Goal: Task Accomplishment & Management: Manage account settings

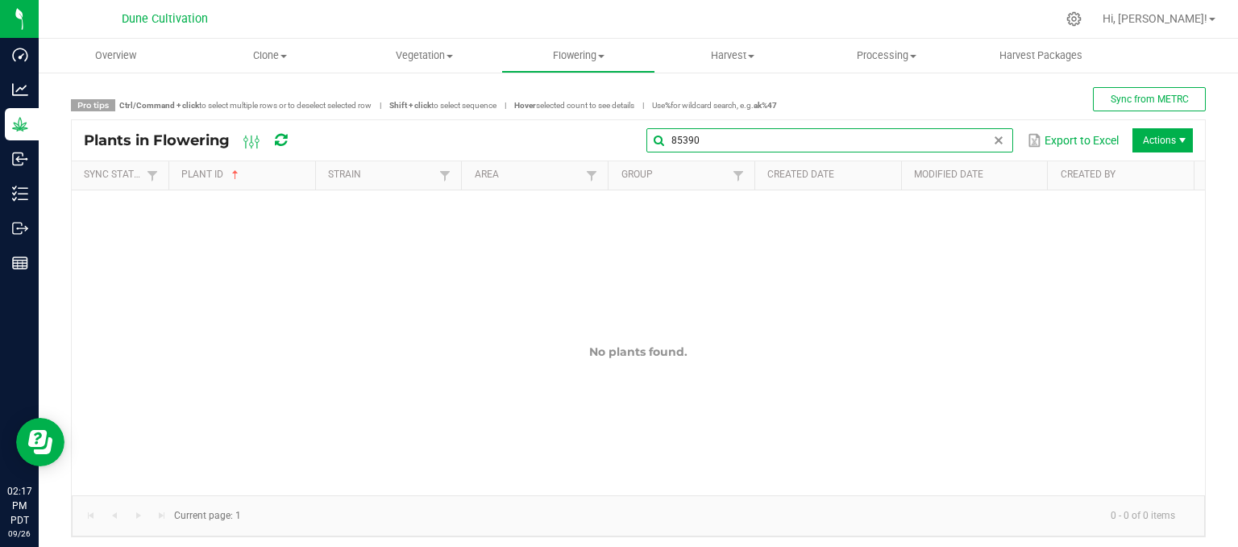
click at [978, 144] on global-search-input-ngx "85390" at bounding box center [829, 140] width 367 height 11
type input "8"
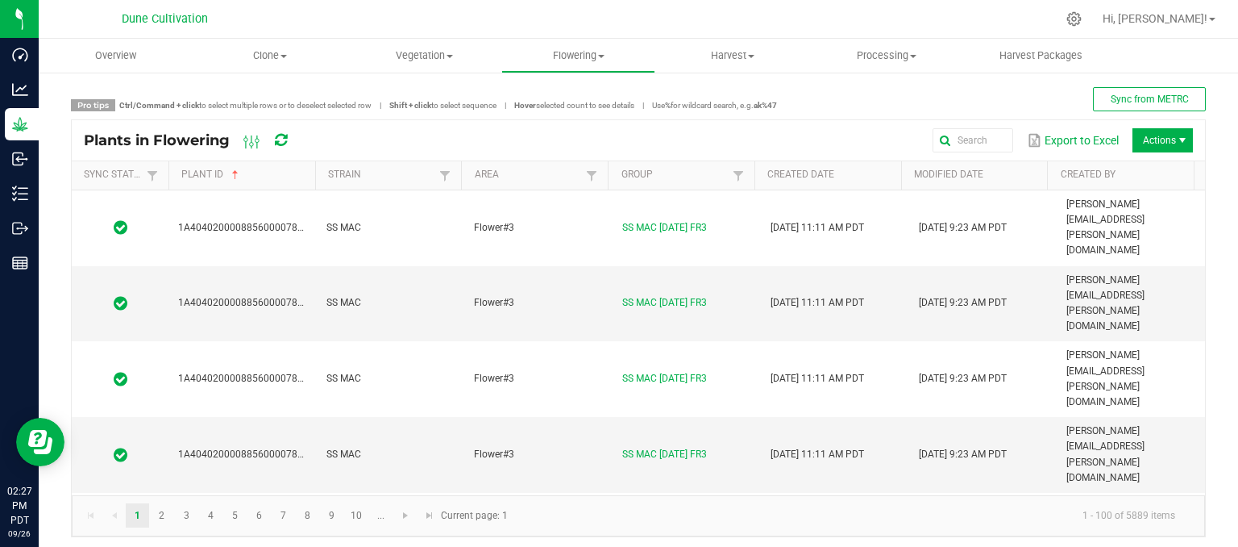
click at [359, 131] on div "Export to Excel Actions" at bounding box center [754, 140] width 878 height 27
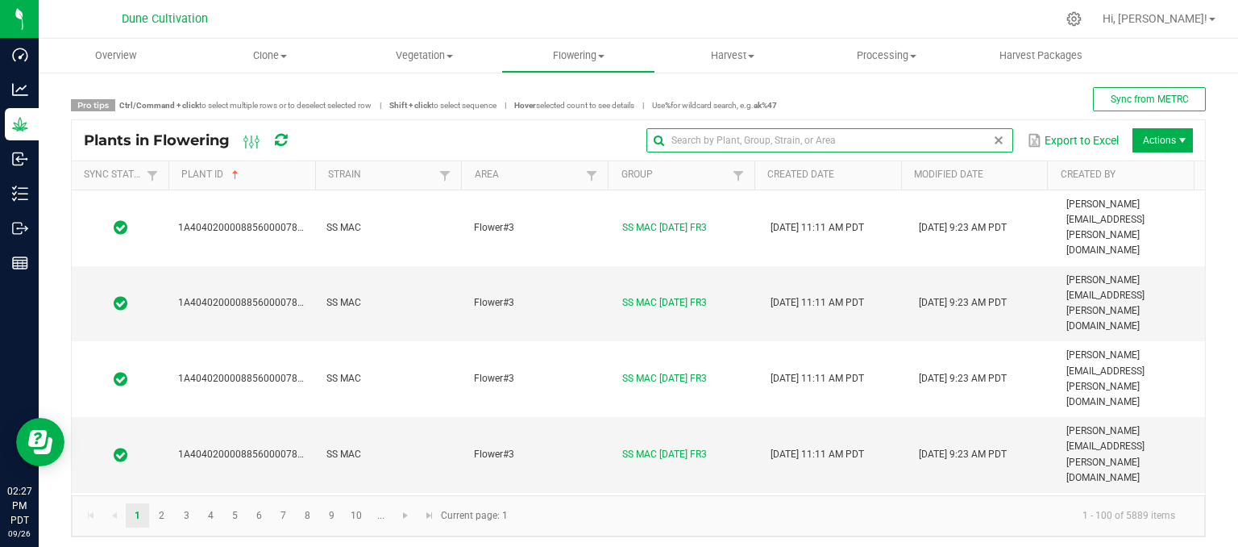
click at [963, 142] on input "text" at bounding box center [829, 140] width 367 height 24
click at [700, 132] on input "text" at bounding box center [829, 140] width 367 height 24
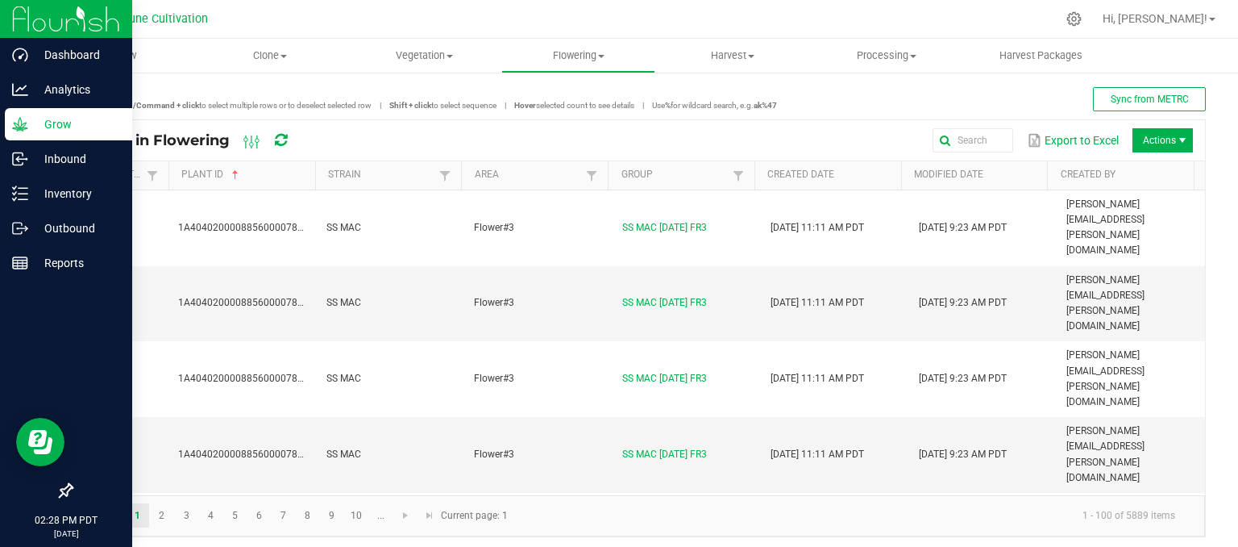
click at [61, 129] on p "Grow" at bounding box center [76, 123] width 97 height 19
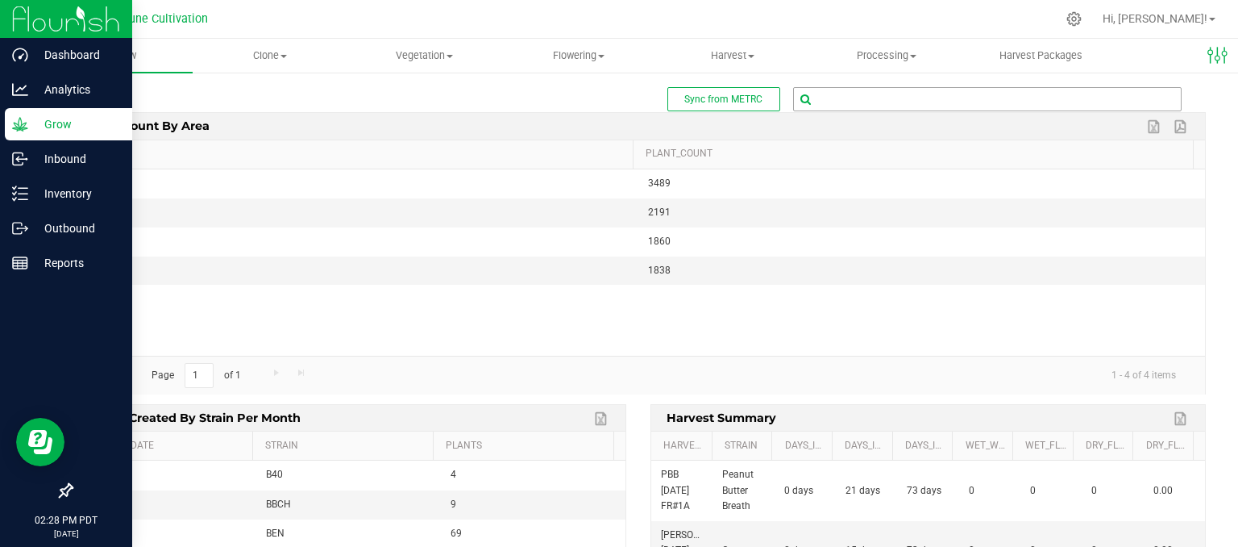
click at [842, 89] on input "text" at bounding box center [987, 99] width 387 height 23
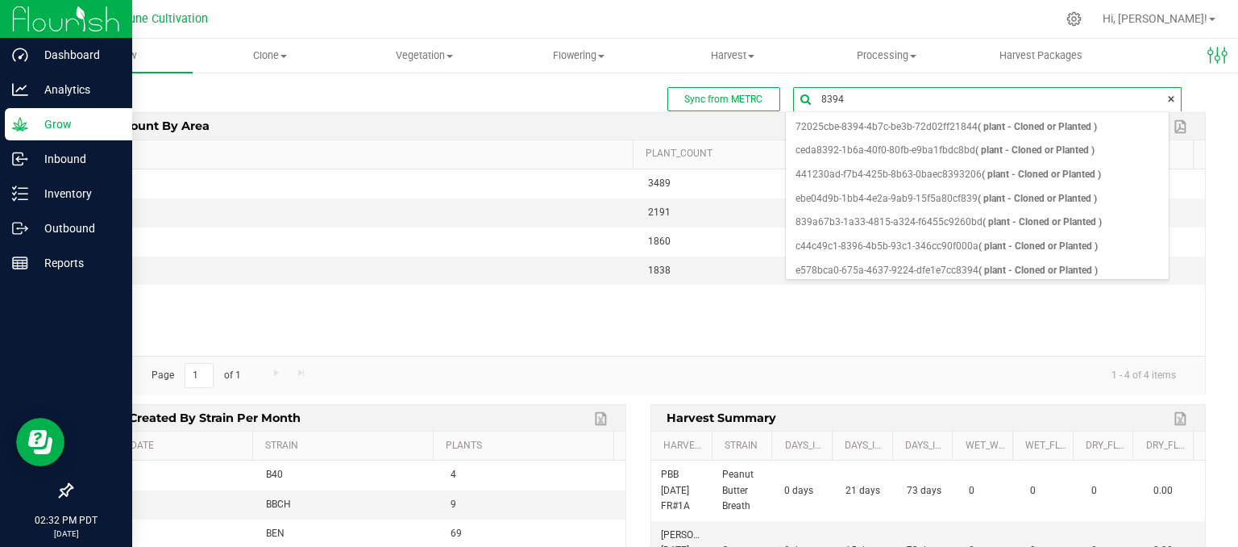
type input "83942"
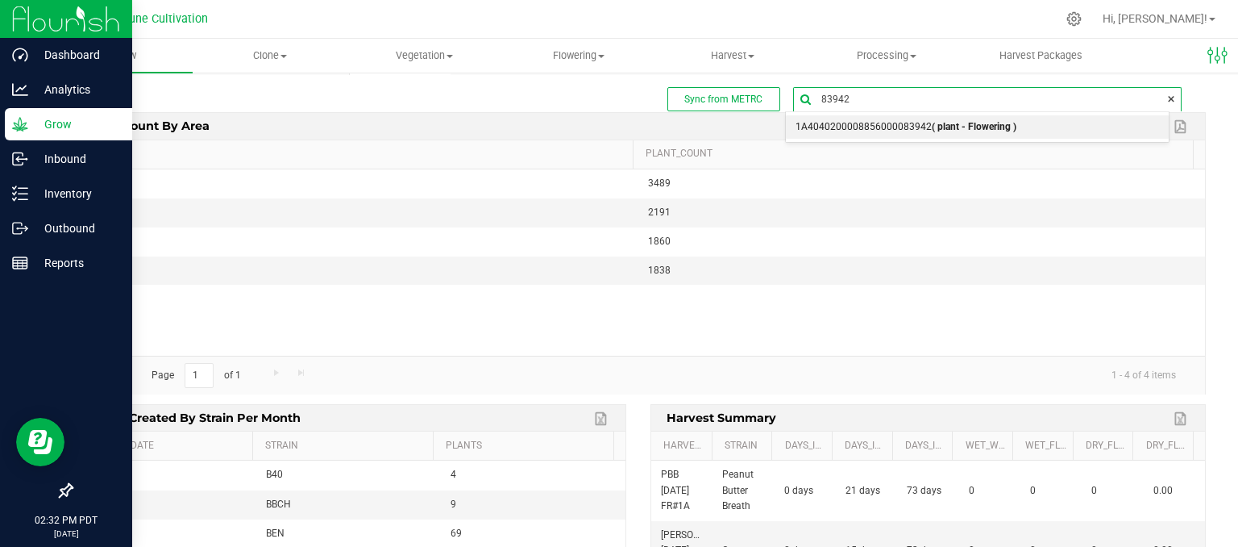
click at [820, 131] on span "1A4040200008856000083942 ( plant - Flowering )" at bounding box center [906, 127] width 221 height 21
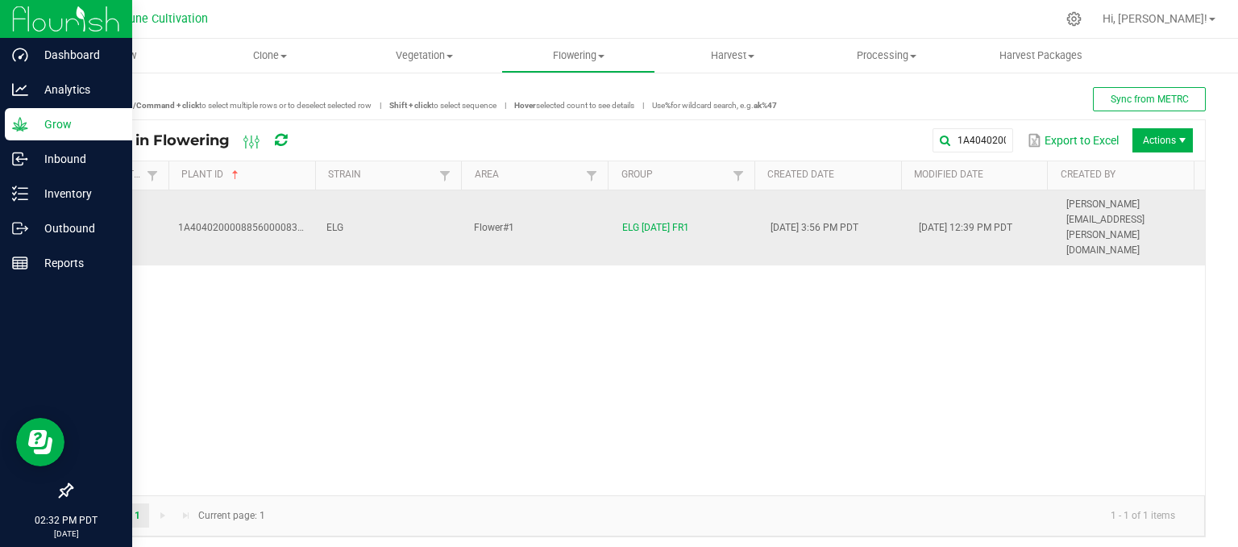
click at [422, 202] on td "ELG" at bounding box center [391, 227] width 148 height 75
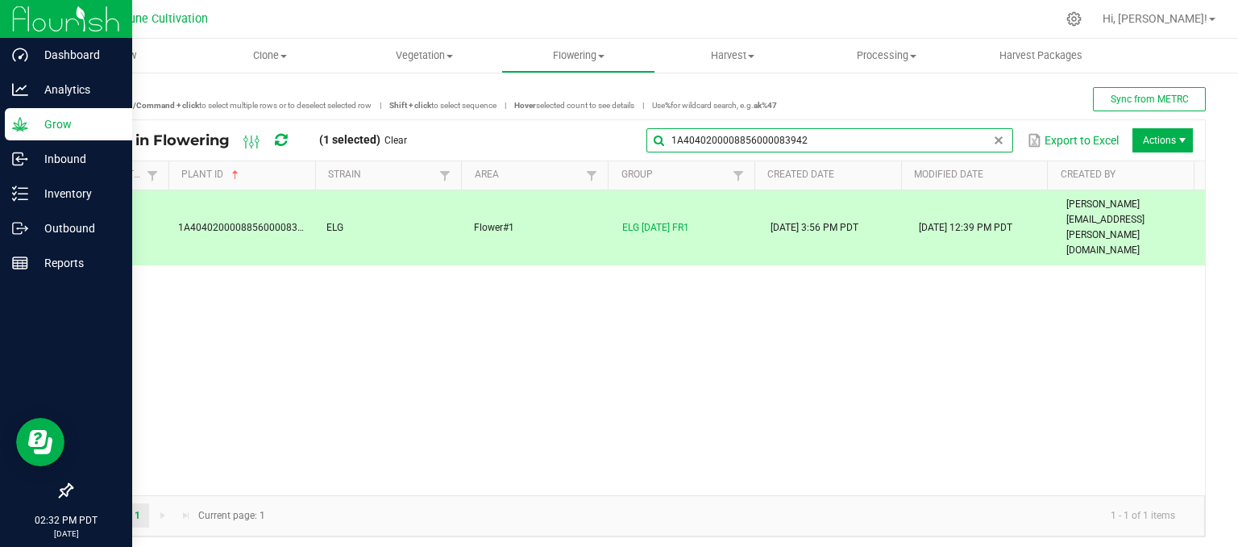
click at [979, 139] on global-search-input-ngx "1A4040200008856000083942" at bounding box center [829, 140] width 367 height 11
click at [917, 143] on input "1A4040200008856000083942" at bounding box center [829, 140] width 367 height 24
type input "1"
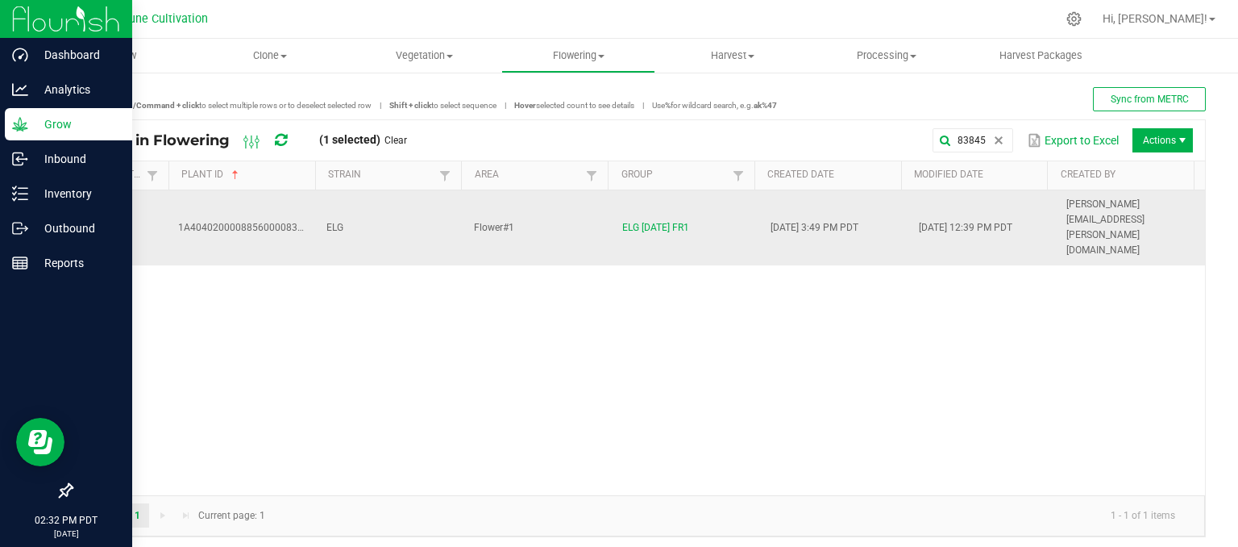
click at [386, 202] on td "ELG" at bounding box center [391, 227] width 148 height 75
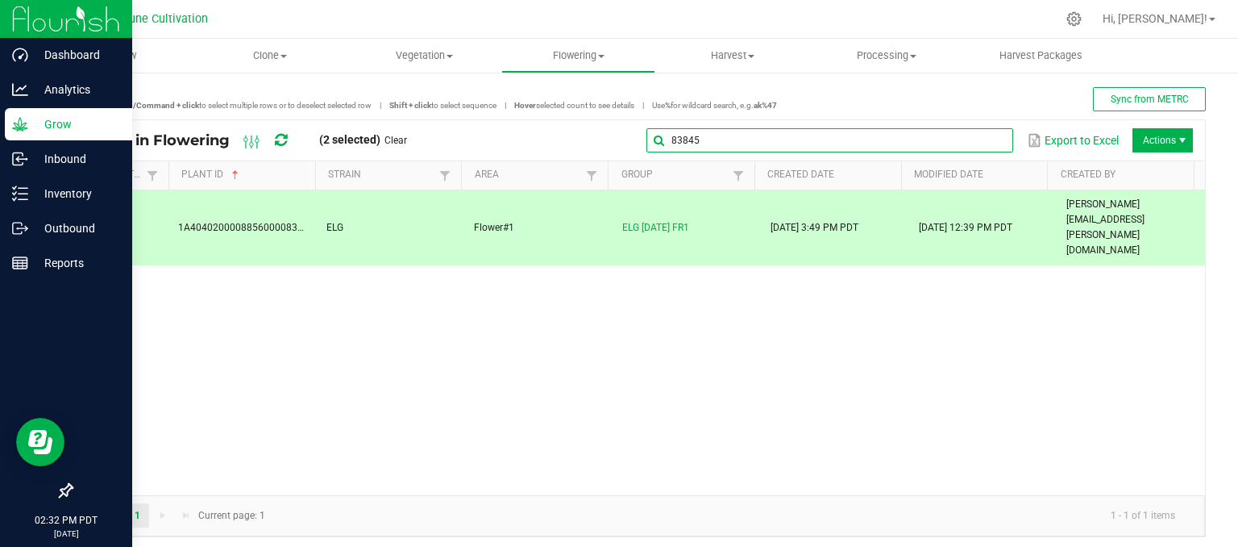
click at [980, 136] on global-search-input-ngx "83845" at bounding box center [829, 140] width 367 height 11
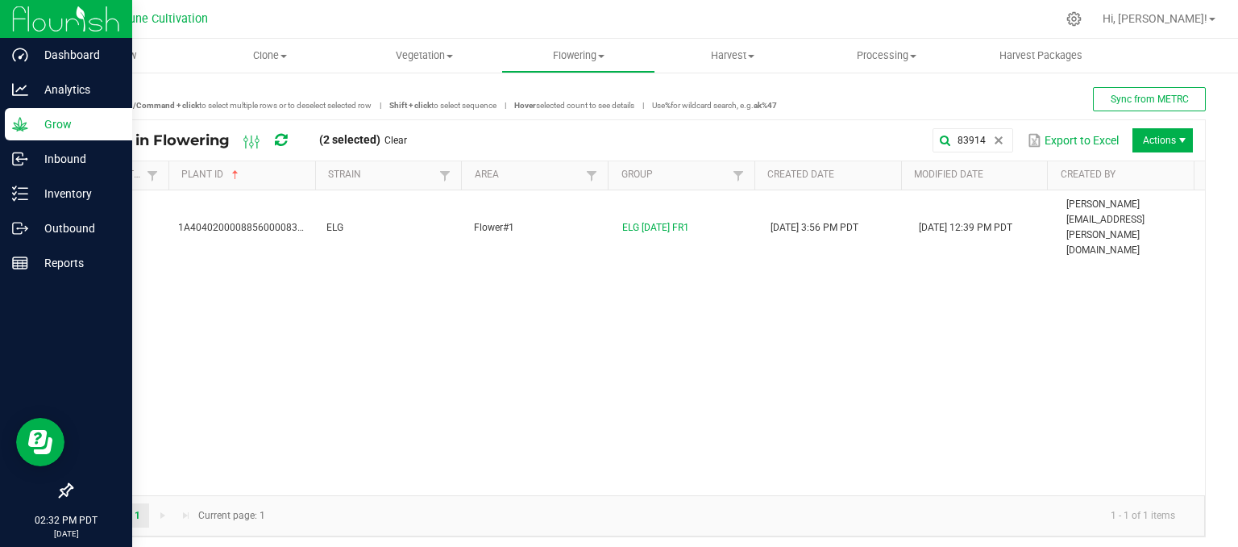
click at [408, 222] on div "1A4040200008856000083914 ELG Flower#1 ELG [DATE] FR1 [DATE] 3:56 PM PDT [DATE] …" at bounding box center [638, 342] width 1133 height 305
click at [421, 221] on div "1A4040200008856000083914 ELG Flower#1 ELG [DATE] FR1 [DATE] 3:56 PM PDT [DATE] …" at bounding box center [638, 342] width 1133 height 305
drag, startPoint x: 426, startPoint y: 214, endPoint x: 429, endPoint y: 224, distance: 11.0
click at [431, 224] on div "1A4040200008856000083914 ELG Flower#1 ELG [DATE] FR1 [DATE] 3:56 PM PDT [DATE] …" at bounding box center [638, 342] width 1133 height 305
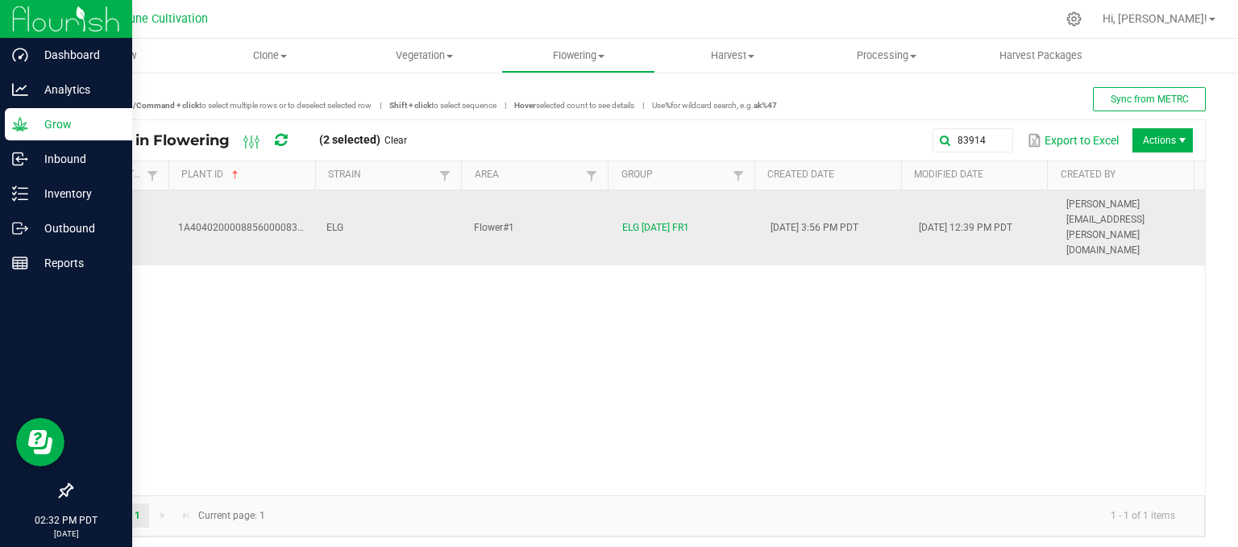
click at [424, 210] on td "ELG" at bounding box center [391, 227] width 148 height 75
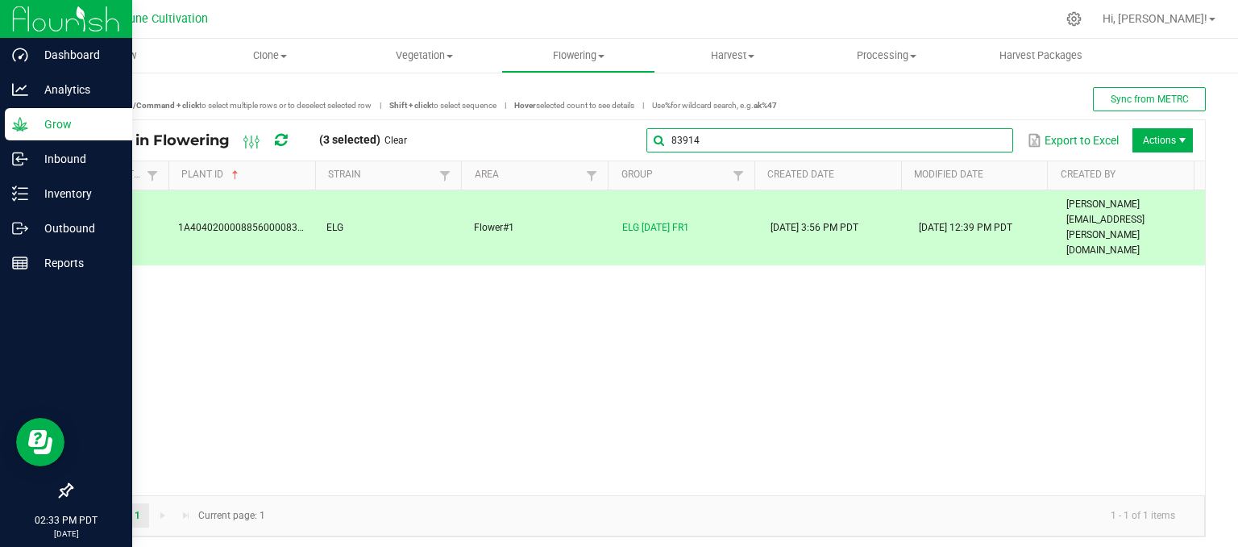
click at [984, 135] on global-search-input-ngx "83914" at bounding box center [829, 140] width 367 height 11
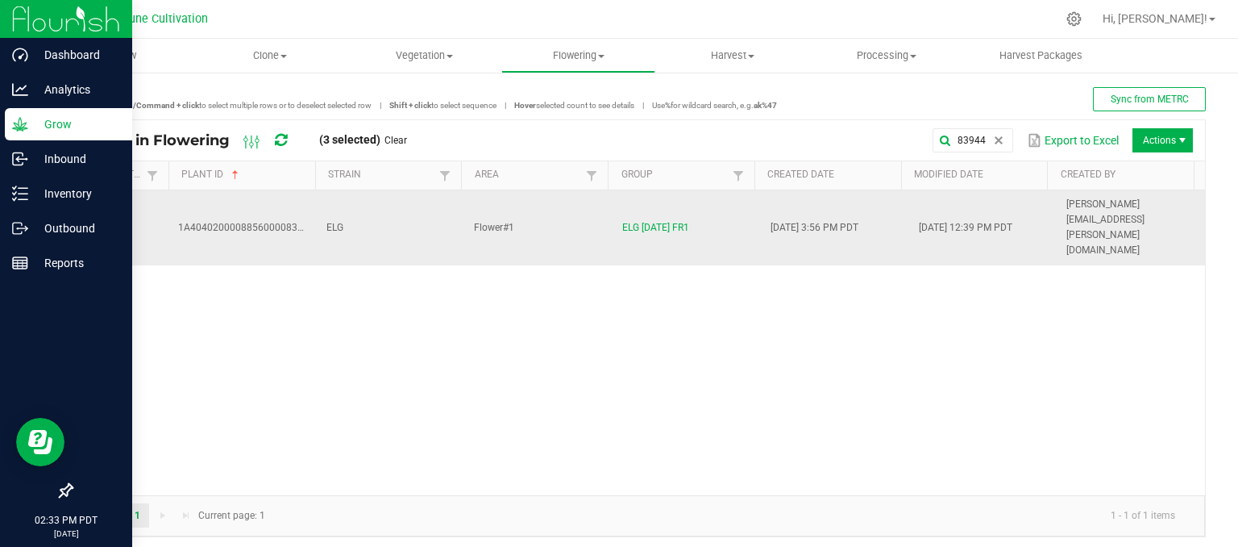
click at [426, 197] on td "ELG" at bounding box center [391, 227] width 148 height 75
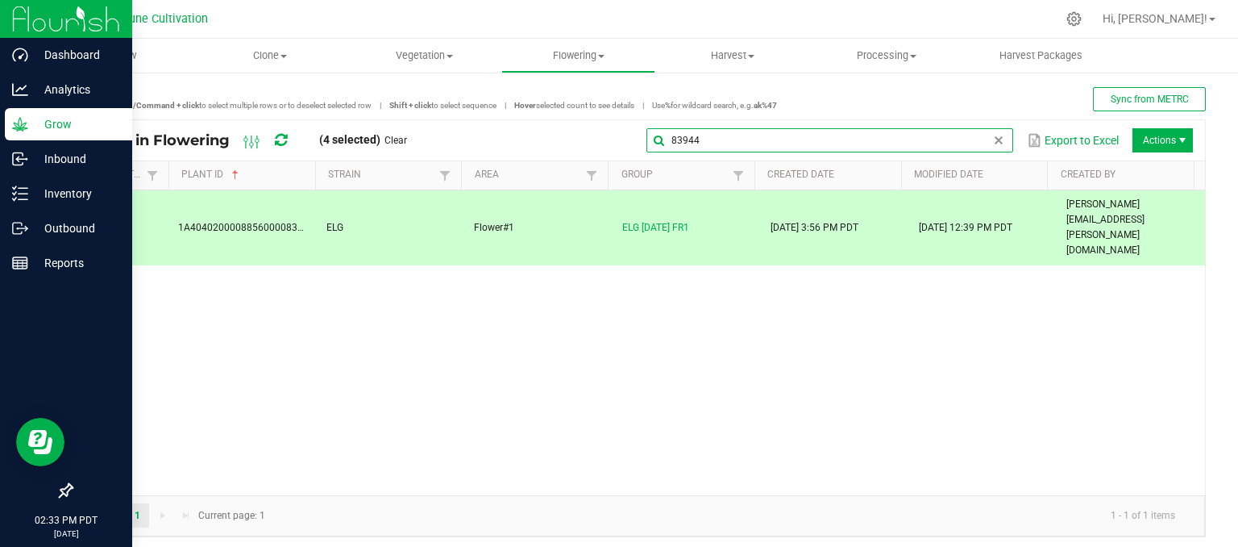
click at [988, 147] on input "83944" at bounding box center [829, 140] width 367 height 24
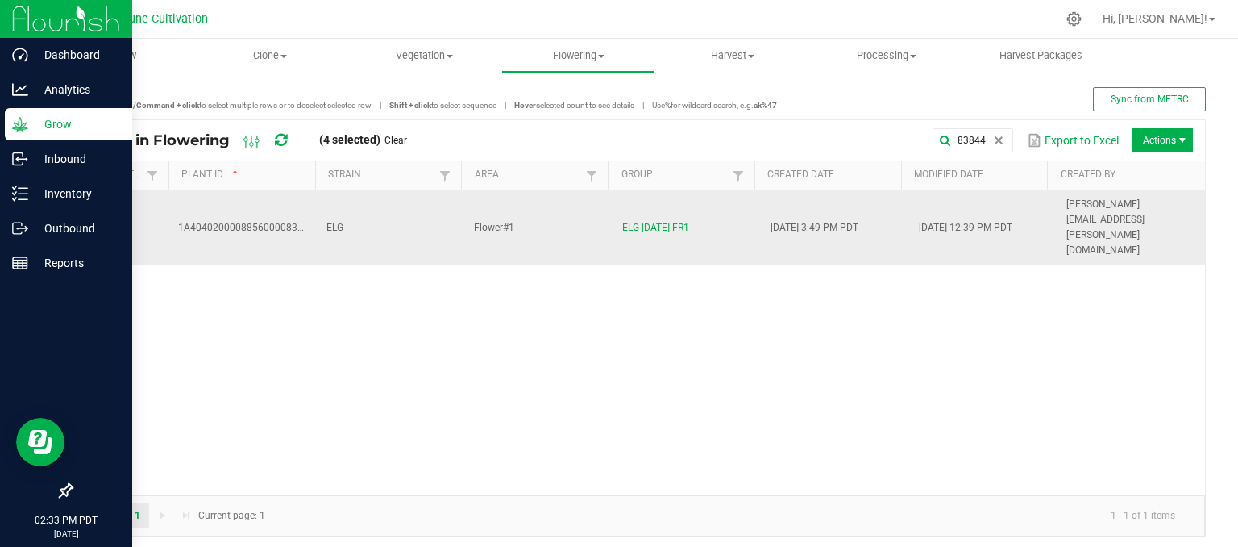
click at [422, 209] on td "ELG" at bounding box center [391, 227] width 148 height 75
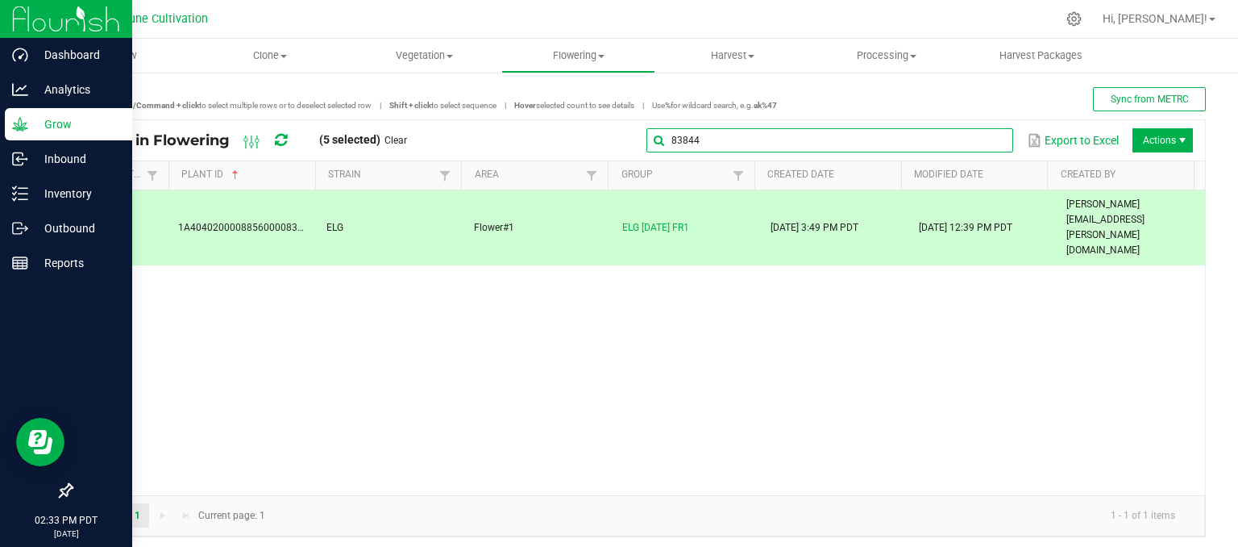
click at [986, 143] on global-search-input-ngx "83844" at bounding box center [829, 140] width 367 height 11
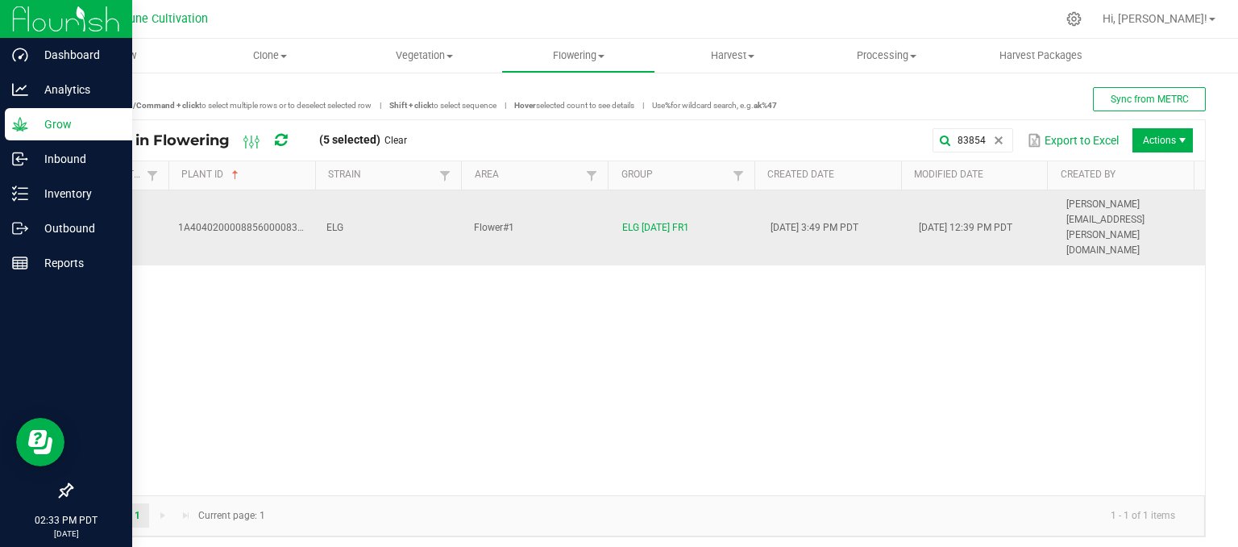
click at [370, 197] on td "ELG" at bounding box center [391, 227] width 148 height 75
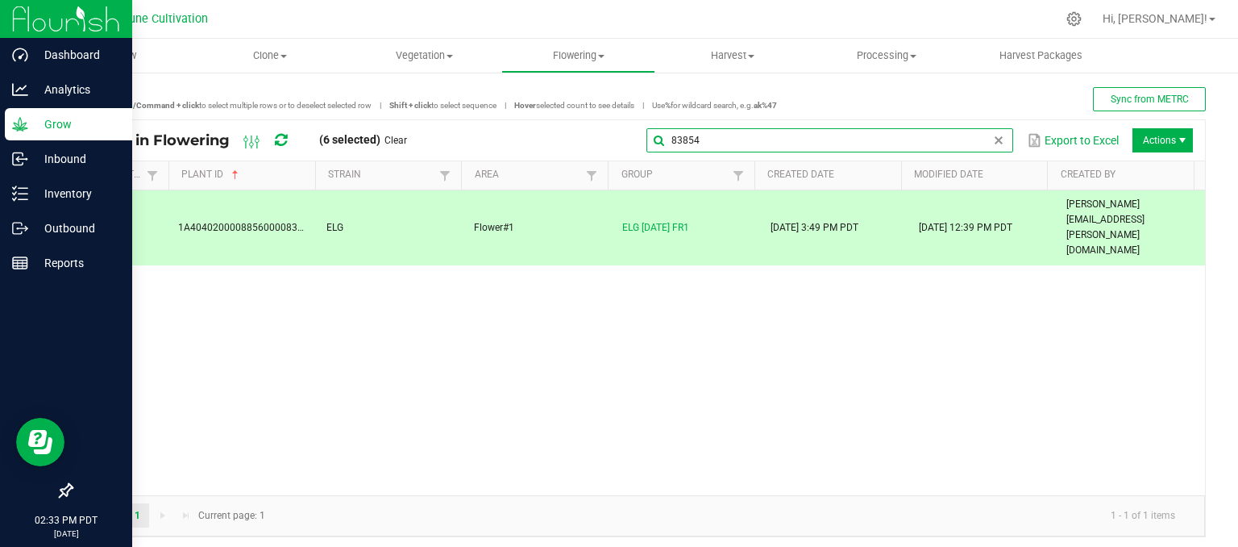
click at [989, 136] on global-search-input-ngx "83854" at bounding box center [829, 140] width 367 height 11
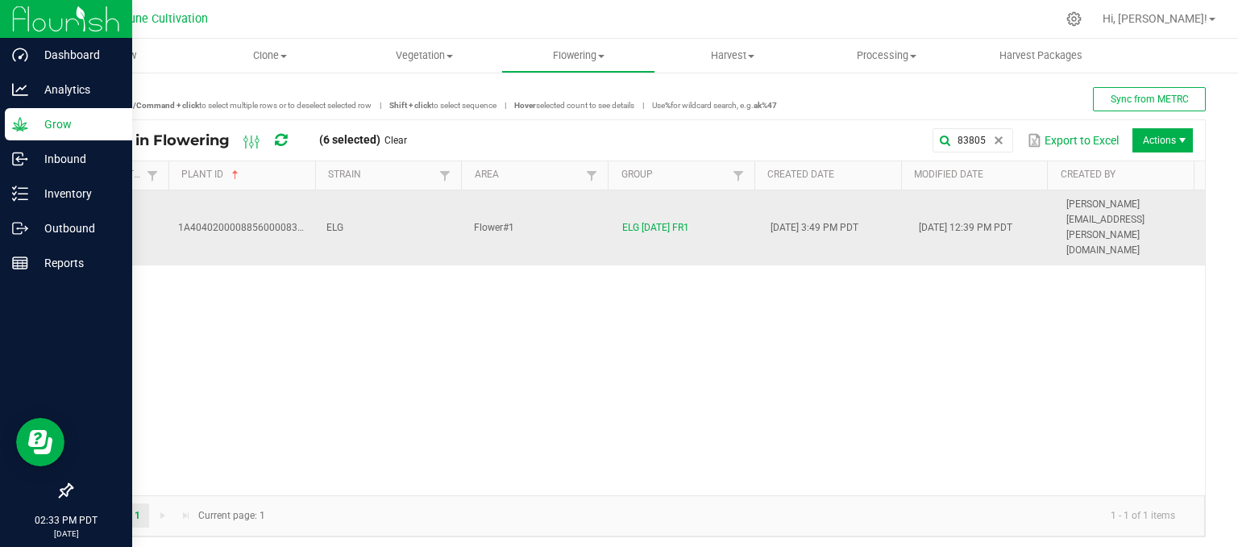
click at [374, 201] on td "ELG" at bounding box center [391, 227] width 148 height 75
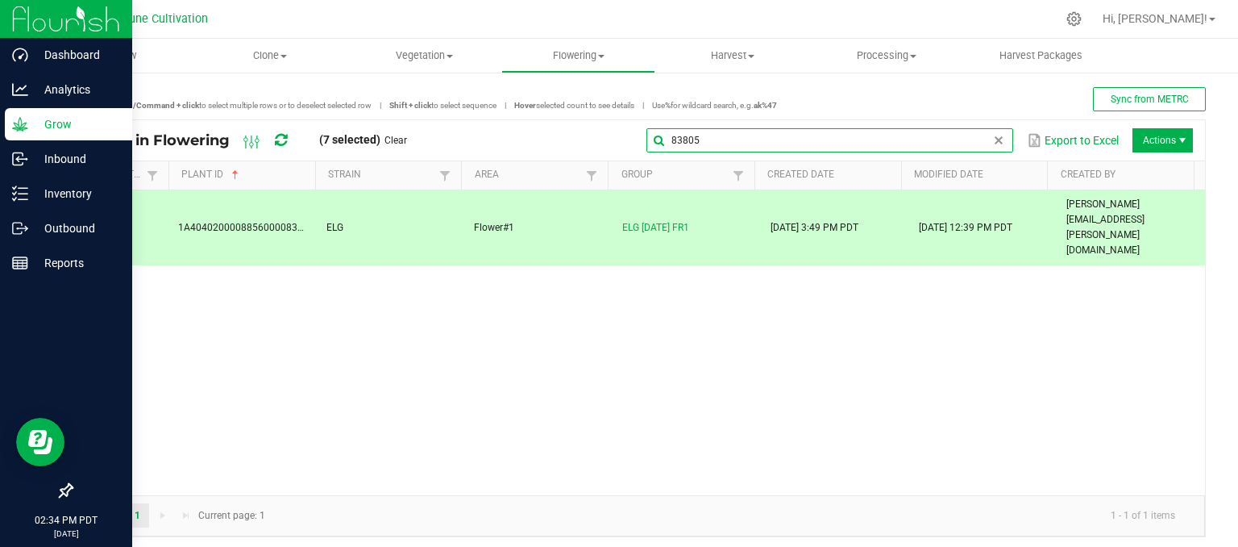
click at [978, 139] on global-search-input-ngx "83805" at bounding box center [829, 140] width 367 height 11
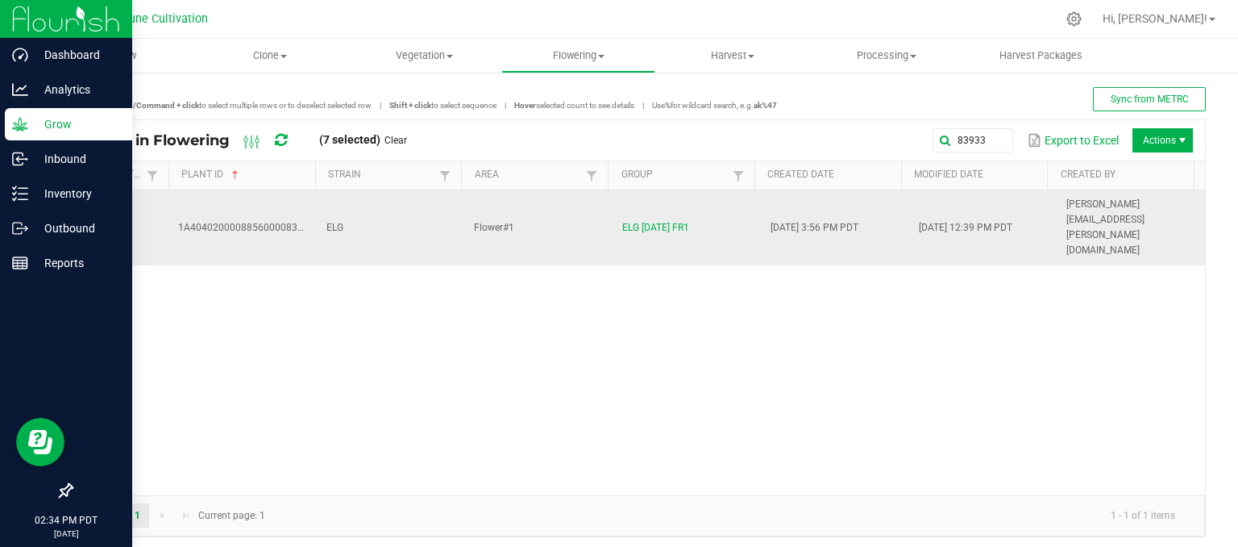
click at [364, 204] on td "ELG" at bounding box center [391, 227] width 148 height 75
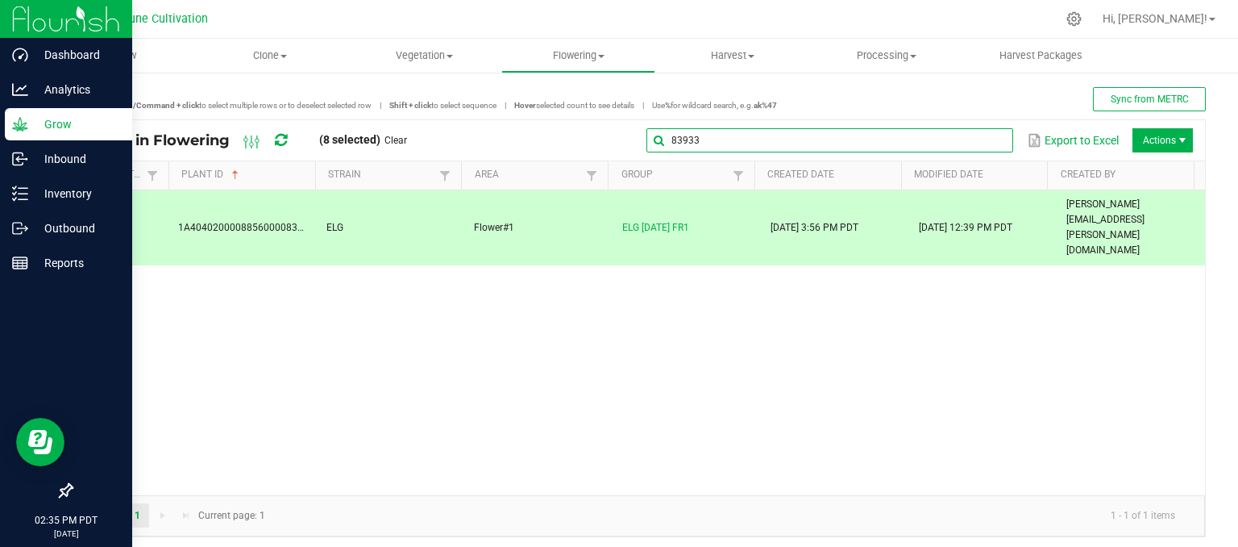
click at [986, 135] on global-search-input-ngx "83933" at bounding box center [829, 140] width 367 height 11
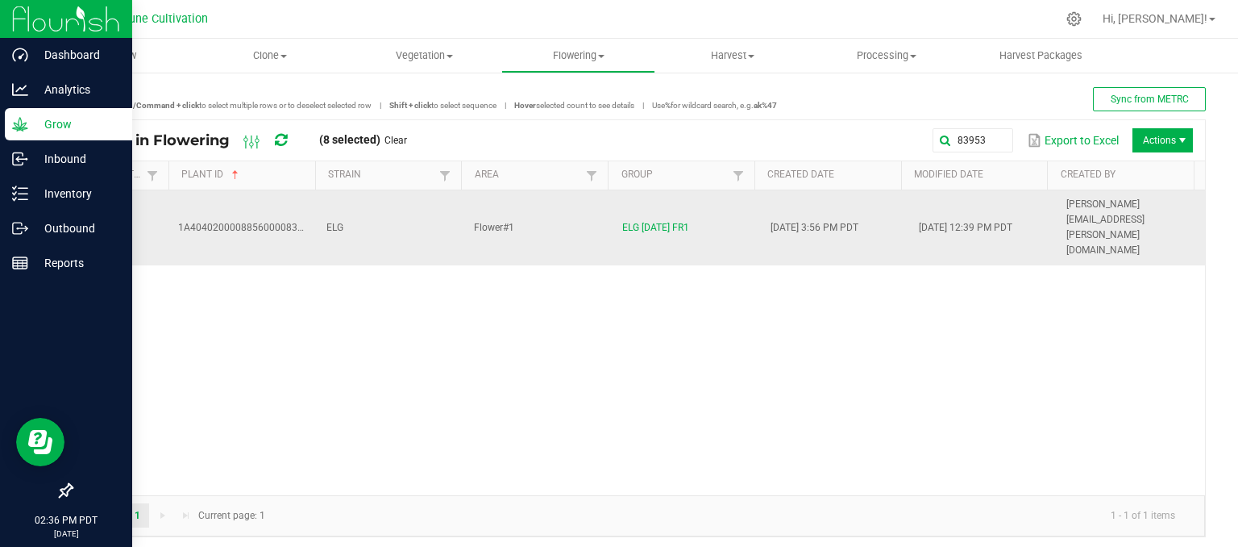
click at [522, 217] on td "Flower#1" at bounding box center [538, 227] width 148 height 75
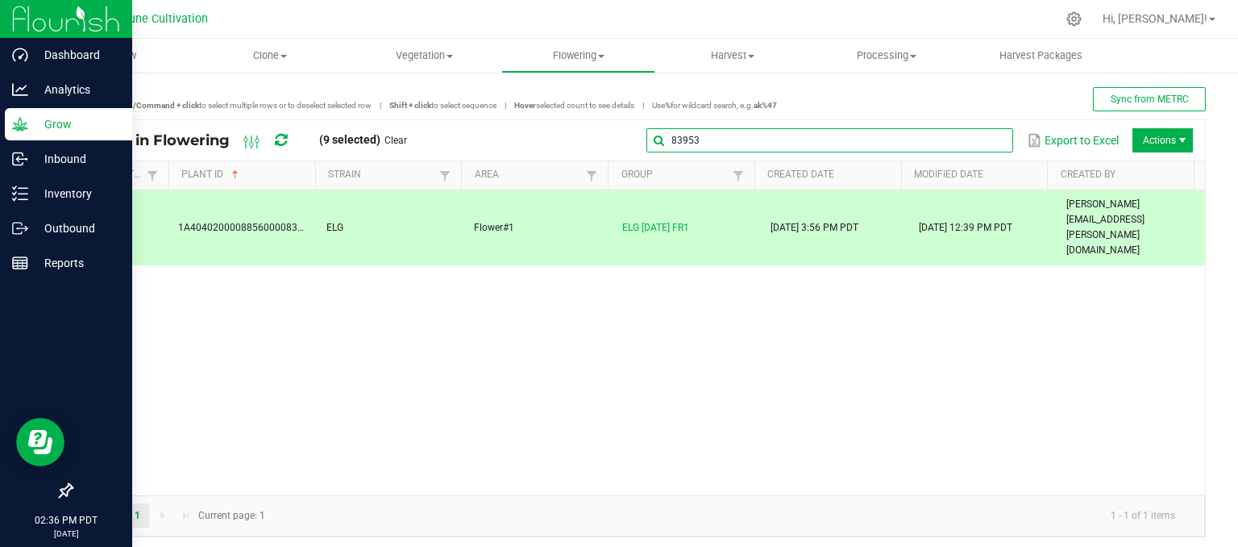
click at [979, 135] on global-search-input-ngx "83953" at bounding box center [829, 140] width 367 height 11
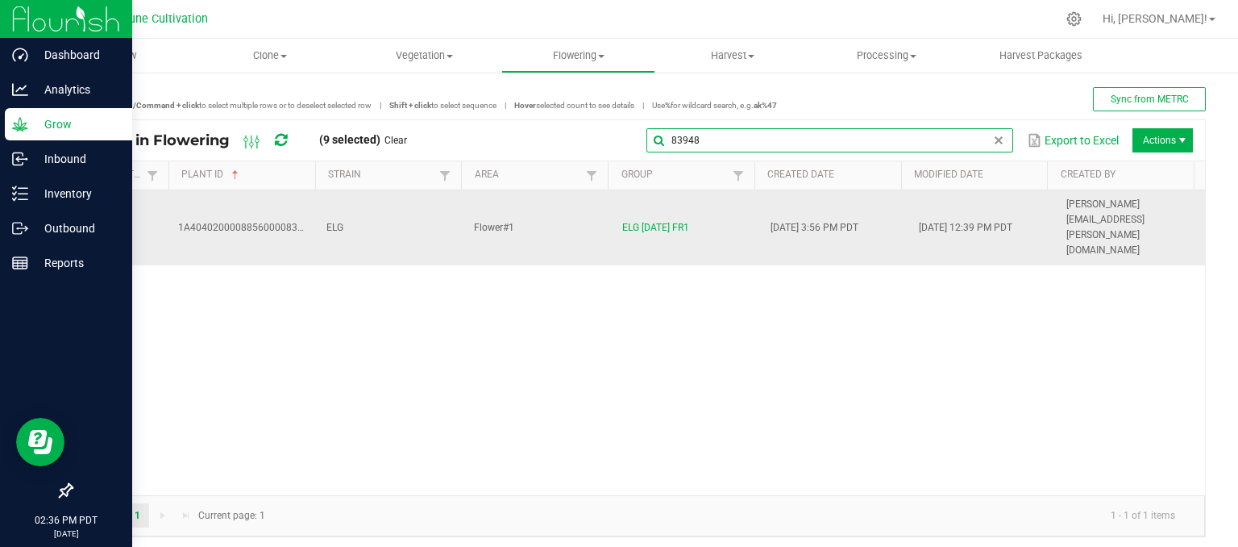
type input "83948"
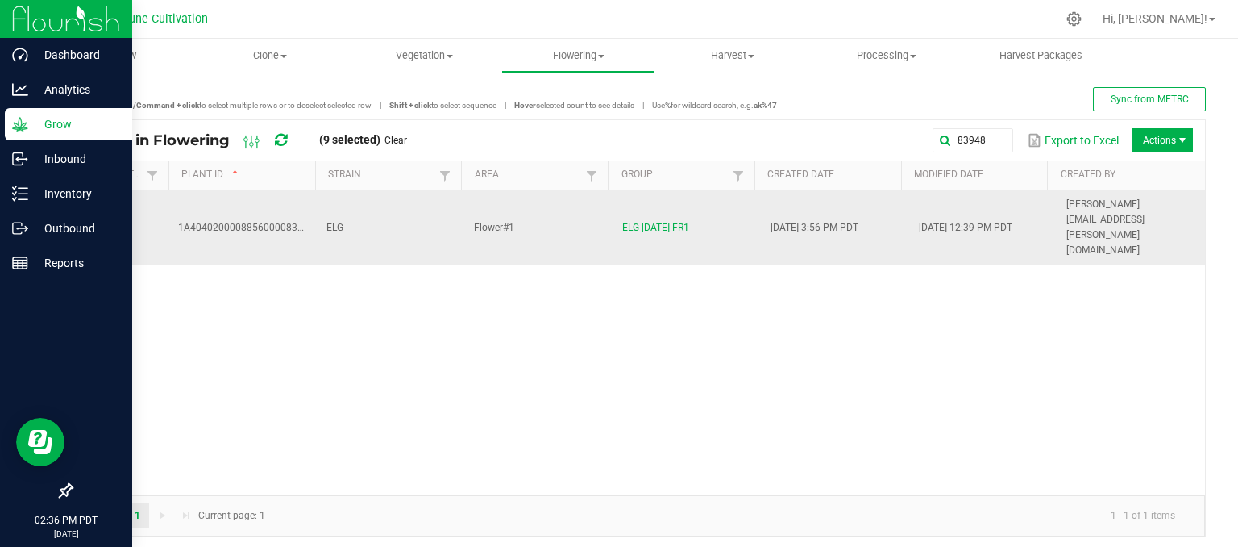
click at [393, 217] on td "ELG" at bounding box center [391, 227] width 148 height 75
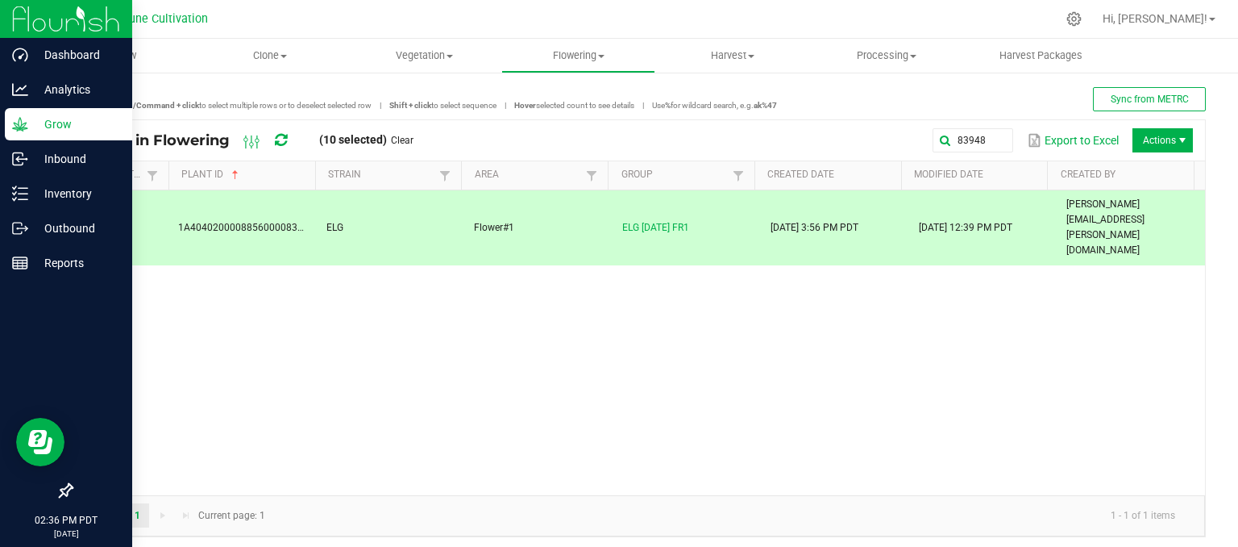
click at [1176, 141] on span "Actions" at bounding box center [1182, 140] width 13 height 13
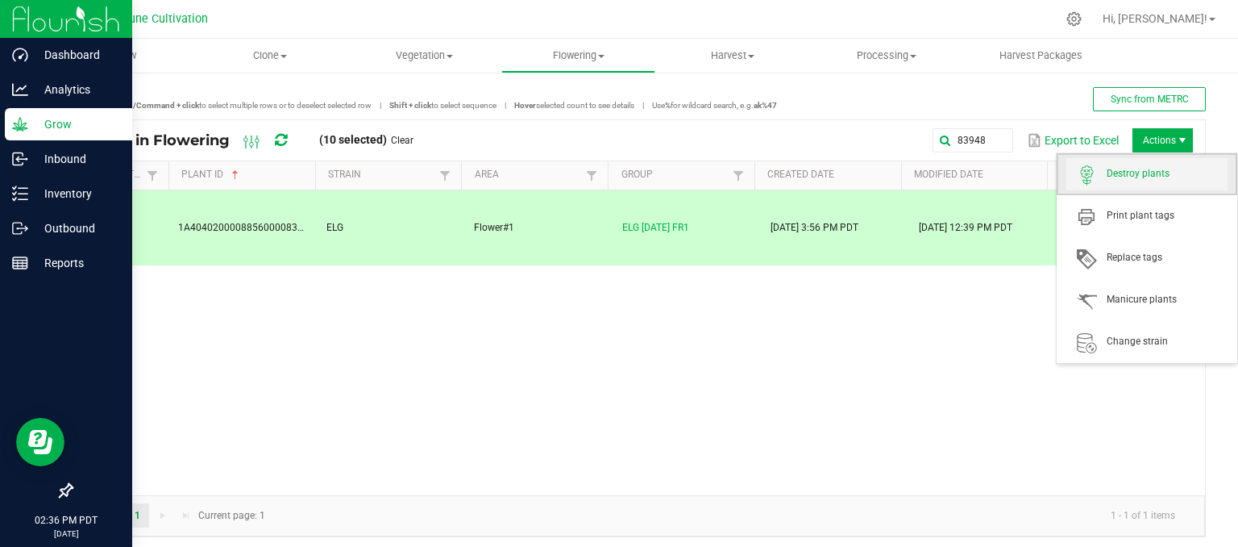
click at [1126, 179] on span "Destroy plants" at bounding box center [1167, 174] width 121 height 14
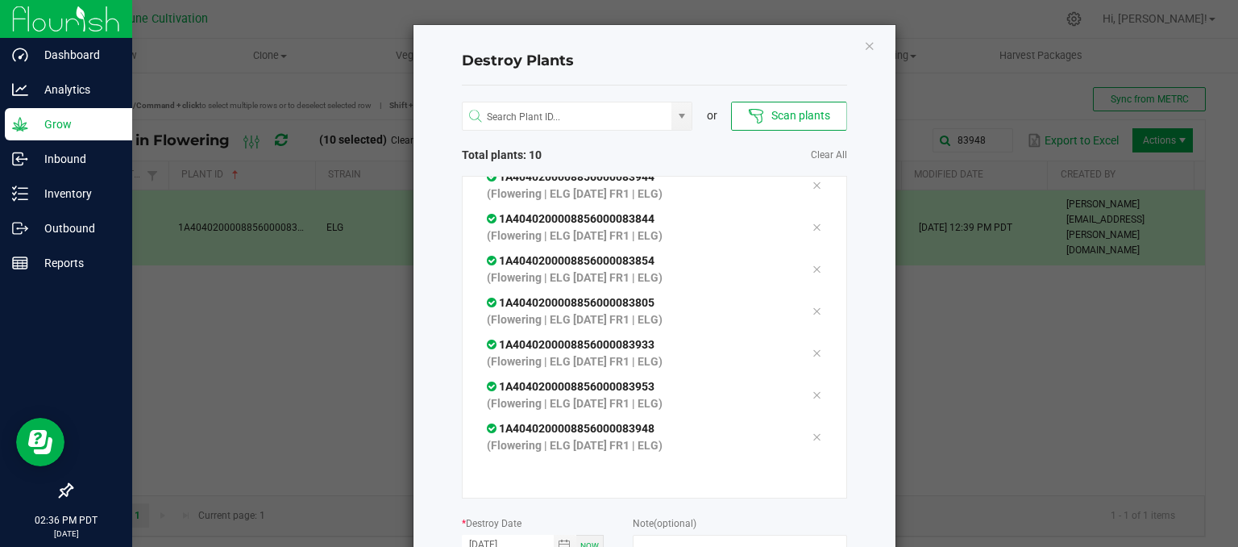
scroll to position [225, 0]
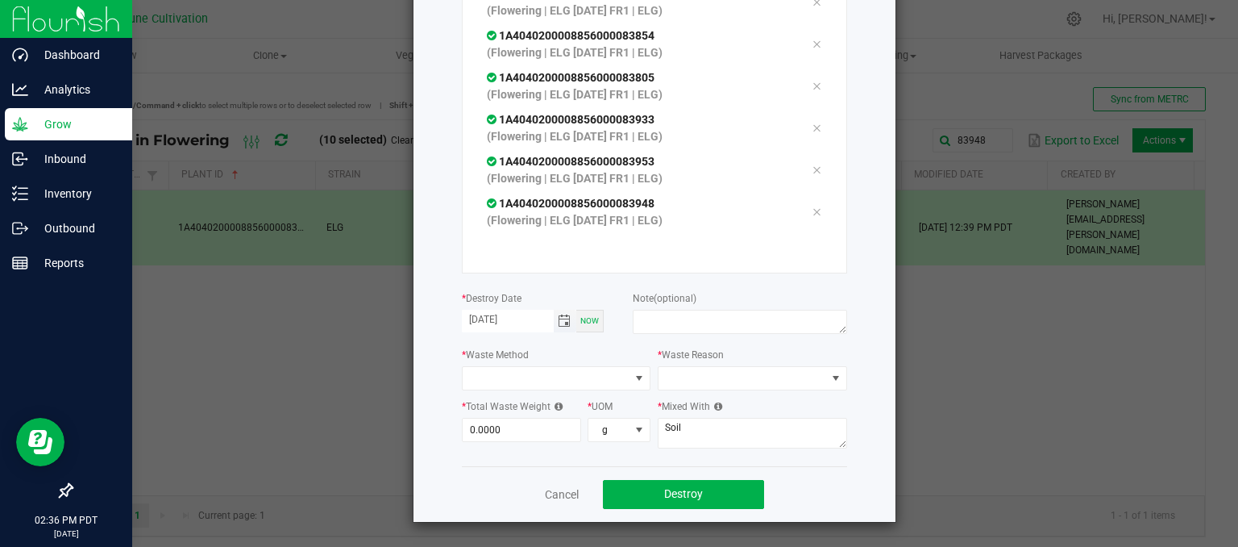
click at [563, 314] on span "Toggle calendar" at bounding box center [564, 320] width 13 height 13
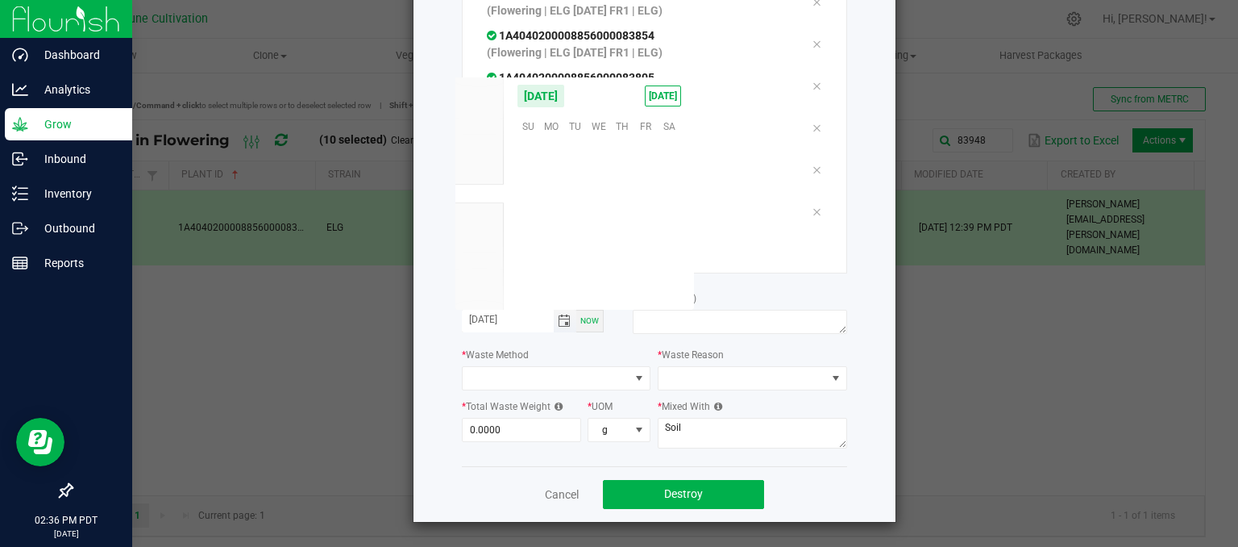
scroll to position [261460, 0]
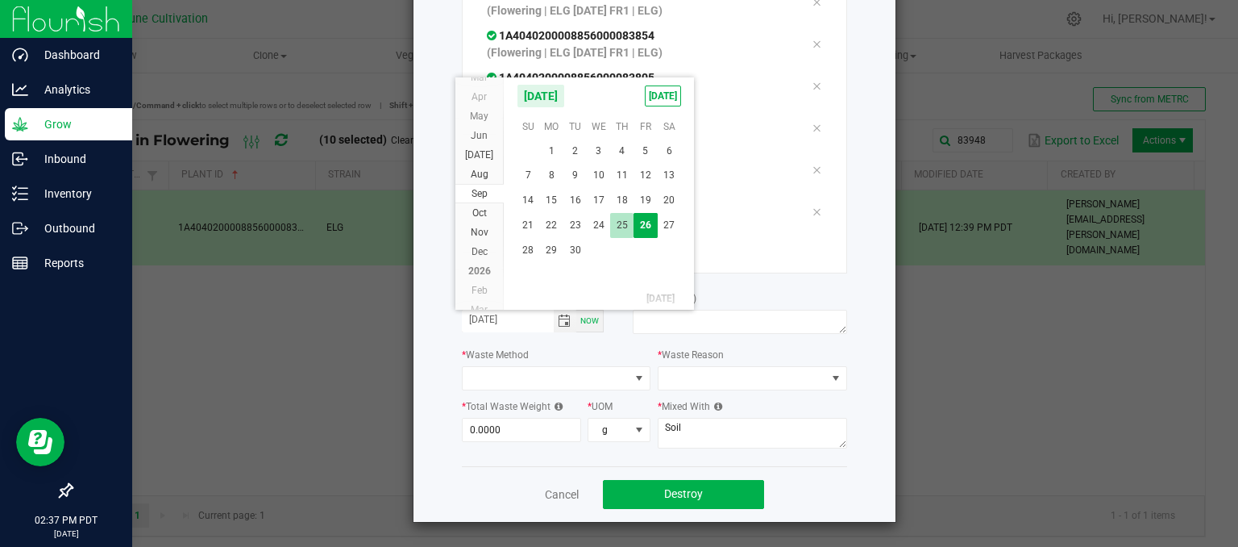
click at [620, 227] on span "25" at bounding box center [621, 225] width 23 height 25
type input "[DATE]"
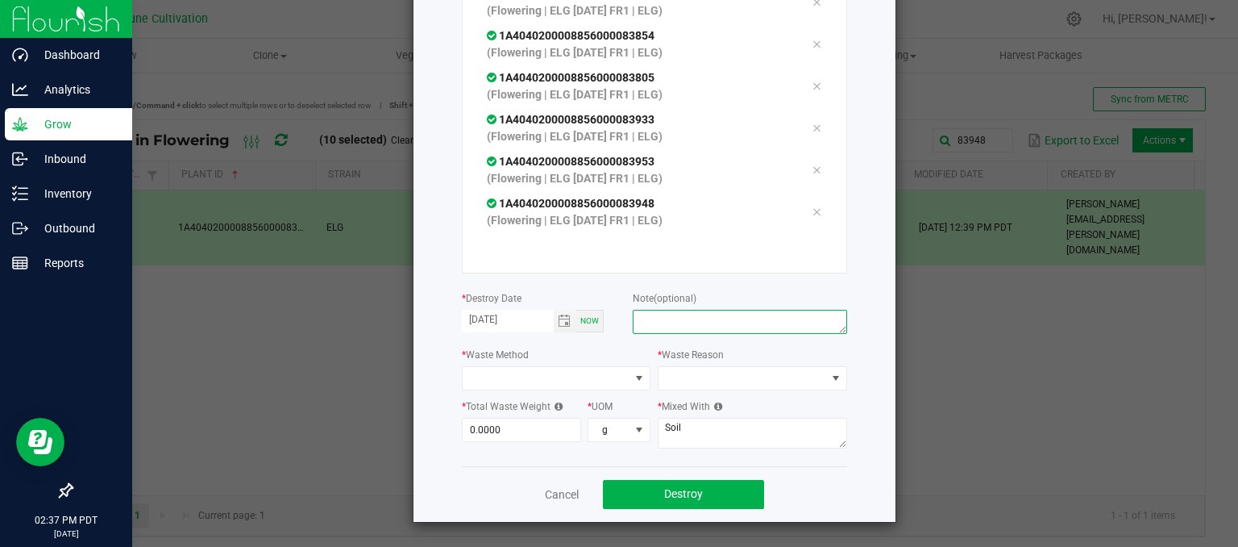
drag, startPoint x: 651, startPoint y: 314, endPoint x: 646, endPoint y: 303, distance: 12.3
click at [646, 303] on div "Note (optional)" at bounding box center [740, 313] width 214 height 49
type textarea "unhealthy"
click at [551, 372] on span at bounding box center [547, 378] width 168 height 23
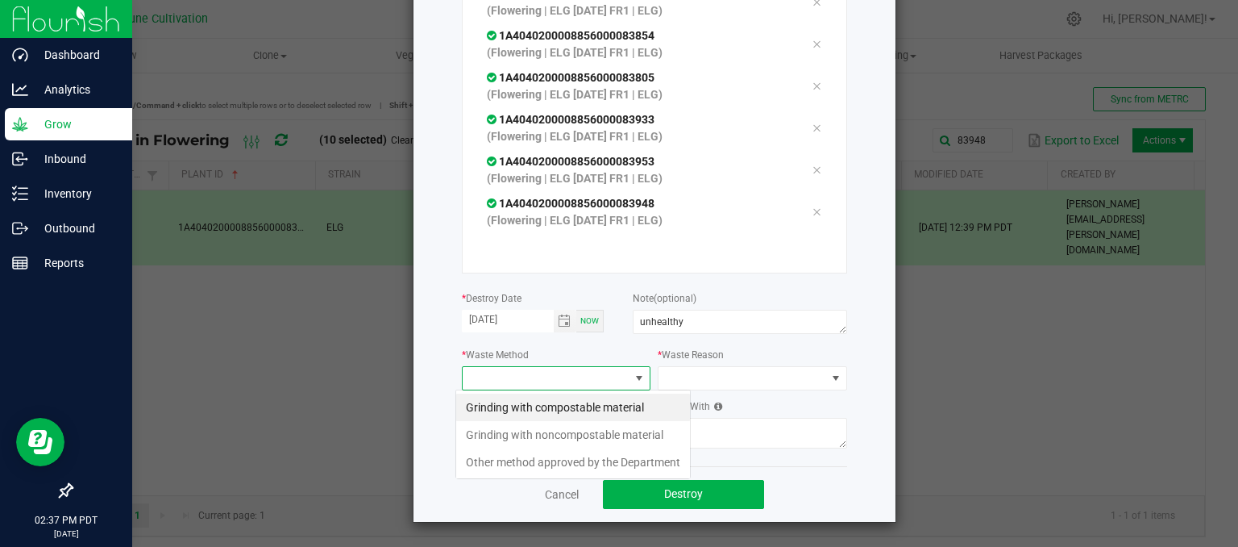
scroll to position [23, 189]
click at [570, 418] on li "Grinding with compostable material" at bounding box center [573, 406] width 234 height 27
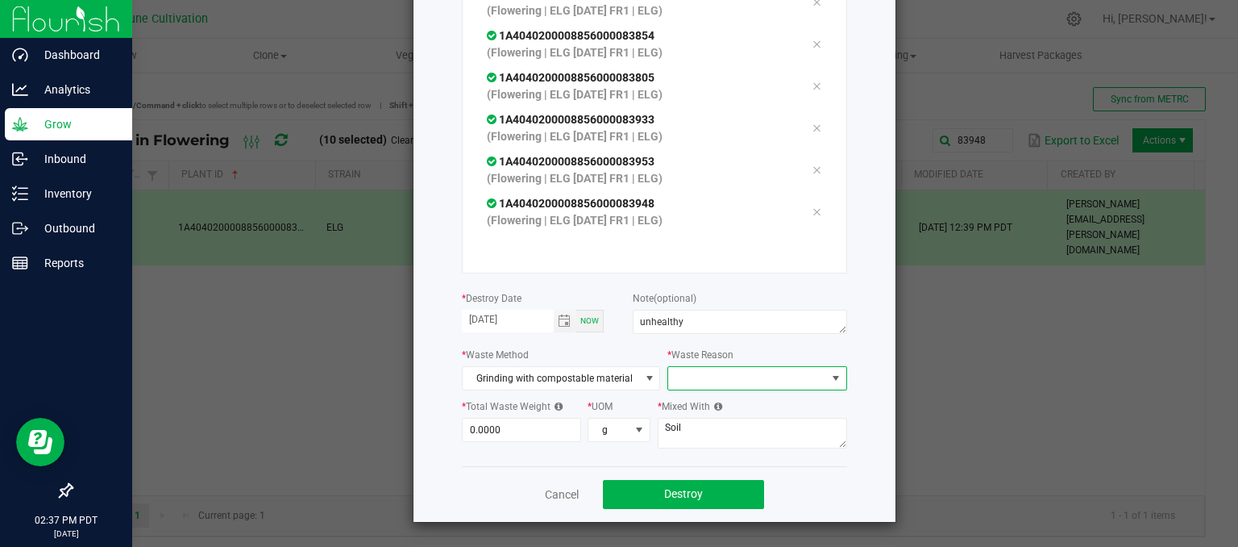
click at [671, 370] on span at bounding box center [746, 378] width 157 height 23
click at [677, 408] on li "Pruning" at bounding box center [749, 406] width 181 height 27
click at [497, 420] on input "0" at bounding box center [522, 429] width 118 height 23
type input "845.0000"
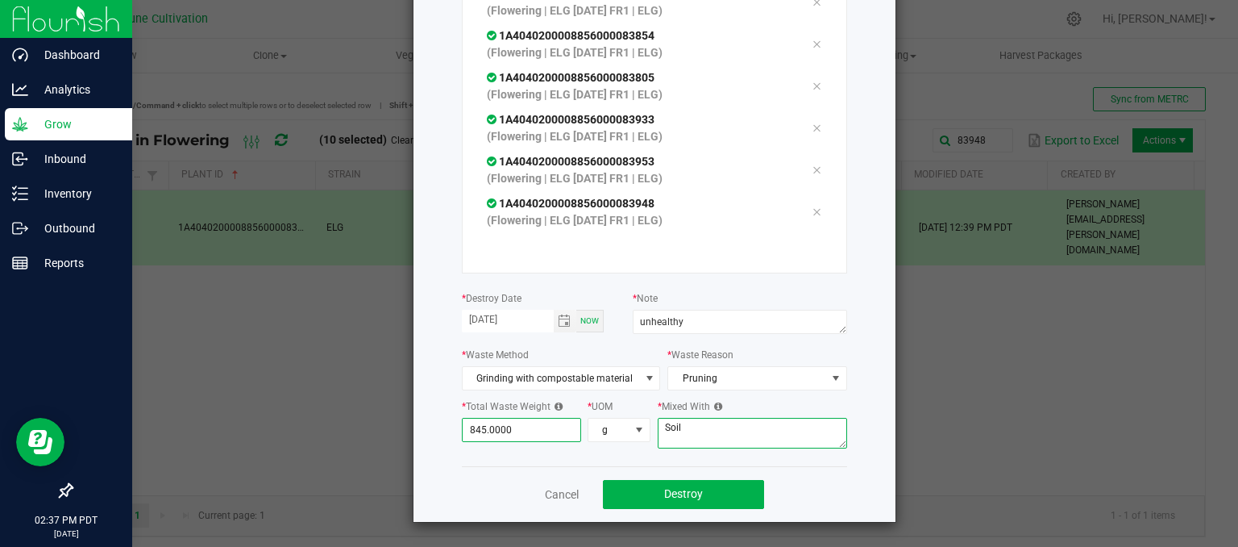
click at [688, 441] on textarea "Soil" at bounding box center [752, 433] width 189 height 31
type textarea "S"
type textarea "wood chips"
click at [679, 484] on button "Destroy" at bounding box center [683, 494] width 161 height 29
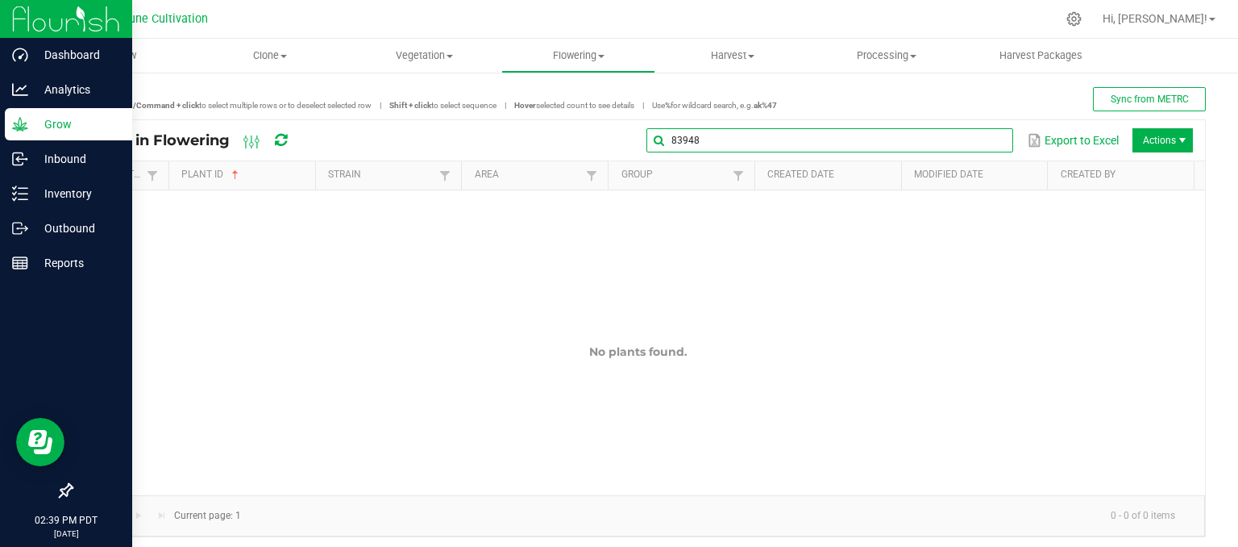
click at [978, 135] on global-search-input-ngx "83948" at bounding box center [829, 140] width 367 height 11
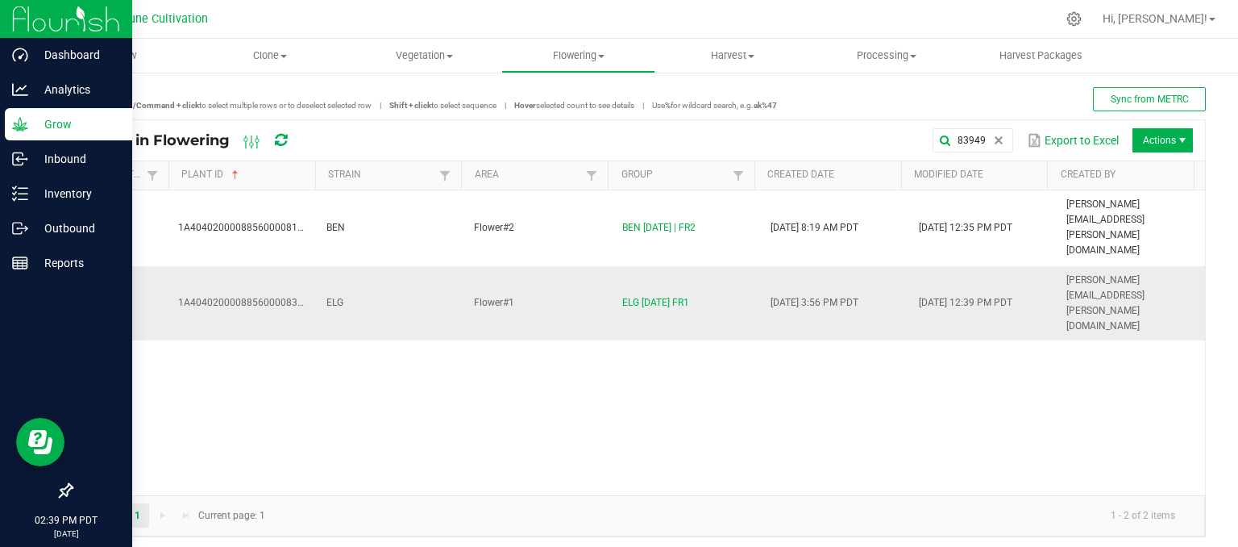
click at [401, 266] on td "ELG" at bounding box center [391, 303] width 148 height 75
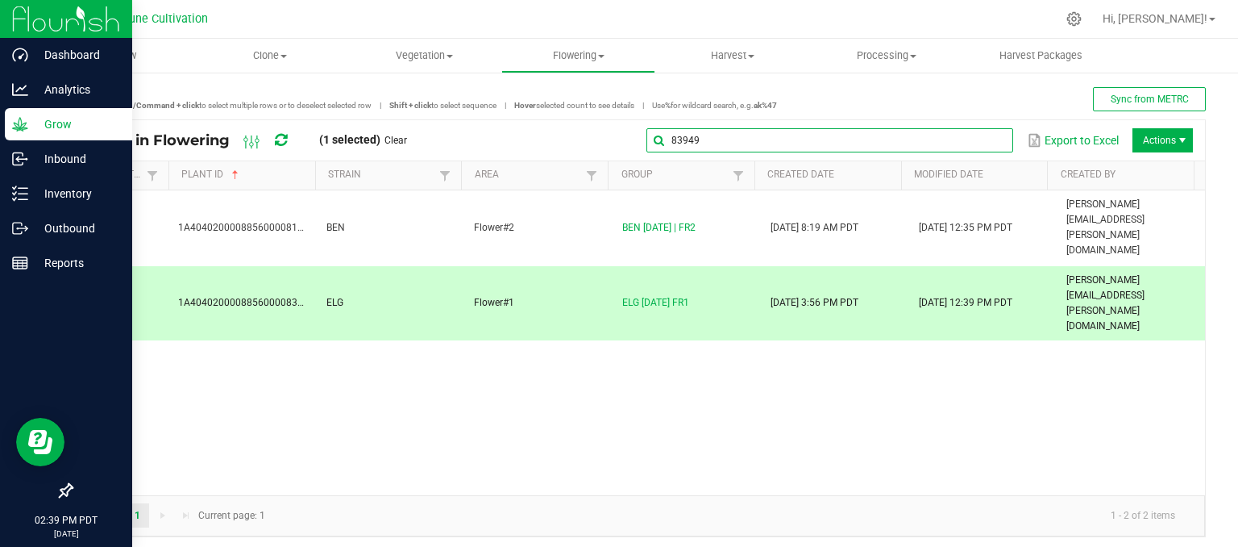
click at [978, 146] on global-search-input-ngx "83949" at bounding box center [829, 140] width 367 height 11
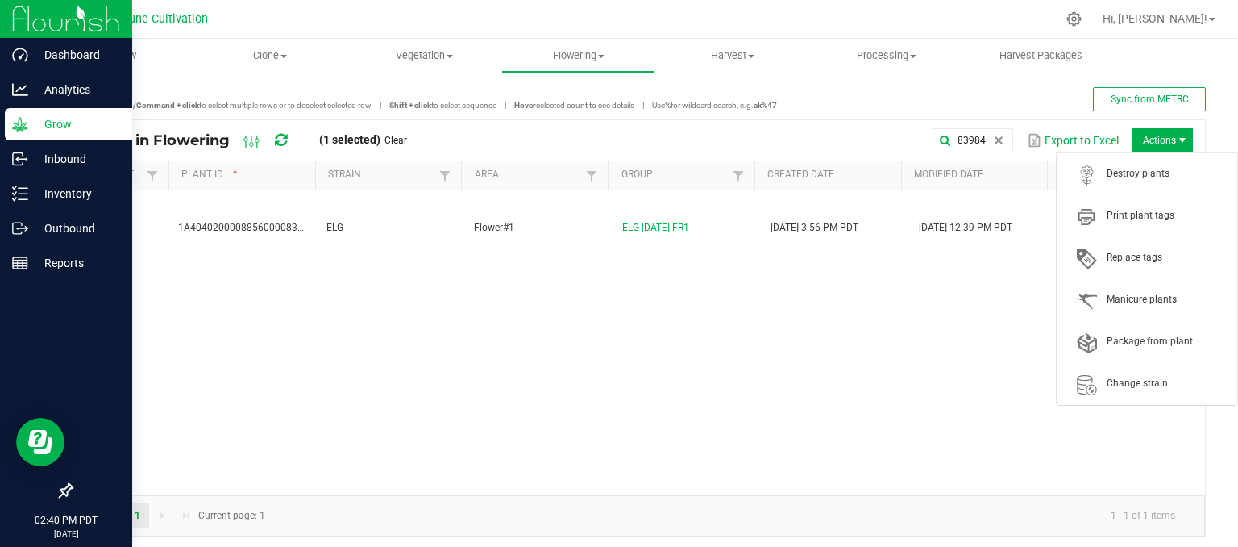
click at [1176, 141] on span "Actions" at bounding box center [1182, 140] width 13 height 13
click at [1143, 175] on span "Destroy plants" at bounding box center [1167, 174] width 121 height 14
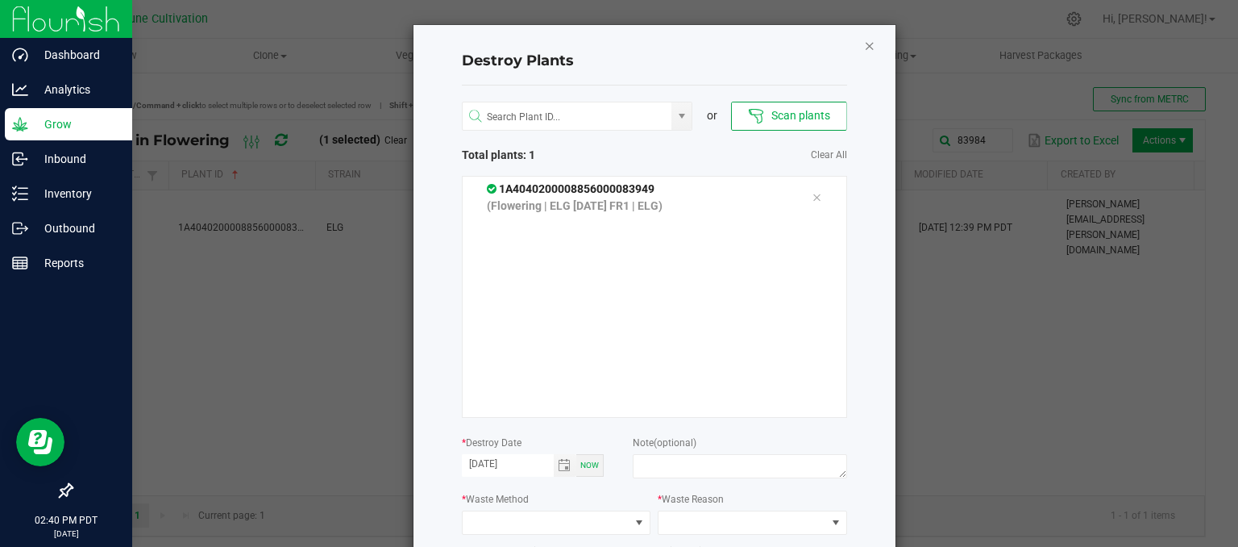
click at [864, 44] on icon "Close" at bounding box center [869, 44] width 11 height 19
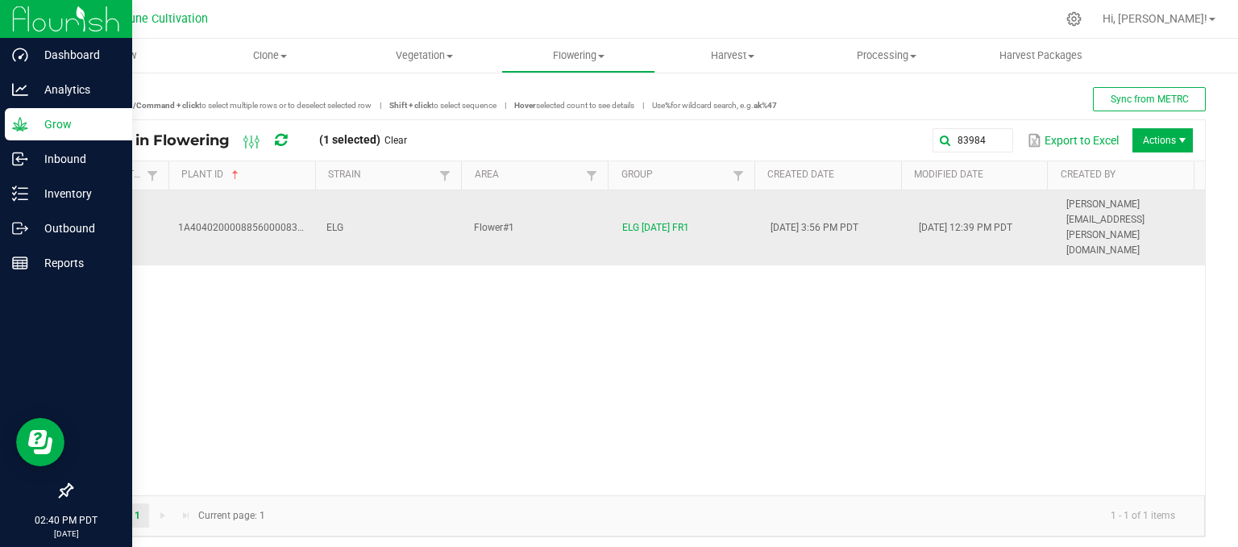
click at [578, 204] on td "Flower#1" at bounding box center [538, 227] width 148 height 75
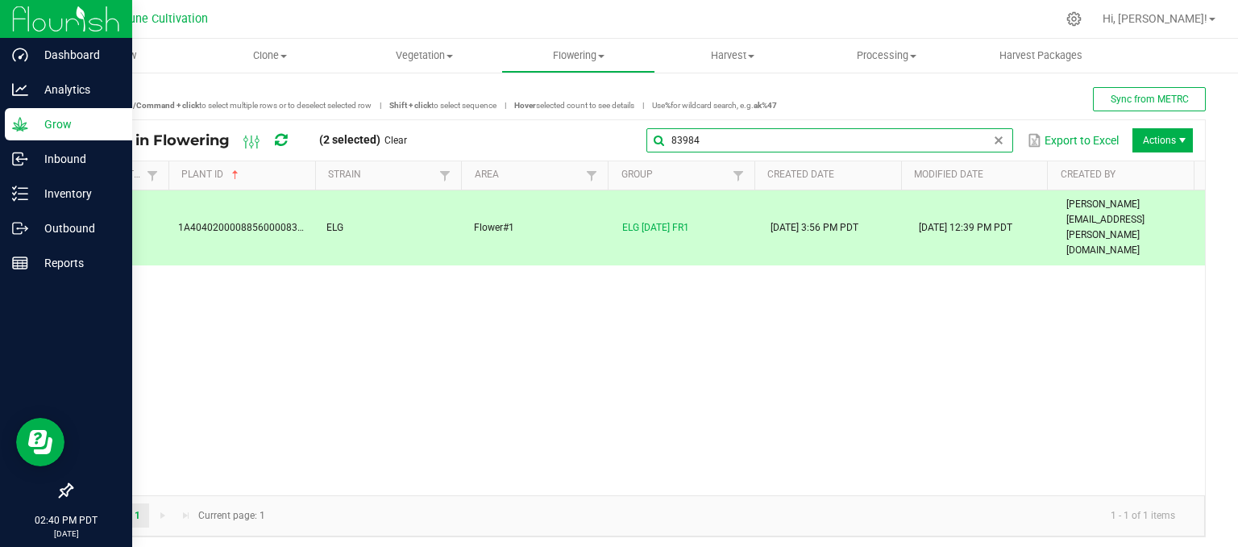
click at [967, 131] on input "83984" at bounding box center [829, 140] width 367 height 24
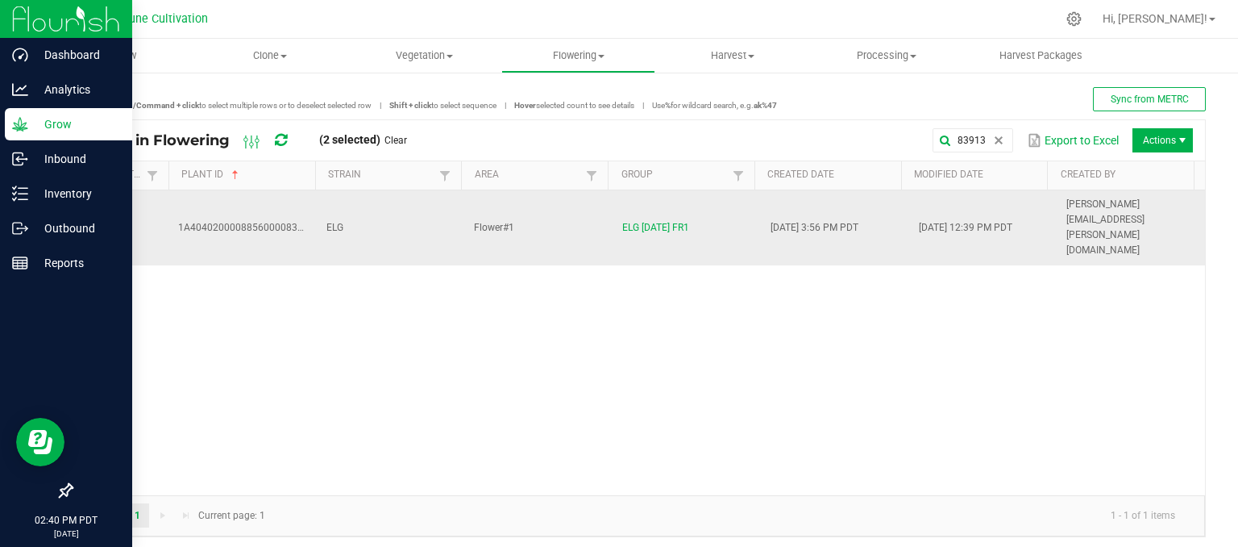
click at [357, 201] on td "ELG" at bounding box center [391, 227] width 148 height 75
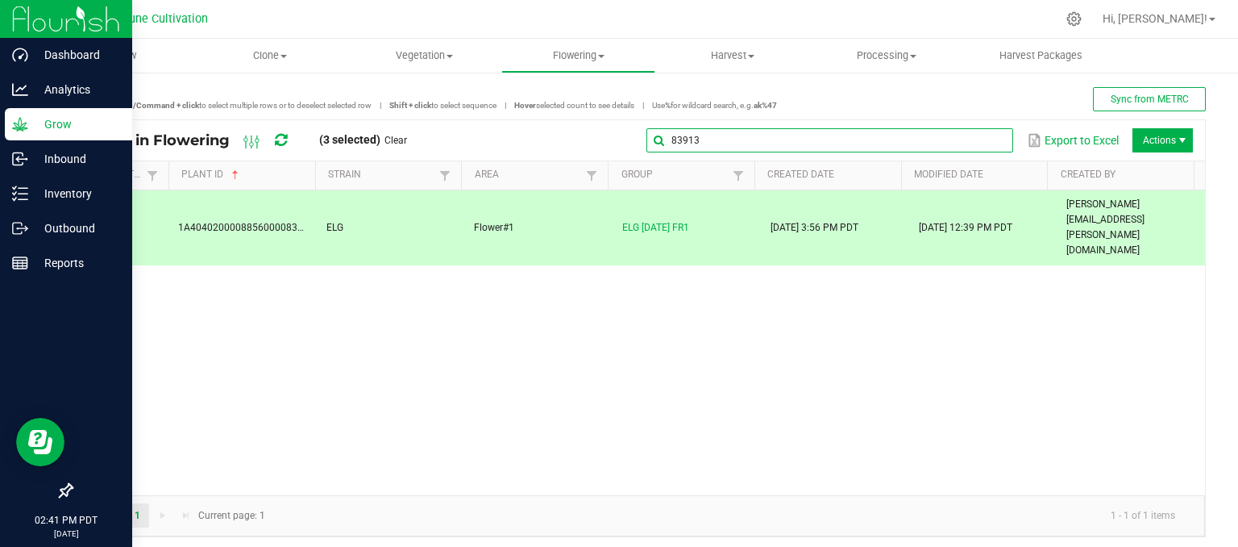
click at [987, 145] on global-search-input-ngx "83913" at bounding box center [829, 140] width 367 height 11
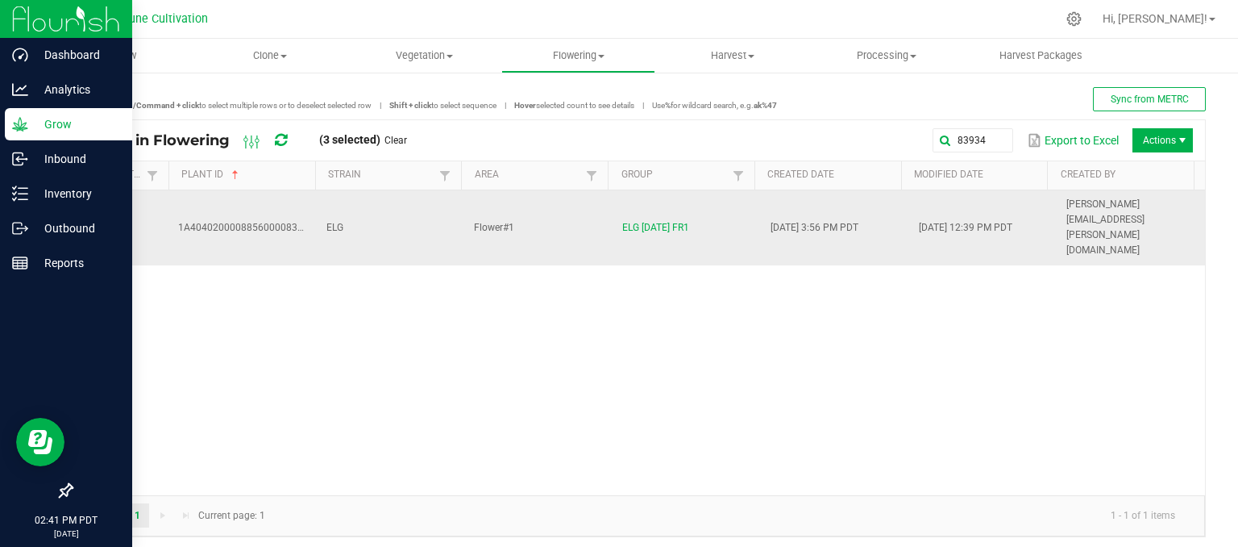
click at [399, 206] on td "ELG" at bounding box center [391, 227] width 148 height 75
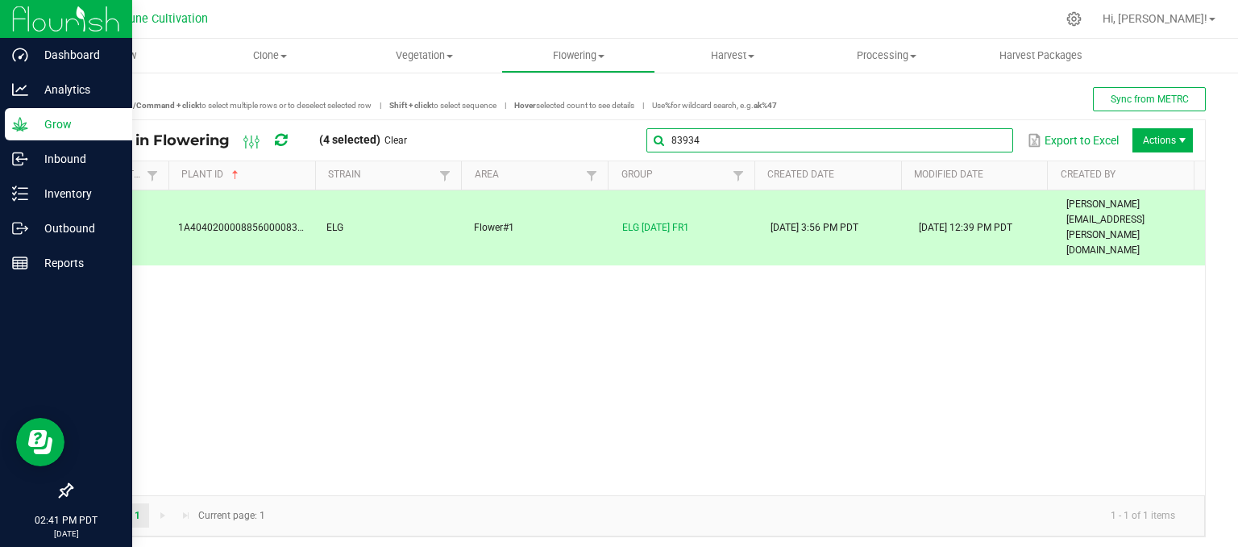
click at [988, 146] on global-search-input-ngx "83934" at bounding box center [829, 140] width 367 height 11
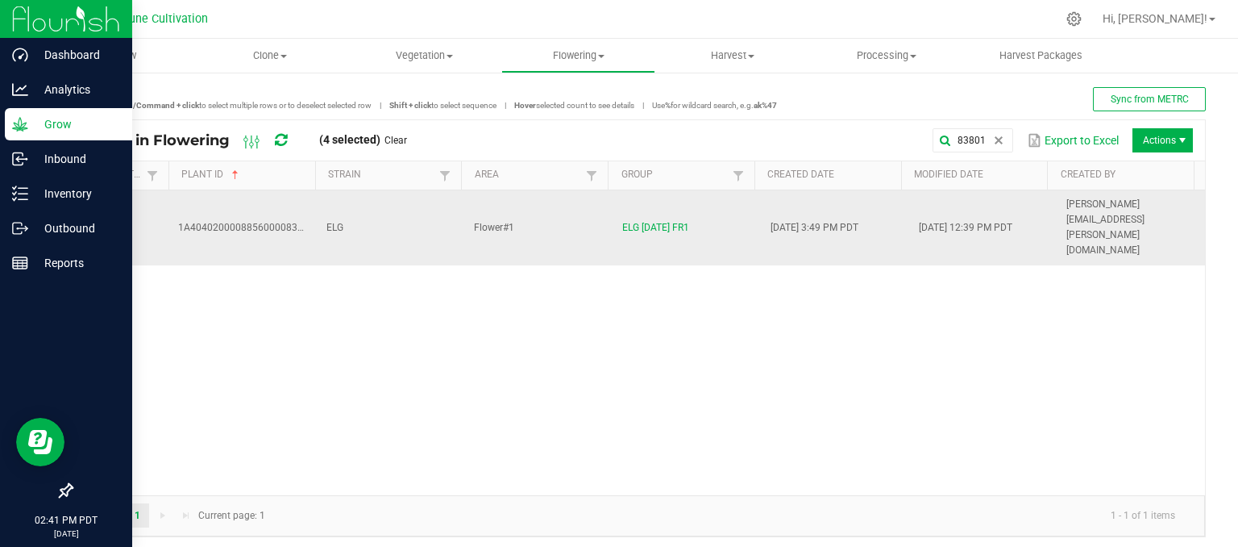
click at [390, 212] on td "ELG" at bounding box center [391, 227] width 148 height 75
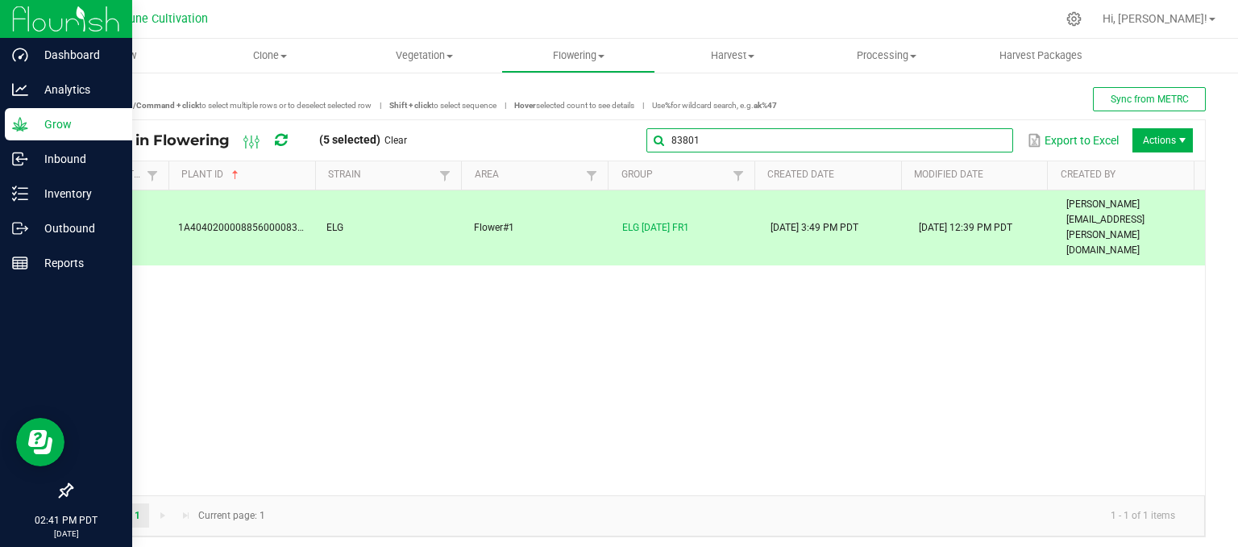
click at [979, 138] on global-search-input-ngx "83801" at bounding box center [829, 140] width 367 height 11
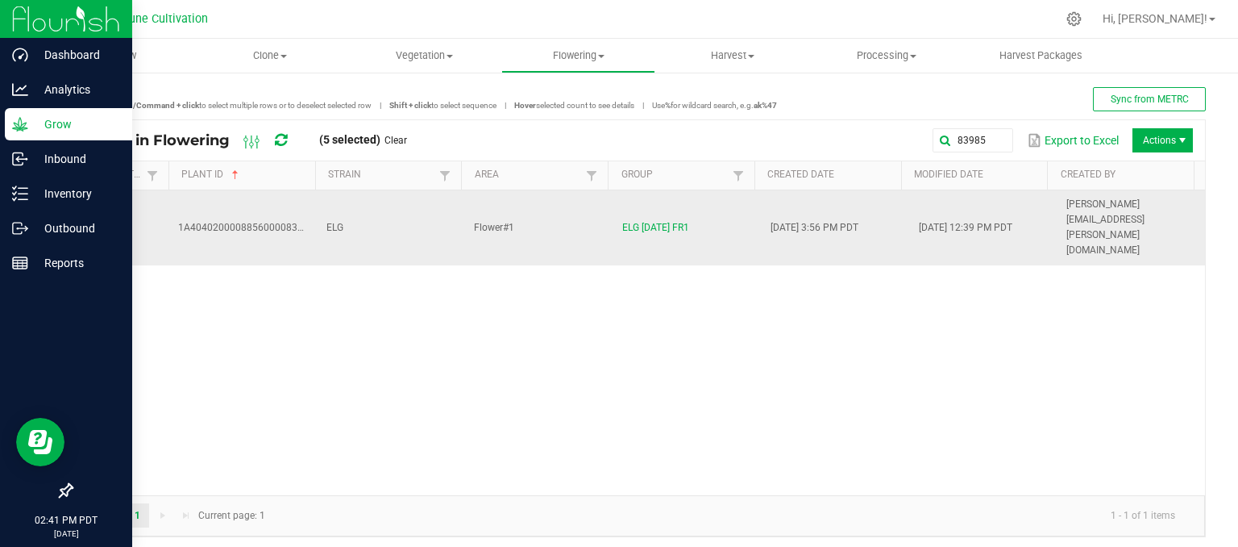
click at [383, 212] on td "ELG" at bounding box center [391, 227] width 148 height 75
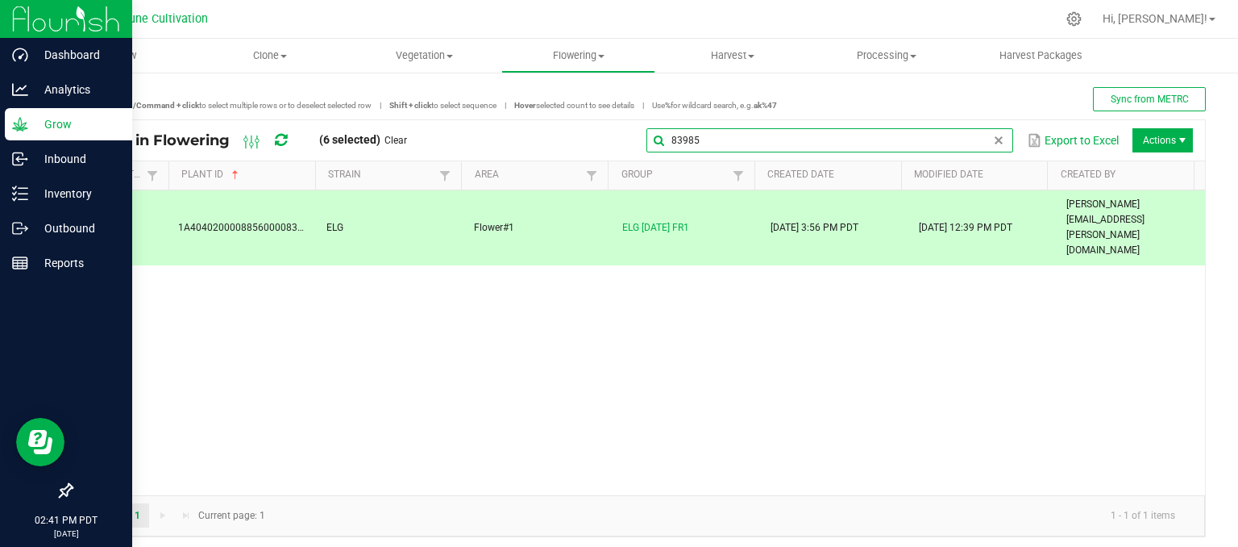
click at [983, 136] on global-search-input-ngx "83985" at bounding box center [829, 140] width 367 height 11
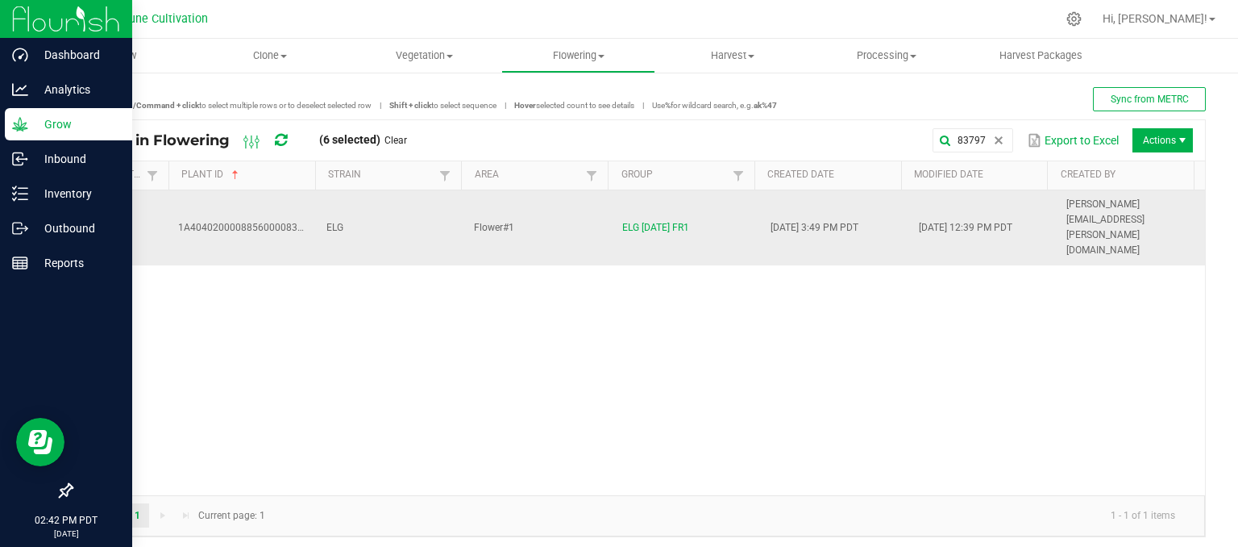
click at [361, 214] on td "ELG" at bounding box center [391, 227] width 148 height 75
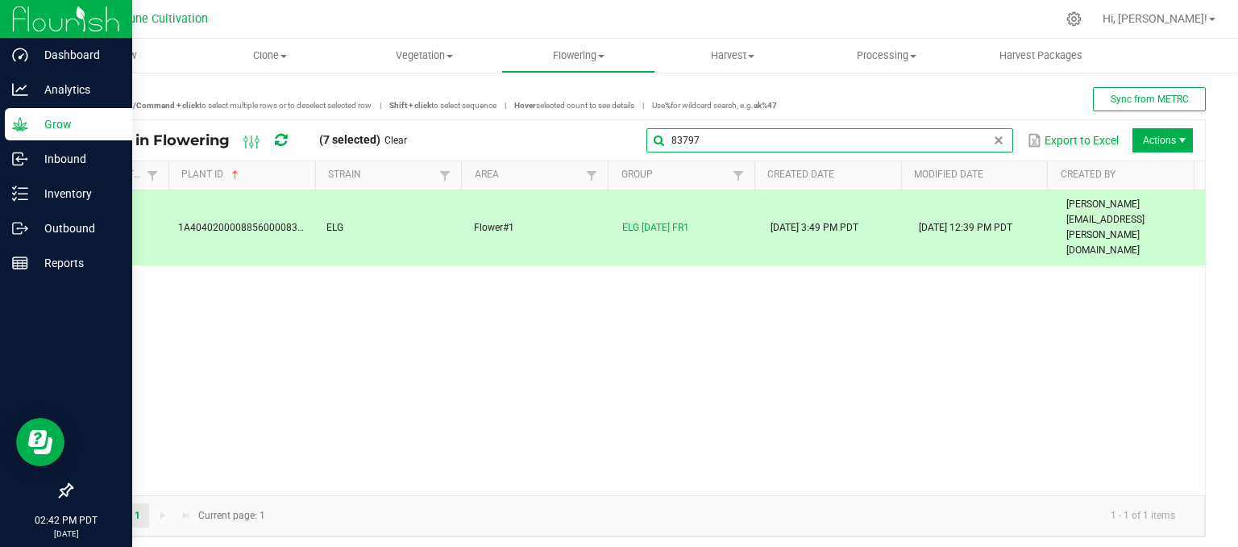
click at [979, 135] on global-search-input-ngx "83797" at bounding box center [829, 140] width 367 height 11
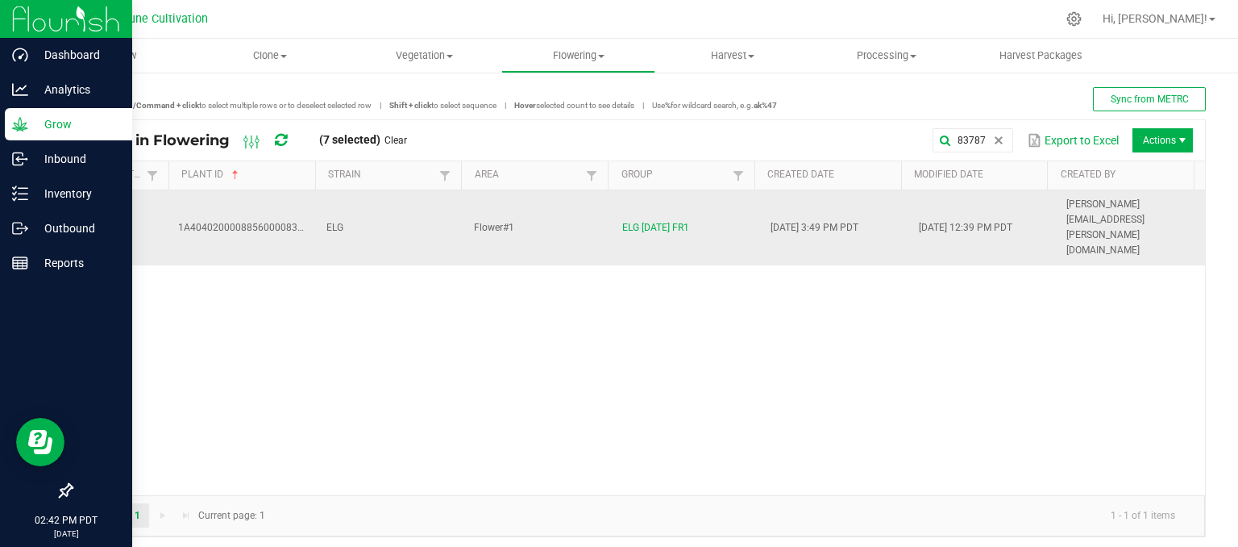
click at [351, 204] on td "ELG" at bounding box center [391, 227] width 148 height 75
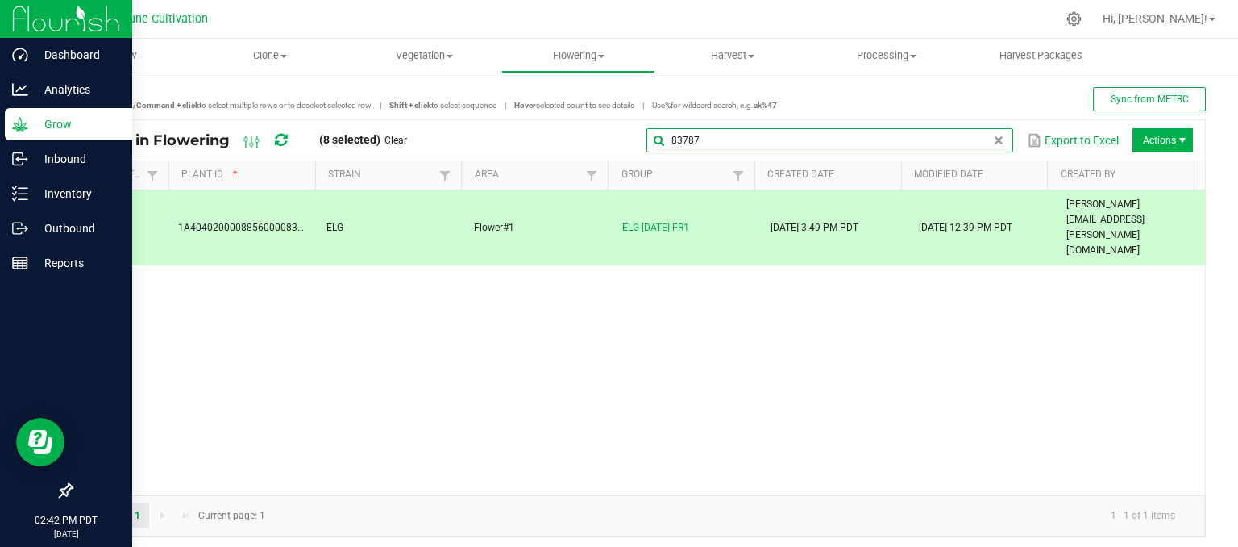
click at [987, 142] on global-search-input-ngx "83787" at bounding box center [829, 140] width 367 height 11
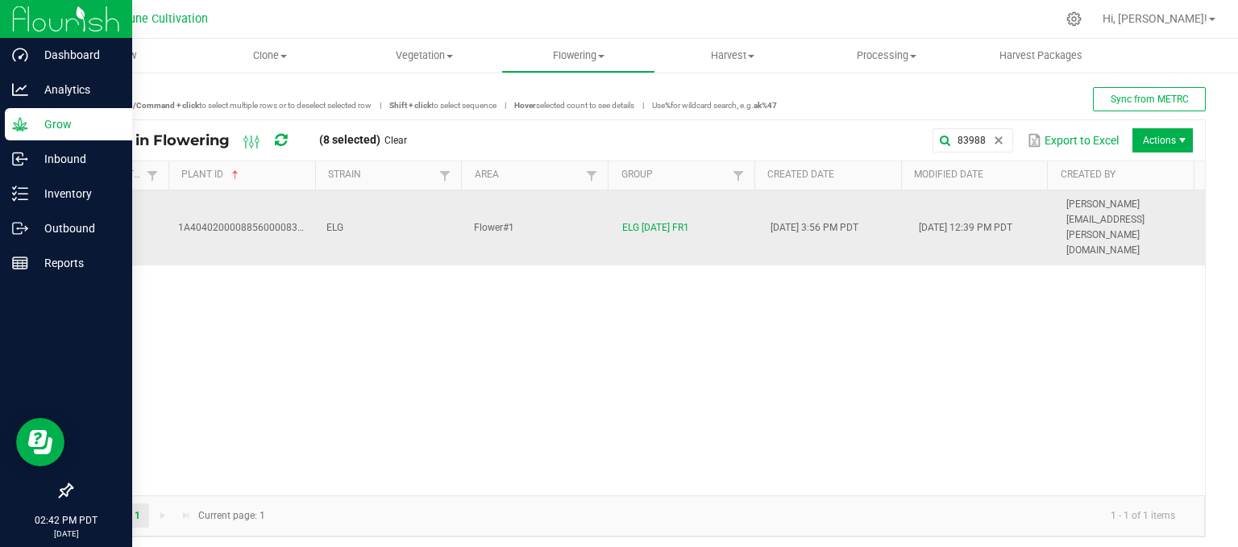
click at [392, 191] on td "ELG" at bounding box center [391, 227] width 148 height 75
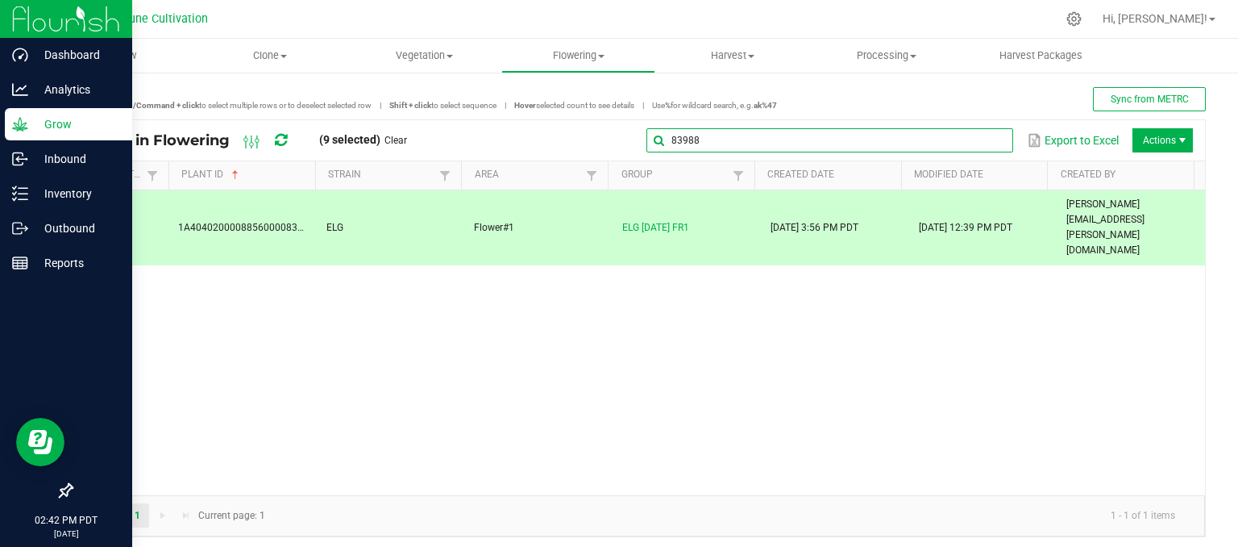
click at [976, 135] on input "83988" at bounding box center [829, 140] width 367 height 24
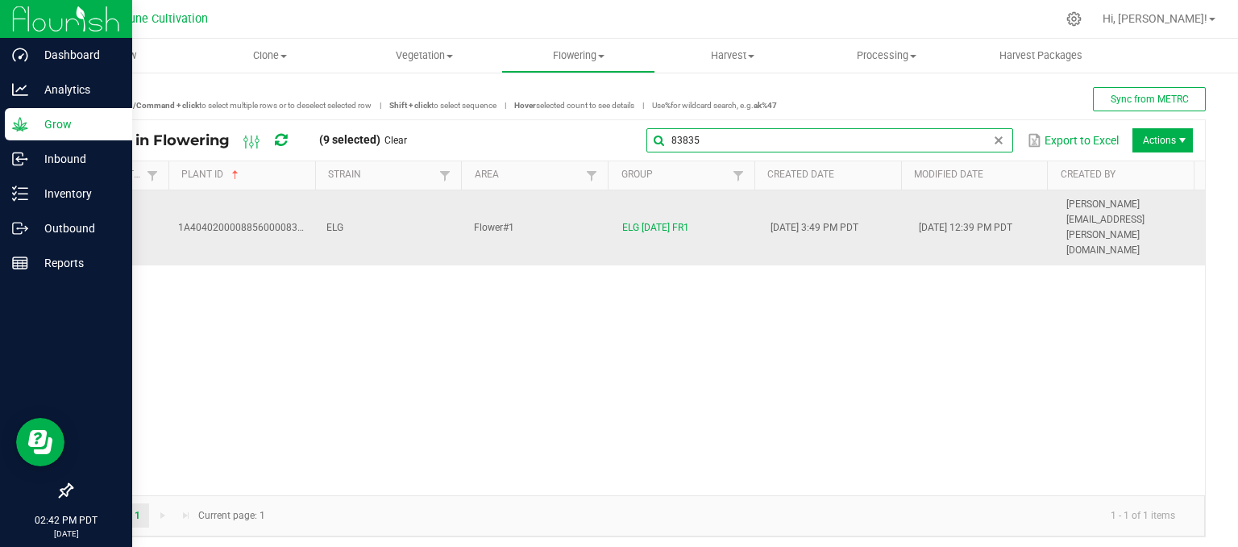
type input "83835"
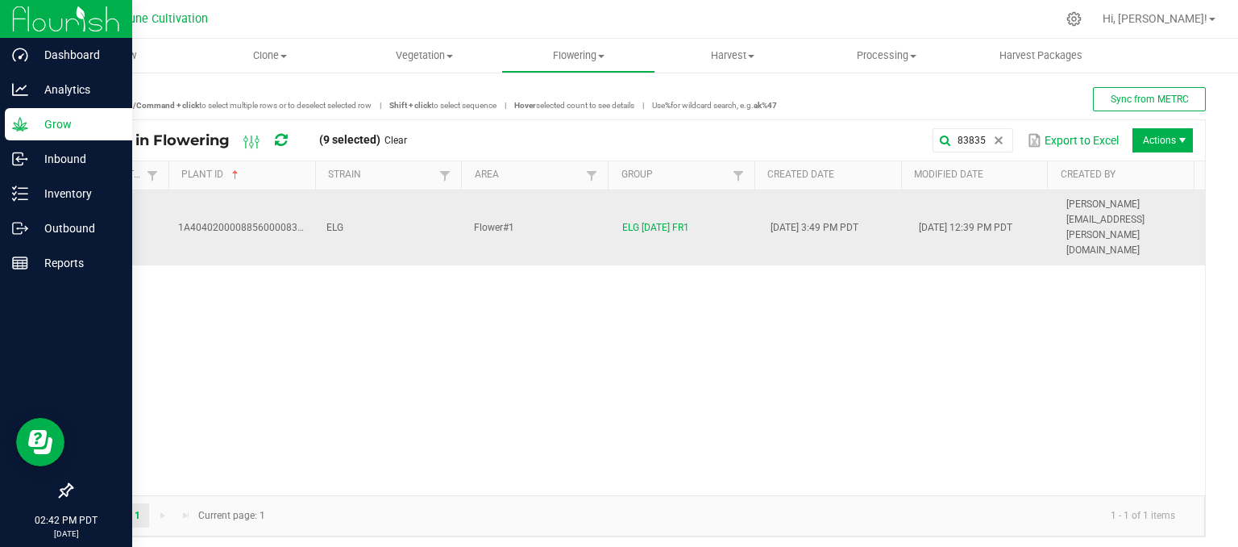
drag, startPoint x: 315, startPoint y: 214, endPoint x: 302, endPoint y: 209, distance: 13.8
click at [317, 214] on td "ELG" at bounding box center [391, 227] width 148 height 75
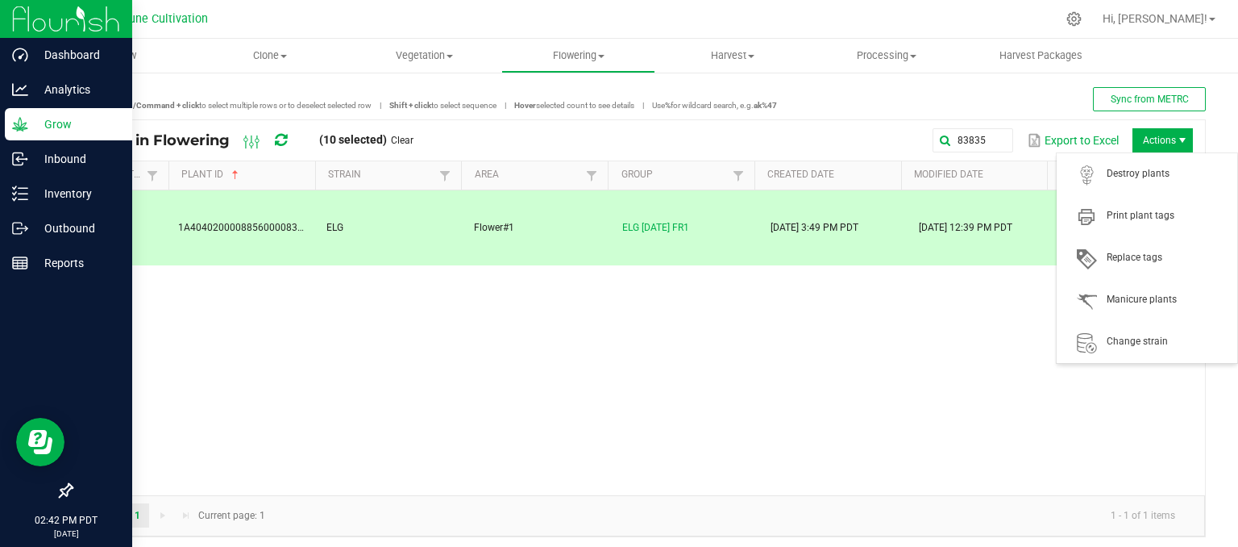
click at [1176, 135] on span "Actions" at bounding box center [1182, 140] width 13 height 13
click at [1132, 175] on span "Destroy plants" at bounding box center [1167, 174] width 121 height 14
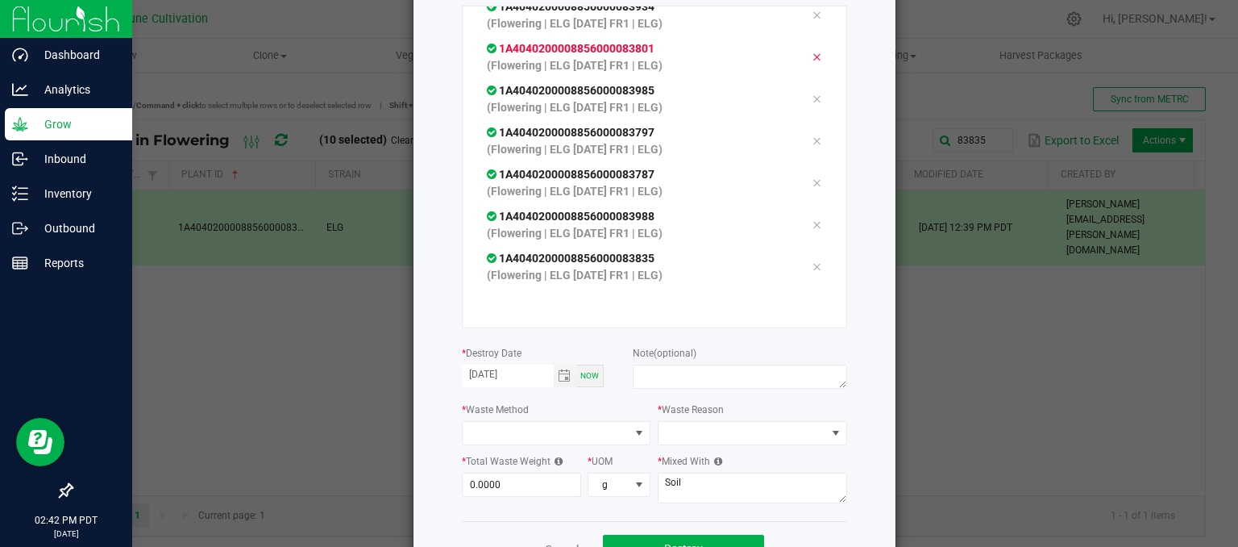
scroll to position [225, 0]
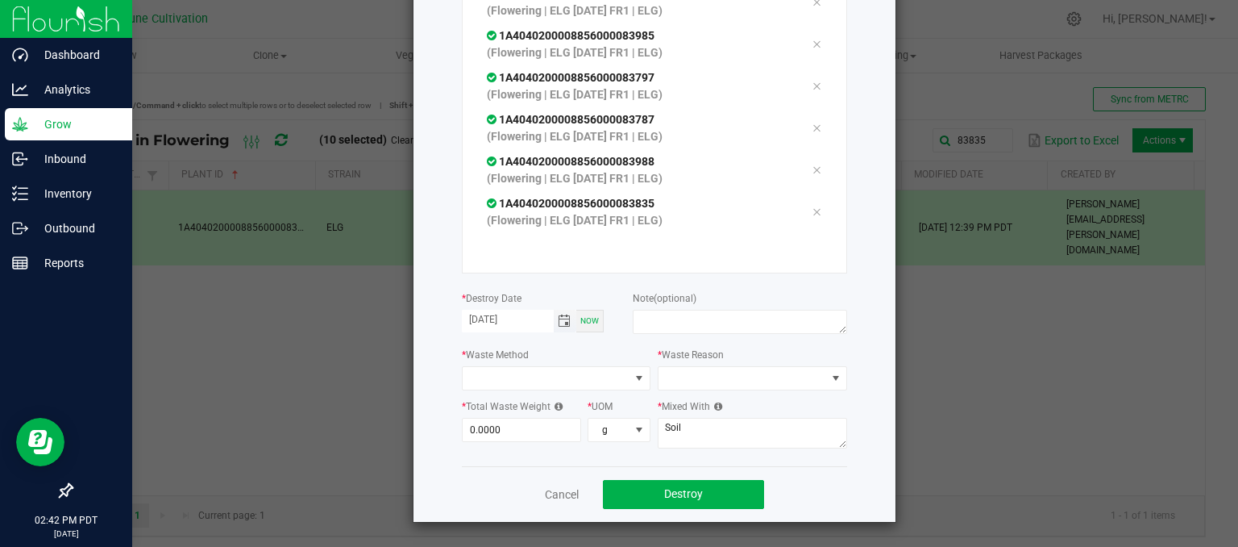
click at [559, 314] on span "Toggle calendar" at bounding box center [564, 320] width 13 height 13
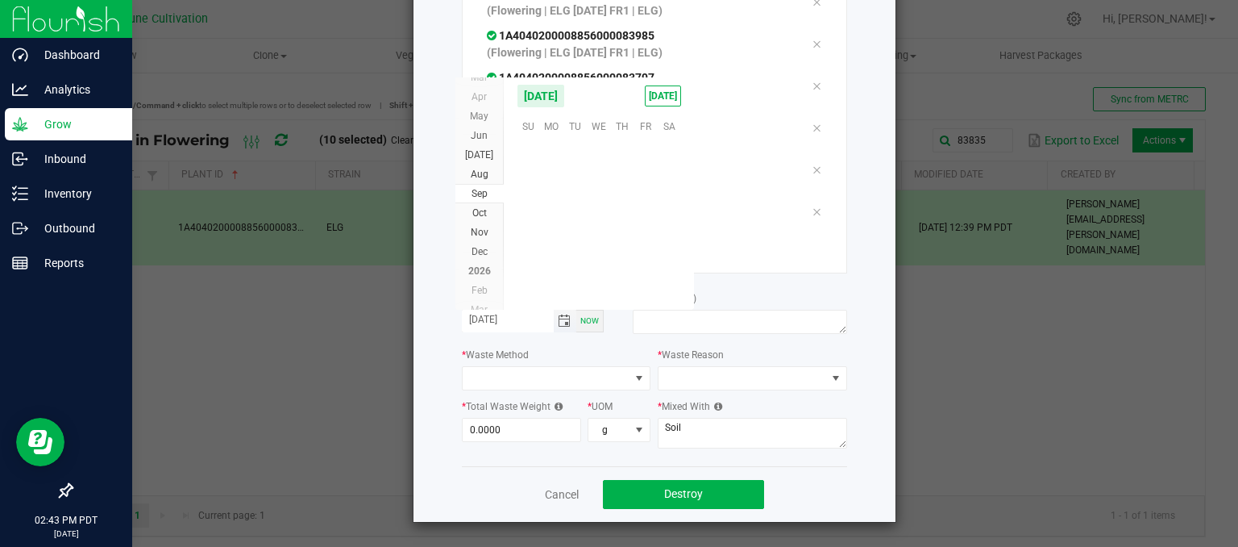
scroll to position [261460, 0]
click at [622, 225] on span "25" at bounding box center [621, 225] width 23 height 25
type input "[DATE]"
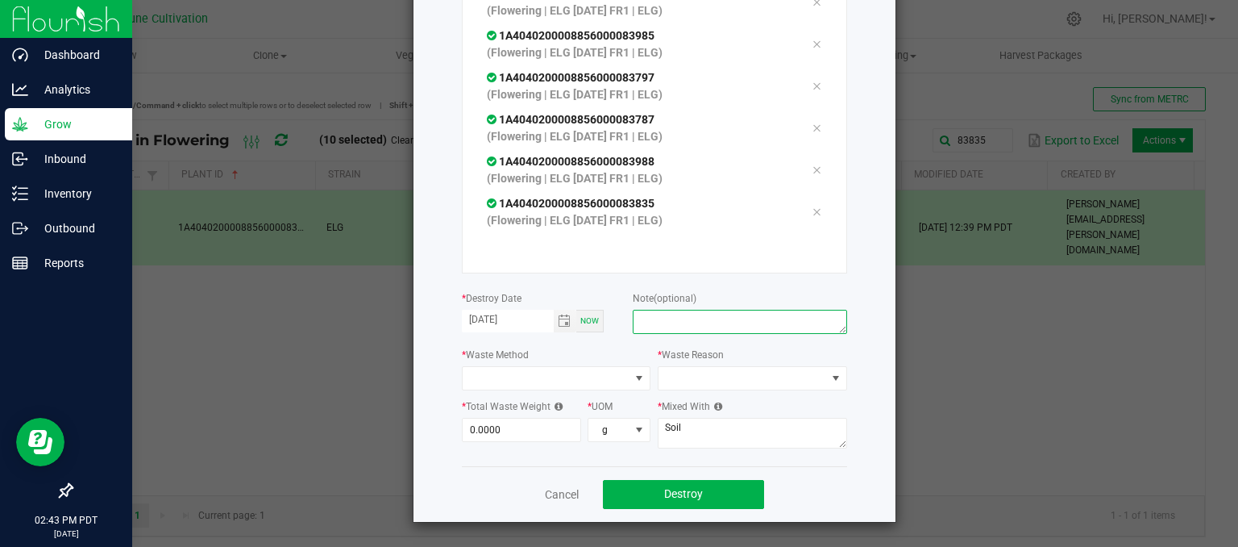
click at [660, 320] on textarea at bounding box center [740, 322] width 214 height 24
type textarea "unhealthy"
click at [599, 381] on span at bounding box center [547, 378] width 168 height 23
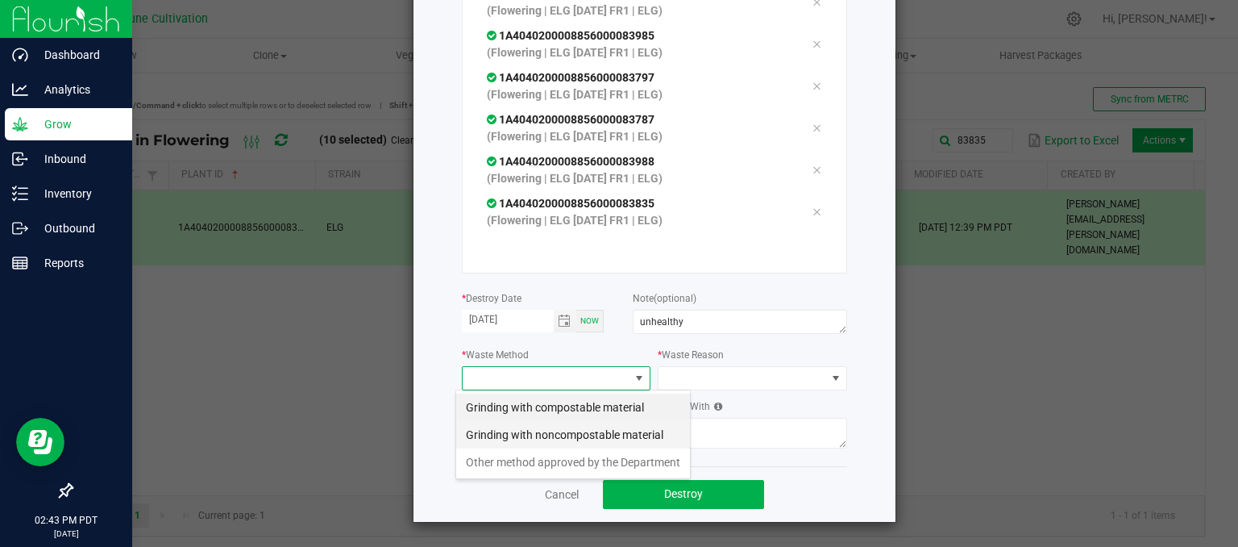
scroll to position [23, 189]
click at [571, 414] on li "Grinding with compostable material" at bounding box center [573, 406] width 234 height 27
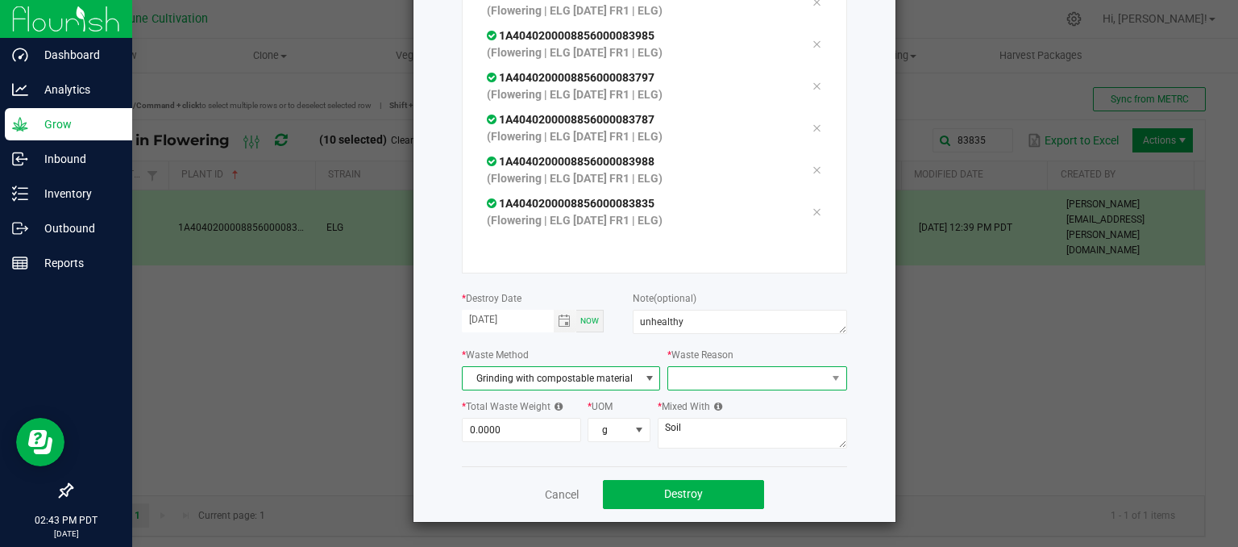
click at [701, 384] on span at bounding box center [746, 378] width 157 height 23
click at [692, 414] on li "Pruning" at bounding box center [749, 406] width 181 height 27
click at [538, 412] on label "* Total Waste Weight" at bounding box center [512, 406] width 101 height 15
click at [528, 429] on input "0" at bounding box center [522, 429] width 118 height 23
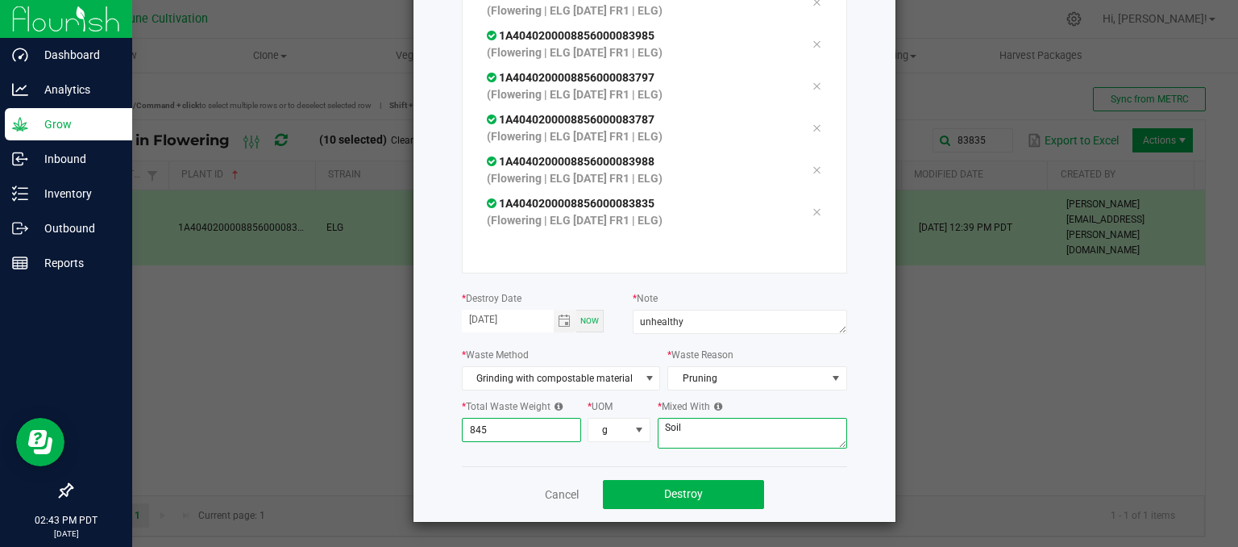
type input "845.0000"
click at [700, 418] on textarea "Soil" at bounding box center [752, 433] width 189 height 31
type textarea "S"
type textarea "wood chips"
type input "845"
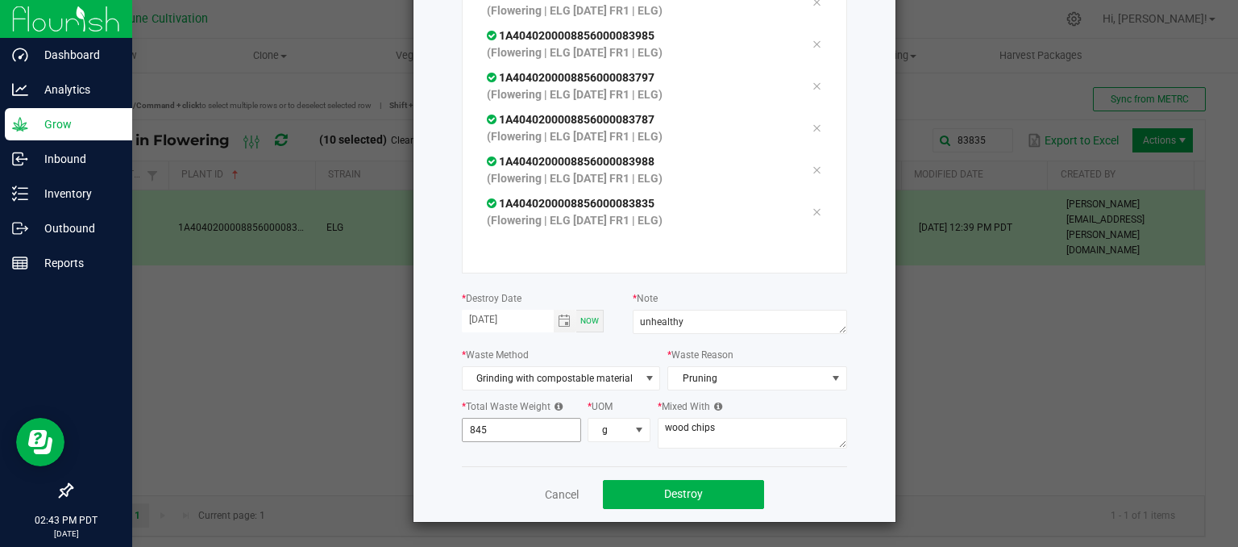
click at [476, 430] on input "845" at bounding box center [522, 429] width 118 height 23
type input "839.0000"
click at [669, 496] on span "Destroy" at bounding box center [683, 493] width 39 height 13
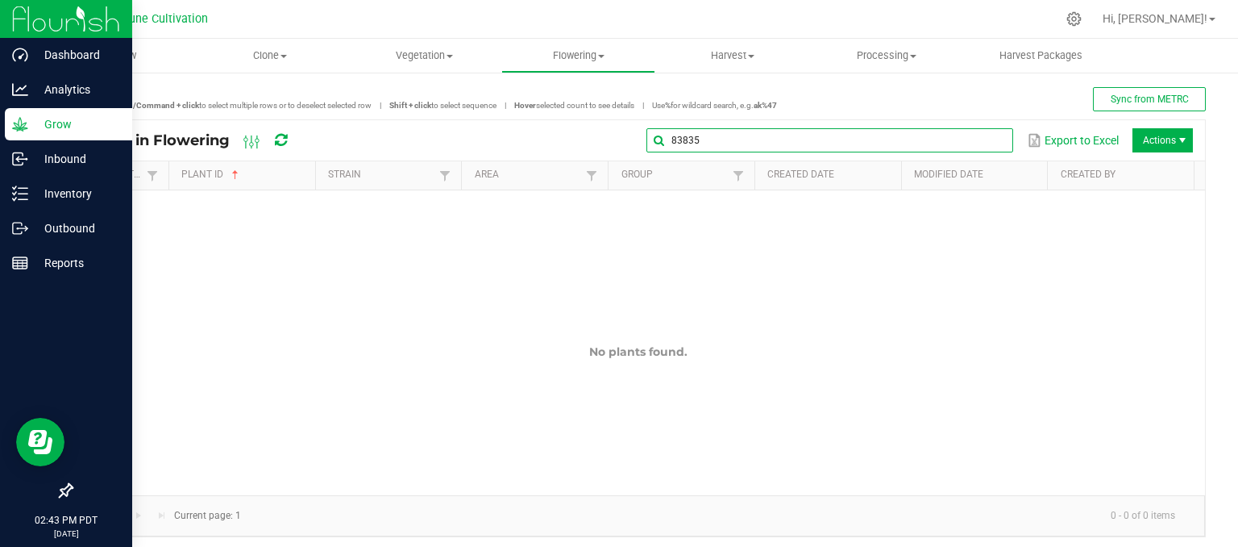
click at [974, 140] on input "83835" at bounding box center [829, 140] width 367 height 24
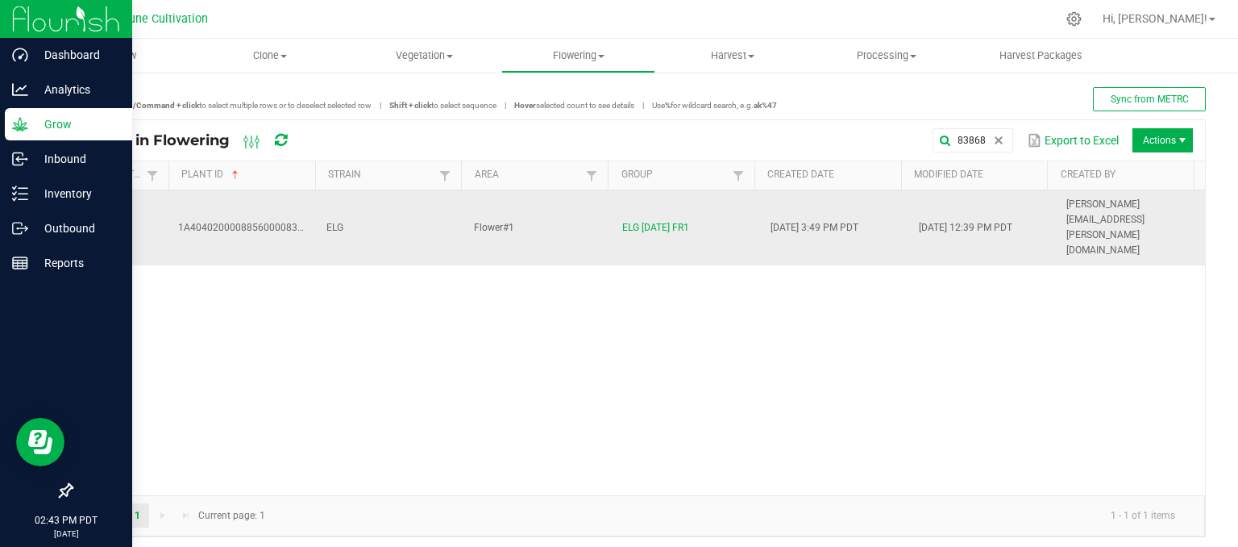
click at [347, 197] on td "ELG" at bounding box center [391, 227] width 148 height 75
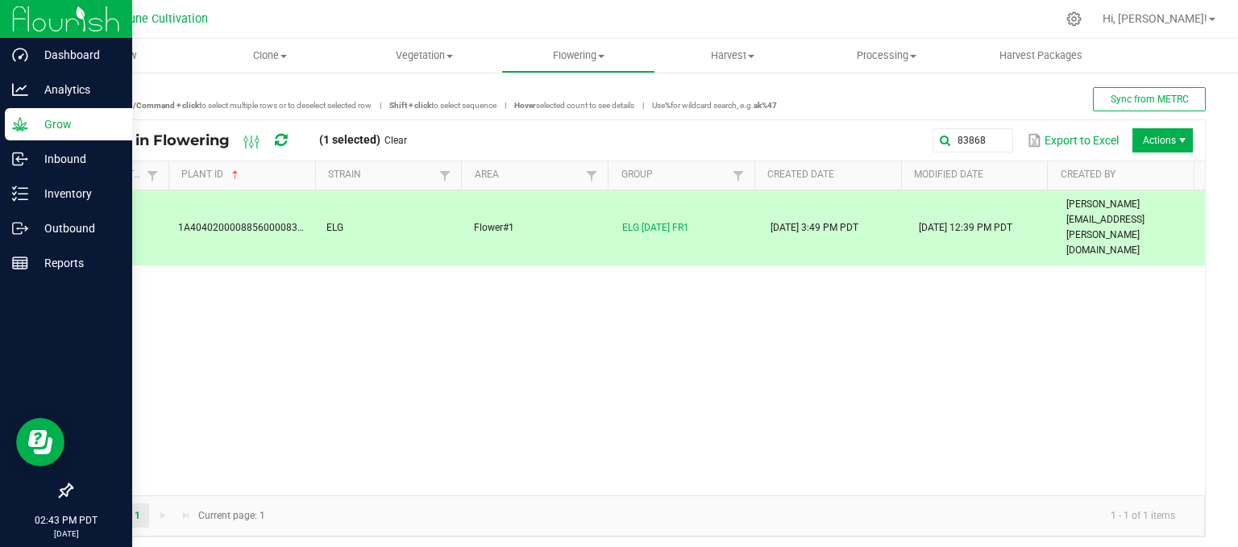
click at [347, 197] on td "ELG" at bounding box center [391, 227] width 148 height 75
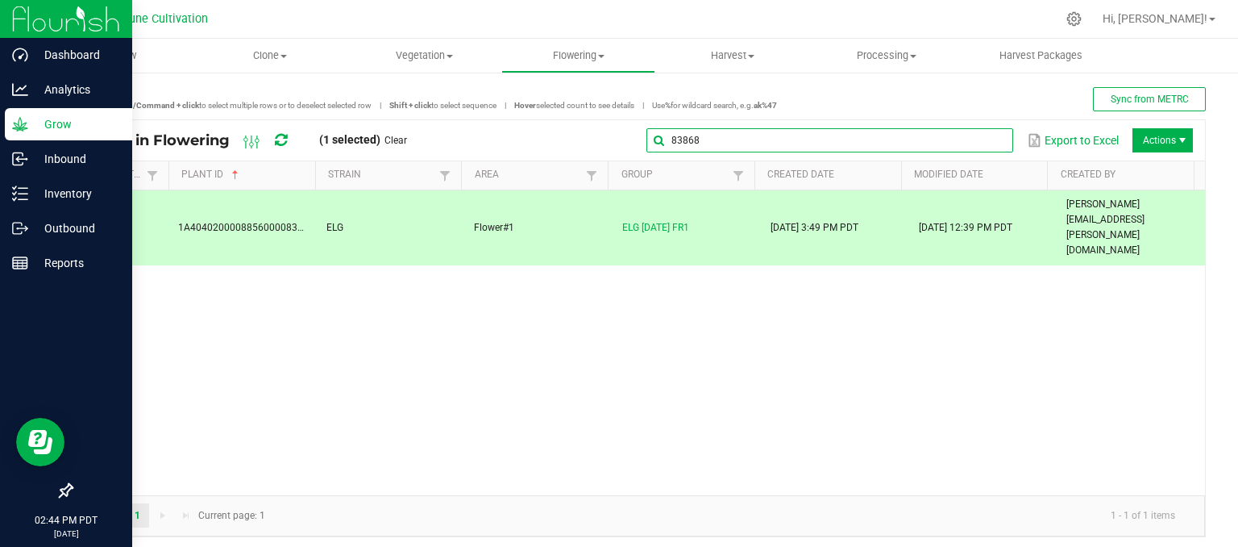
click at [986, 139] on global-search-input-ngx "83868" at bounding box center [829, 140] width 367 height 11
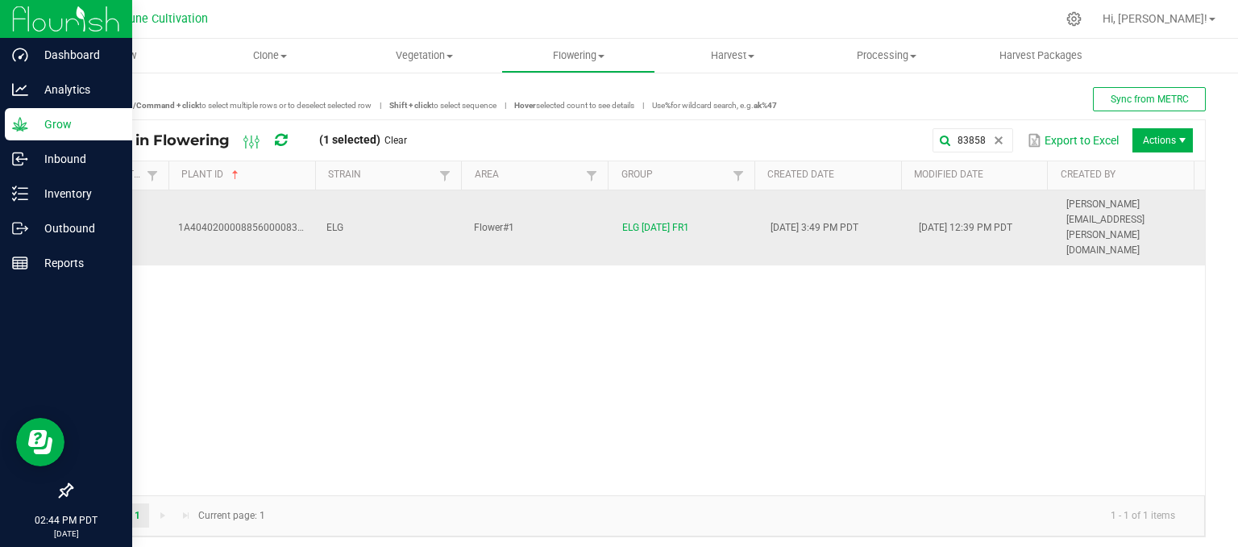
click at [376, 214] on td "ELG" at bounding box center [391, 227] width 148 height 75
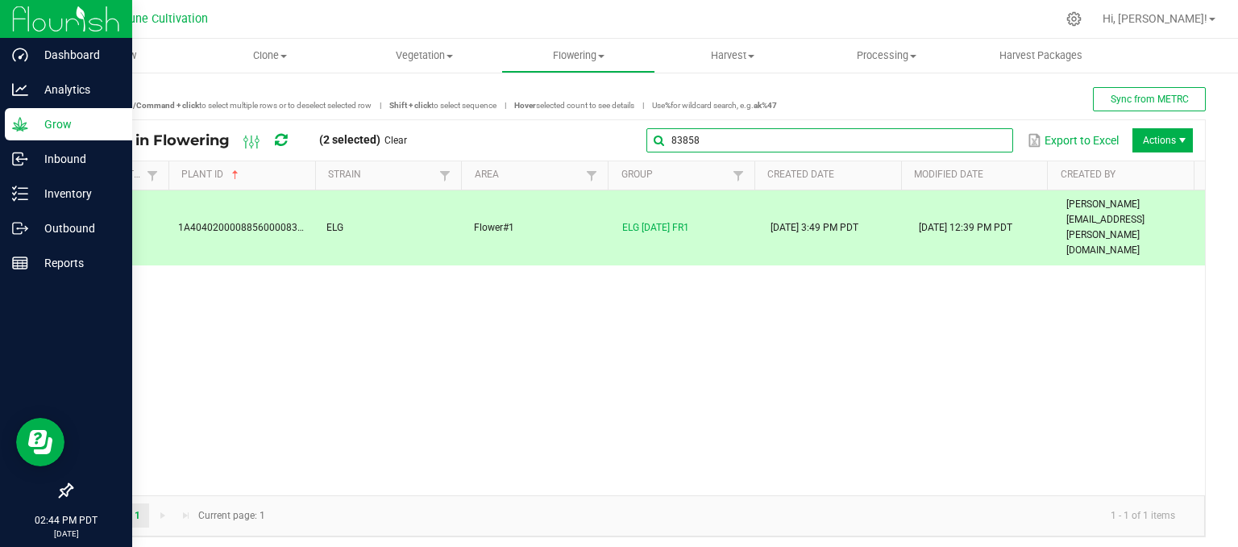
click at [973, 135] on input "83858" at bounding box center [829, 140] width 367 height 24
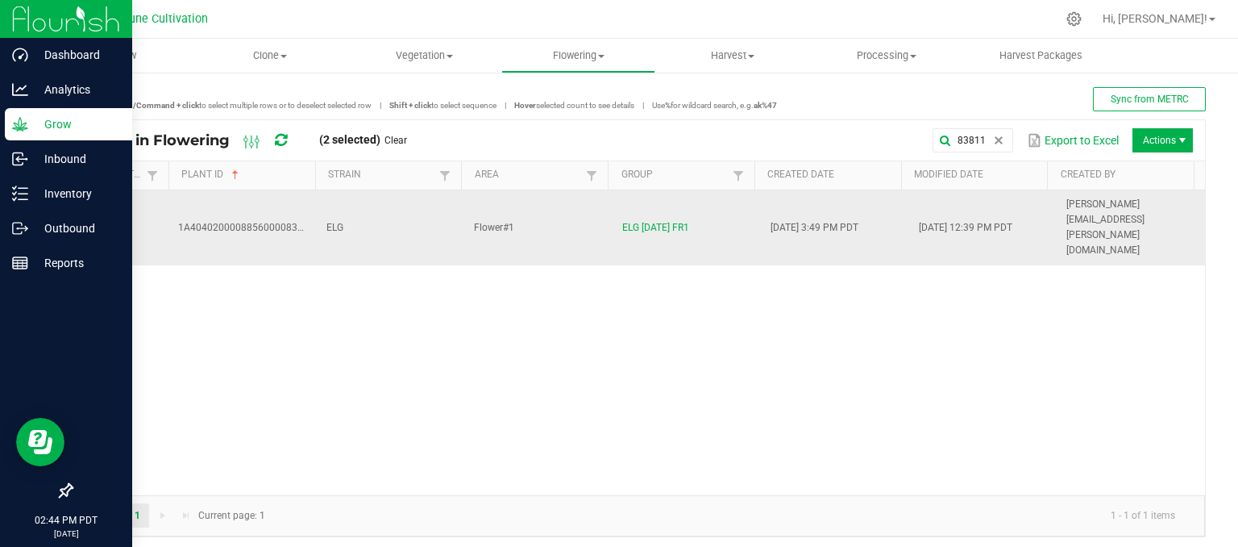
click at [359, 214] on td "ELG" at bounding box center [391, 227] width 148 height 75
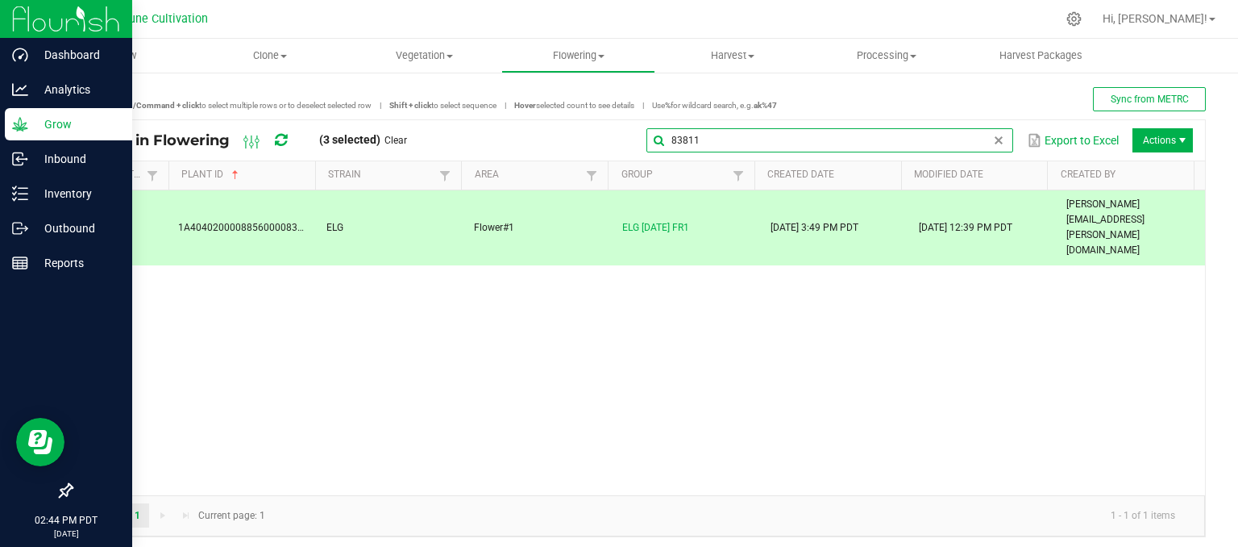
click at [996, 136] on input "83811" at bounding box center [829, 140] width 367 height 24
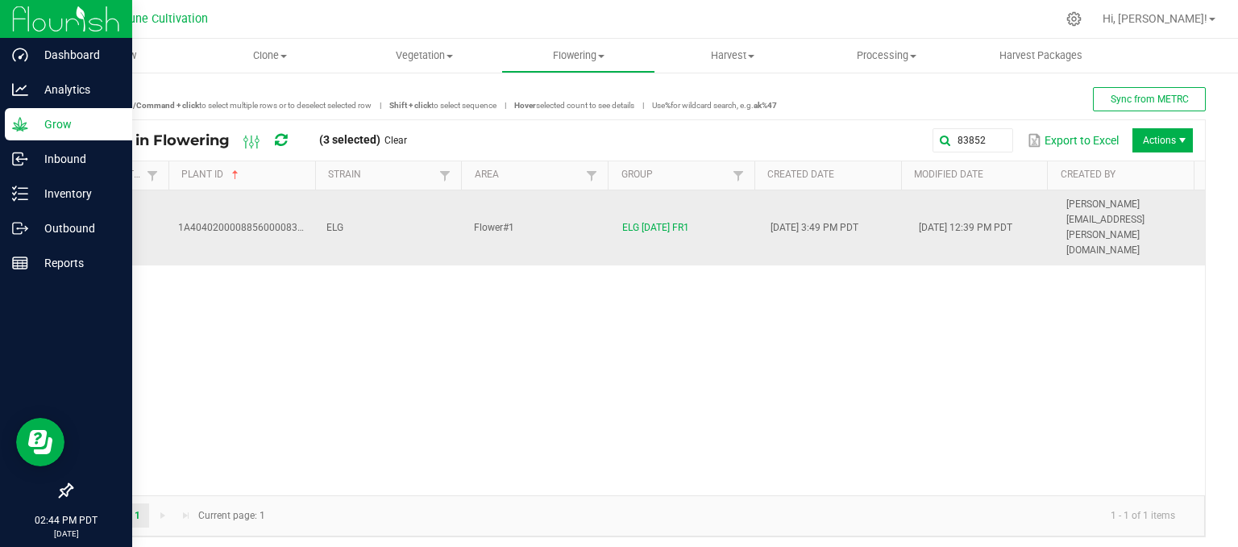
click at [398, 194] on td "ELG" at bounding box center [391, 227] width 148 height 75
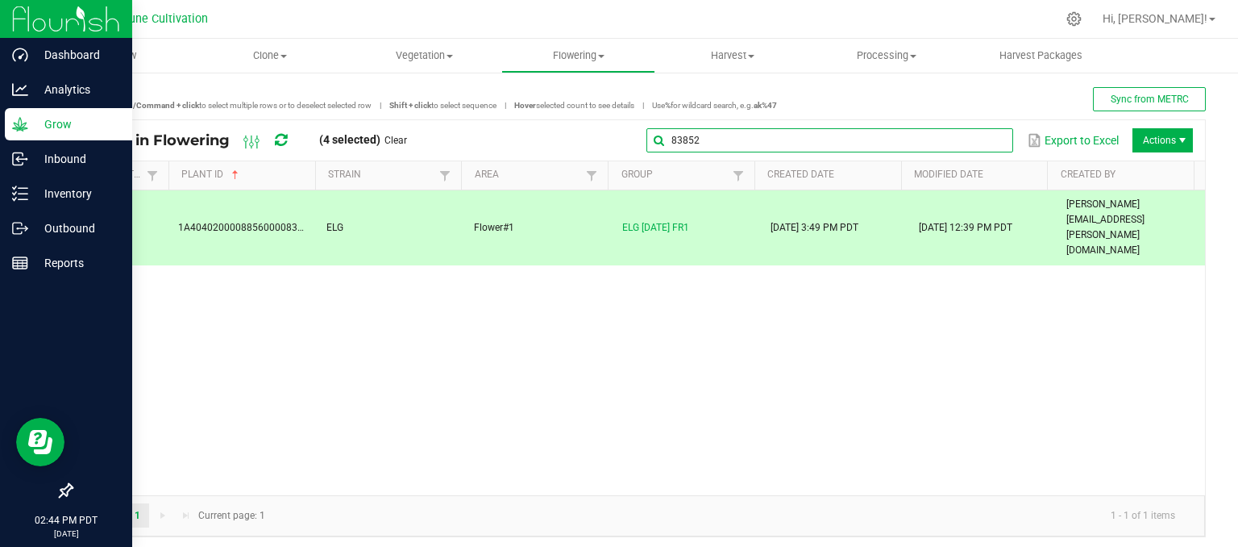
click at [976, 144] on input "83852" at bounding box center [829, 140] width 367 height 24
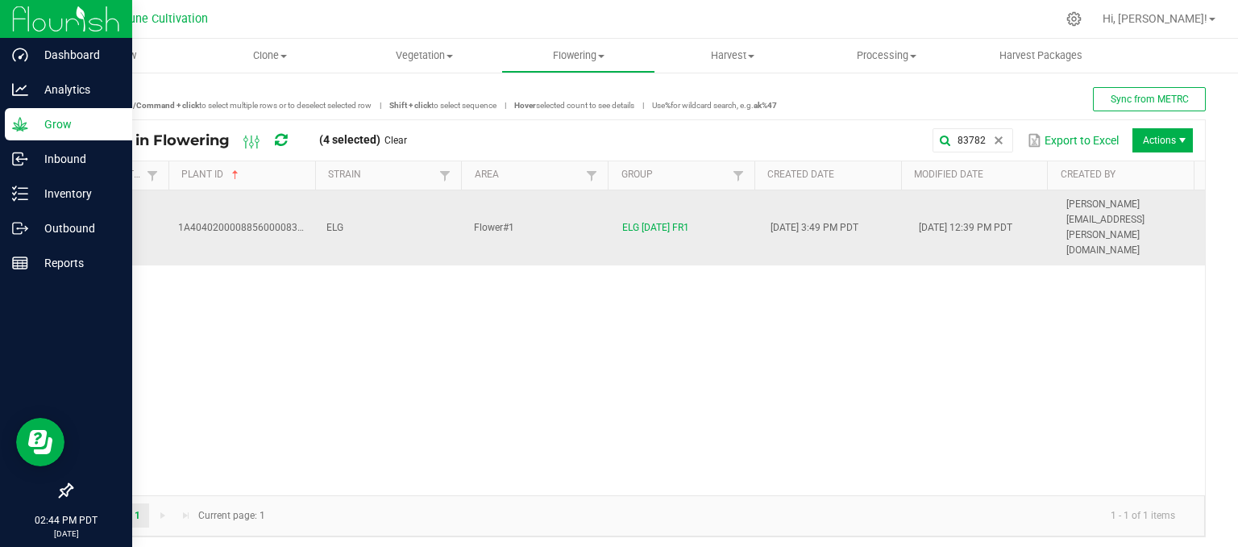
click at [427, 214] on td "ELG" at bounding box center [391, 227] width 148 height 75
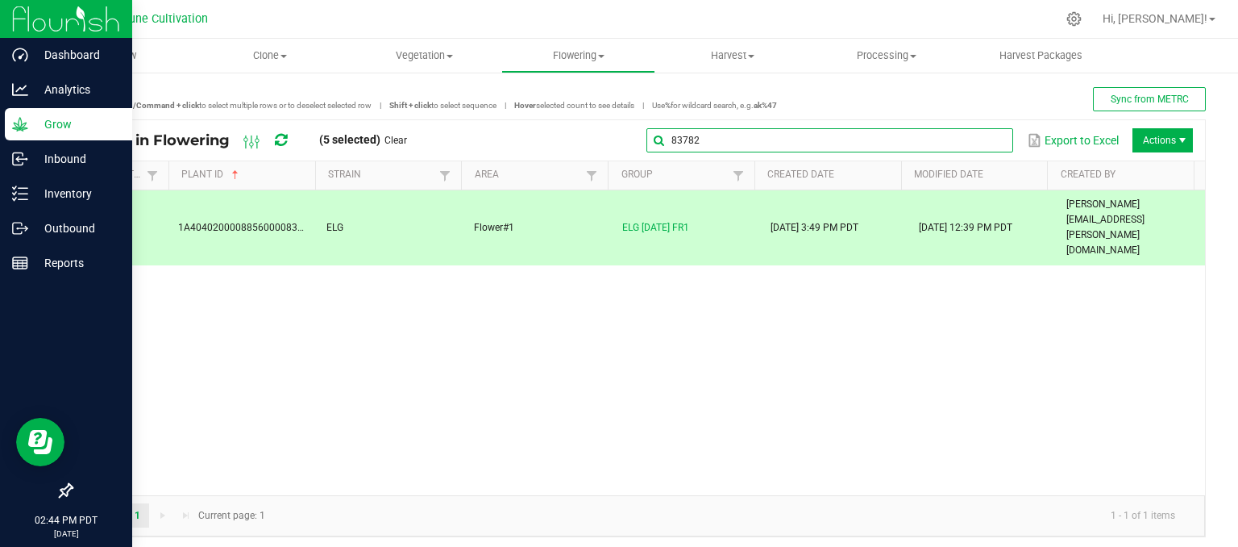
click at [982, 146] on input "83782" at bounding box center [829, 140] width 367 height 24
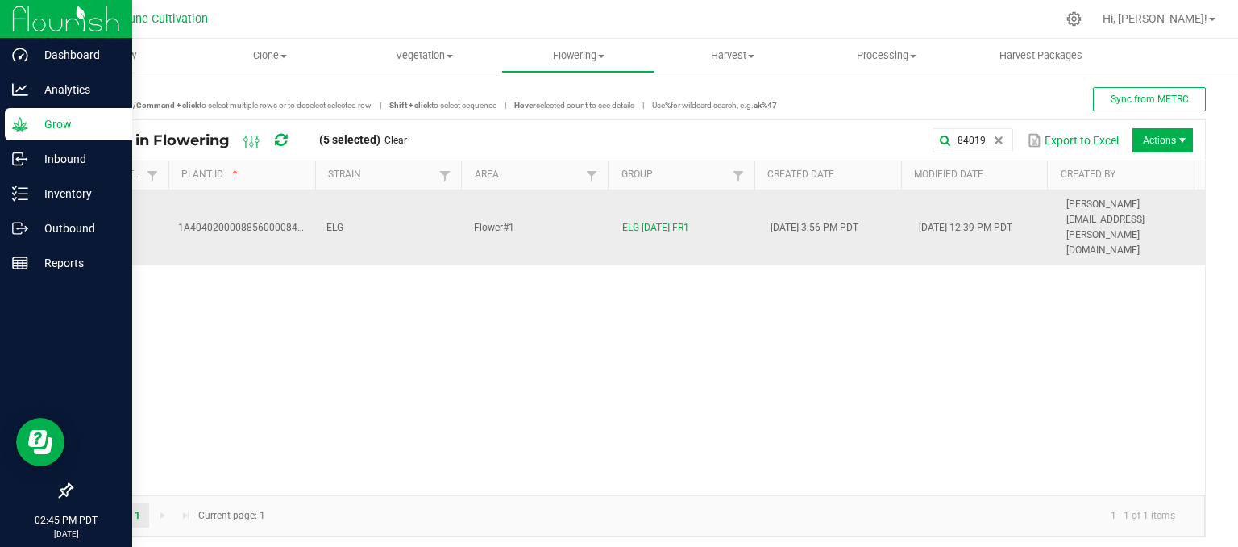
click at [317, 212] on td "ELG" at bounding box center [391, 227] width 148 height 75
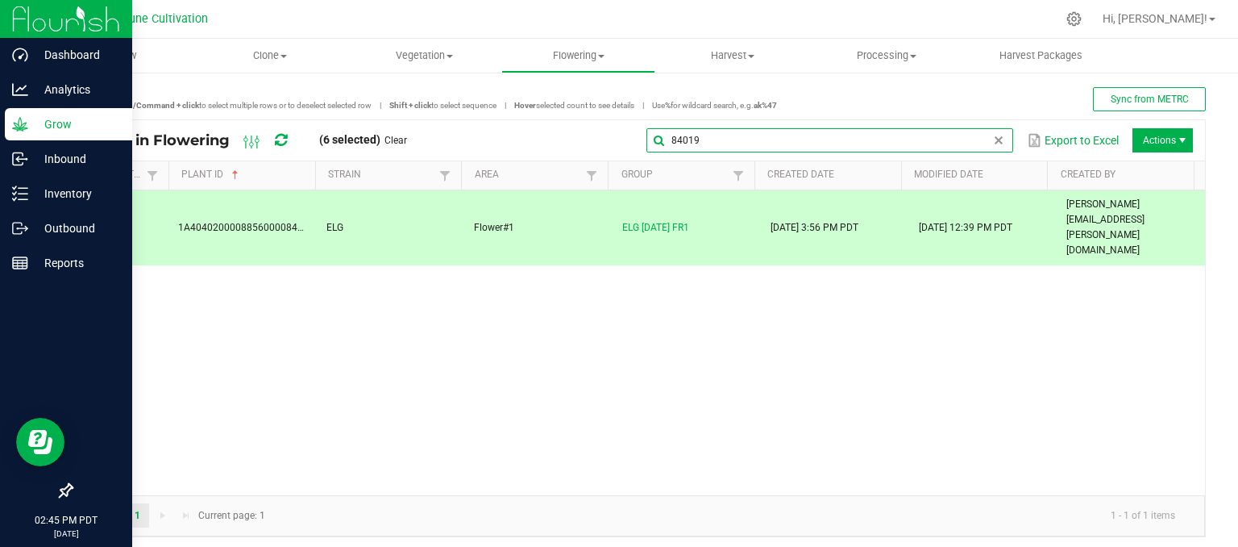
click at [985, 144] on global-search-input-ngx "84019" at bounding box center [829, 140] width 367 height 11
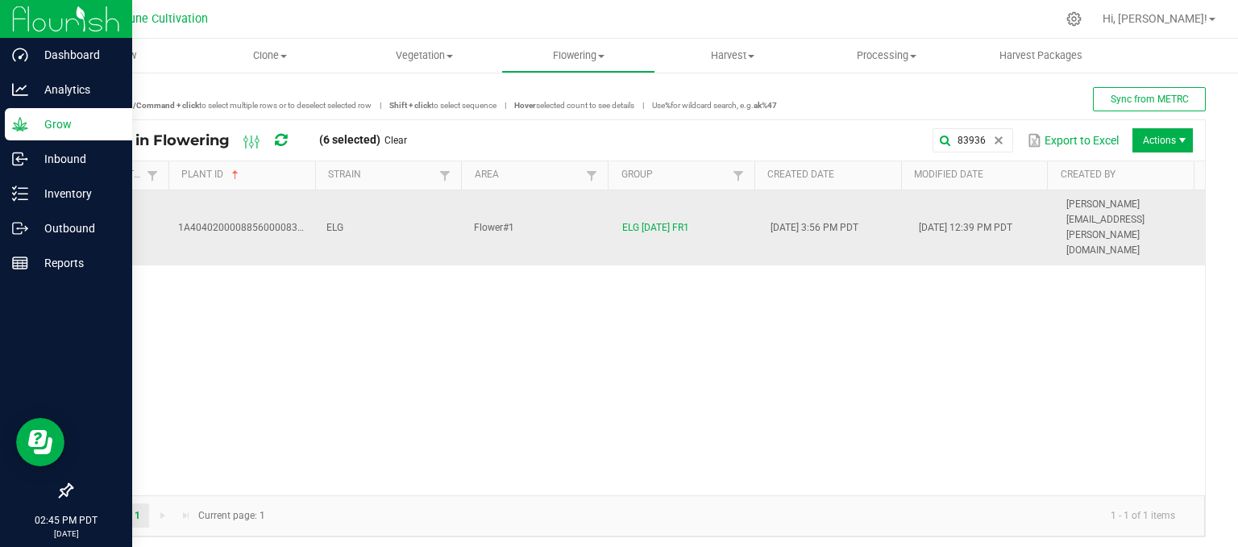
click at [360, 217] on td "ELG" at bounding box center [391, 227] width 148 height 75
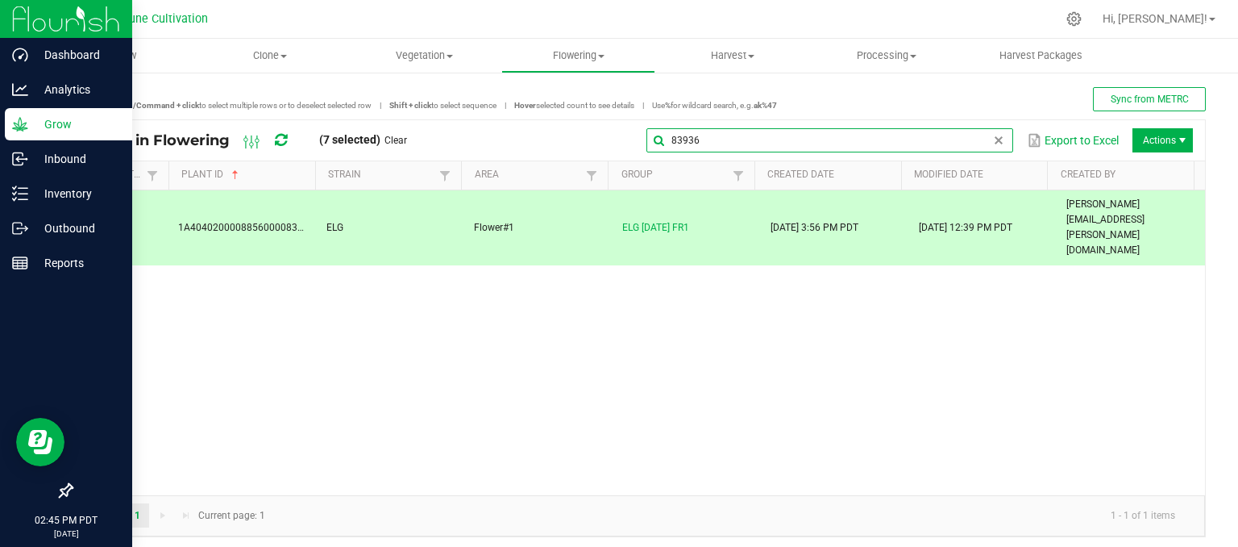
click at [976, 133] on input "83936" at bounding box center [829, 140] width 367 height 24
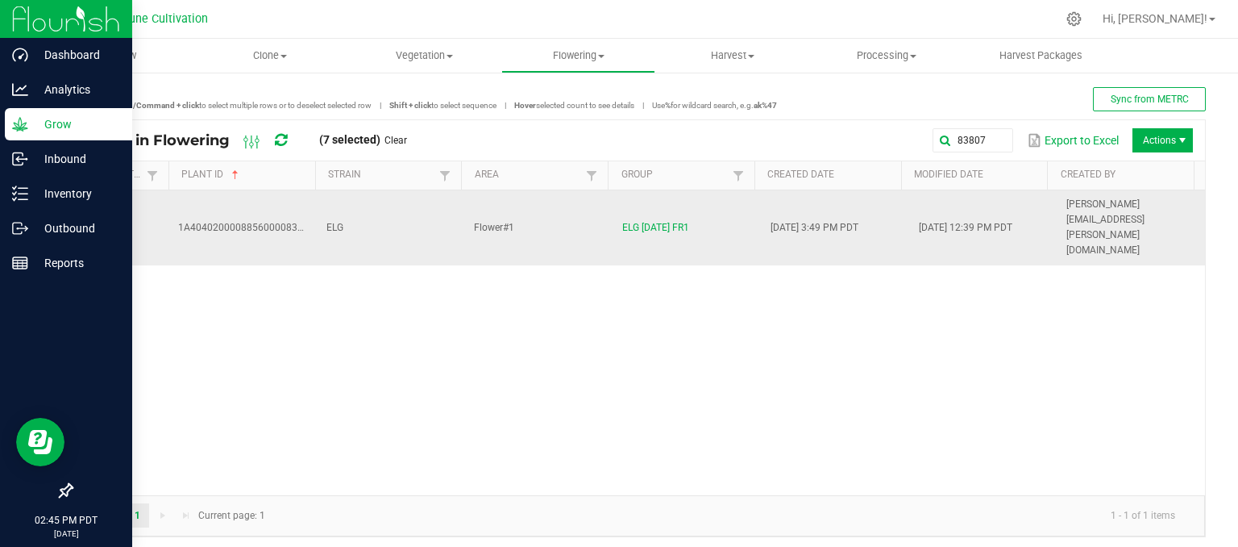
click at [400, 198] on td "ELG" at bounding box center [391, 227] width 148 height 75
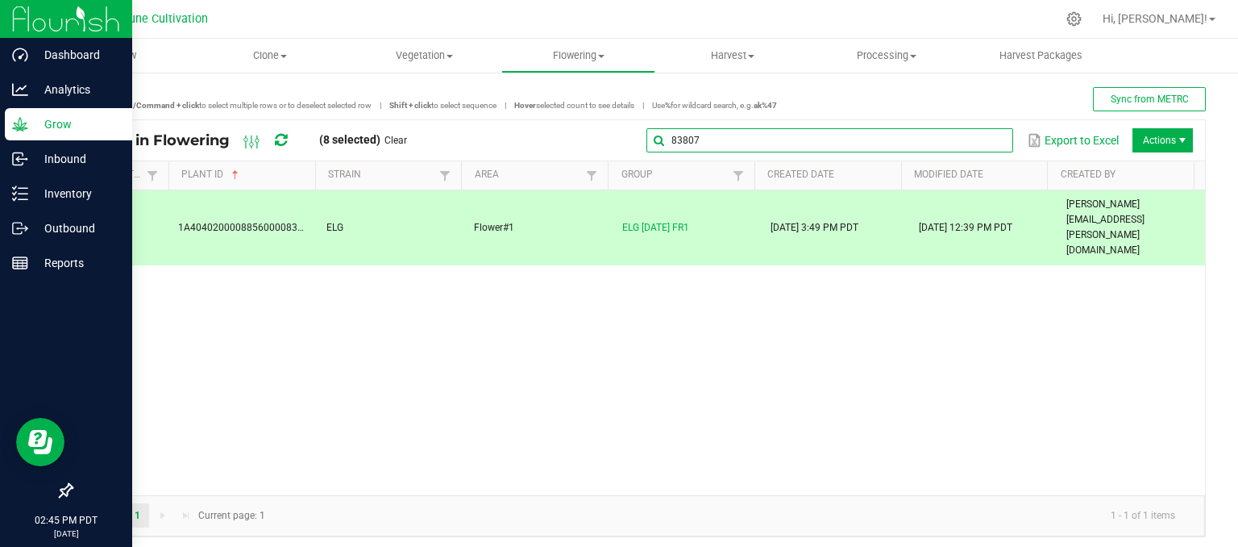
click at [979, 143] on global-search-input-ngx "83807" at bounding box center [829, 140] width 367 height 11
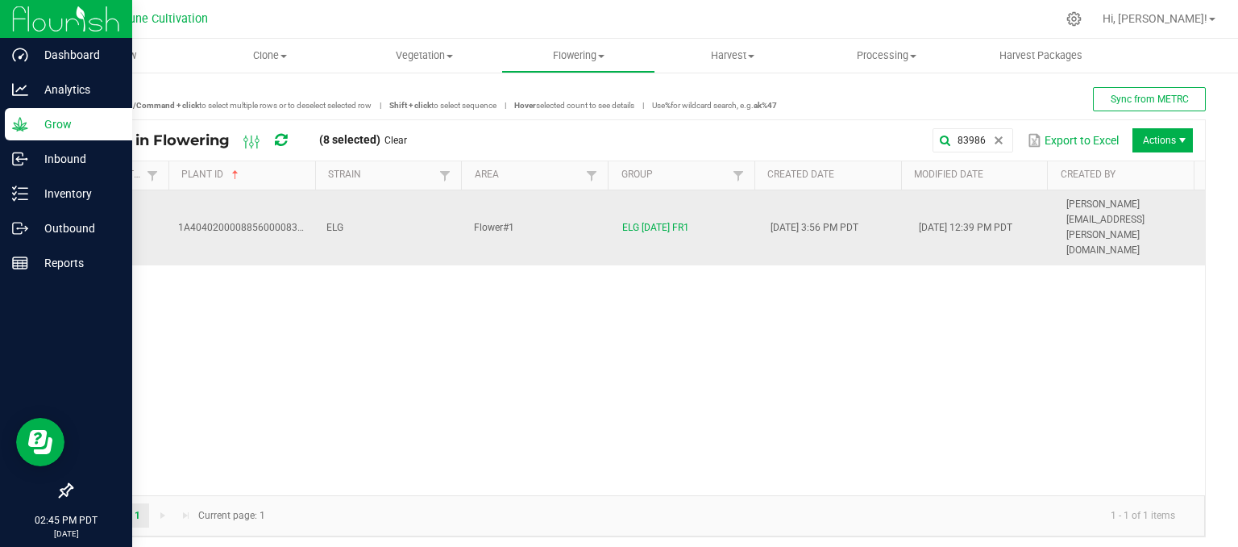
click at [336, 222] on span "ELG" at bounding box center [334, 227] width 17 height 11
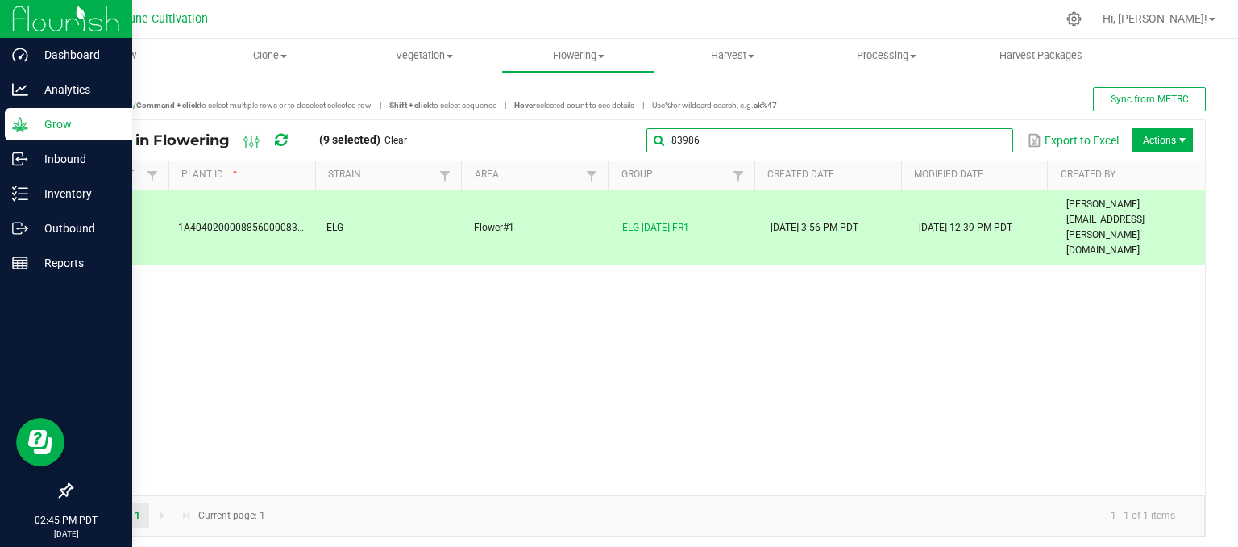
click at [981, 138] on global-search-input-ngx "83986" at bounding box center [829, 140] width 367 height 11
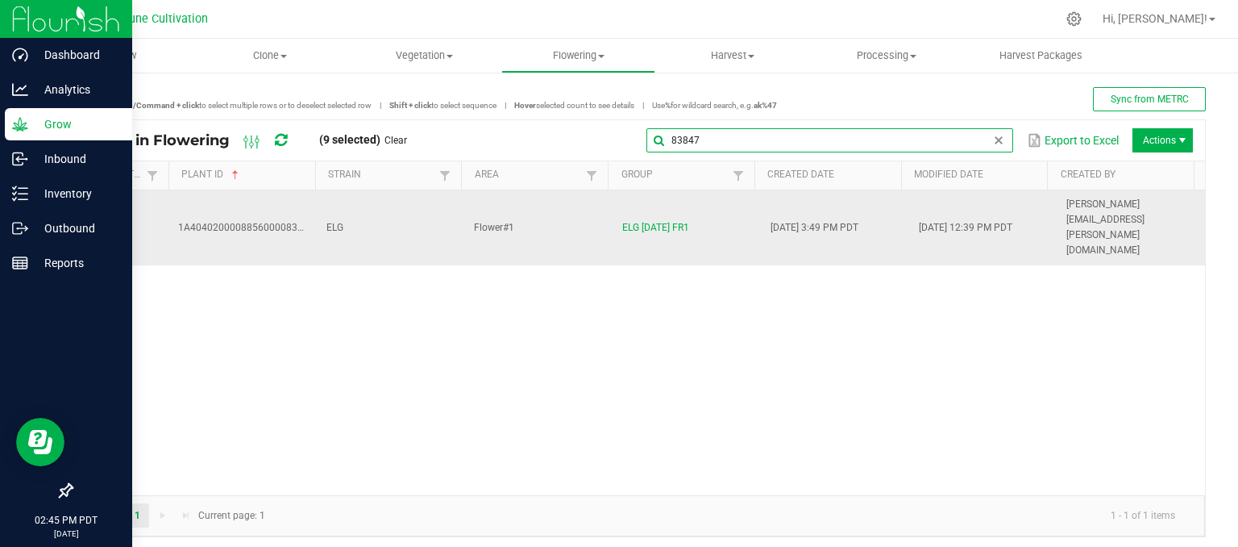
type input "83847"
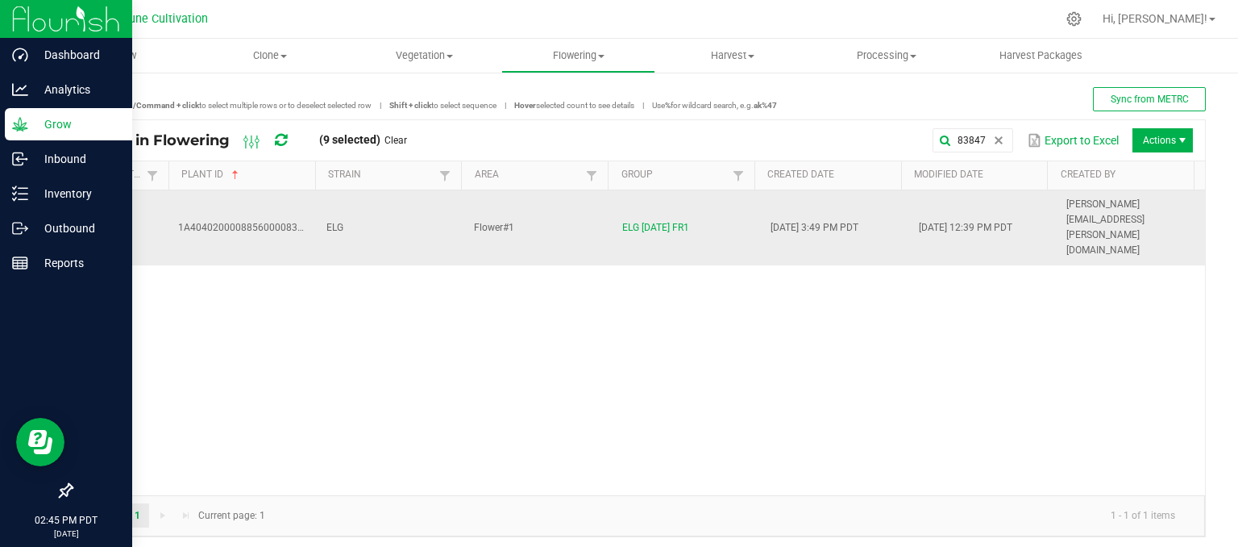
click at [414, 208] on td "ELG" at bounding box center [391, 227] width 148 height 75
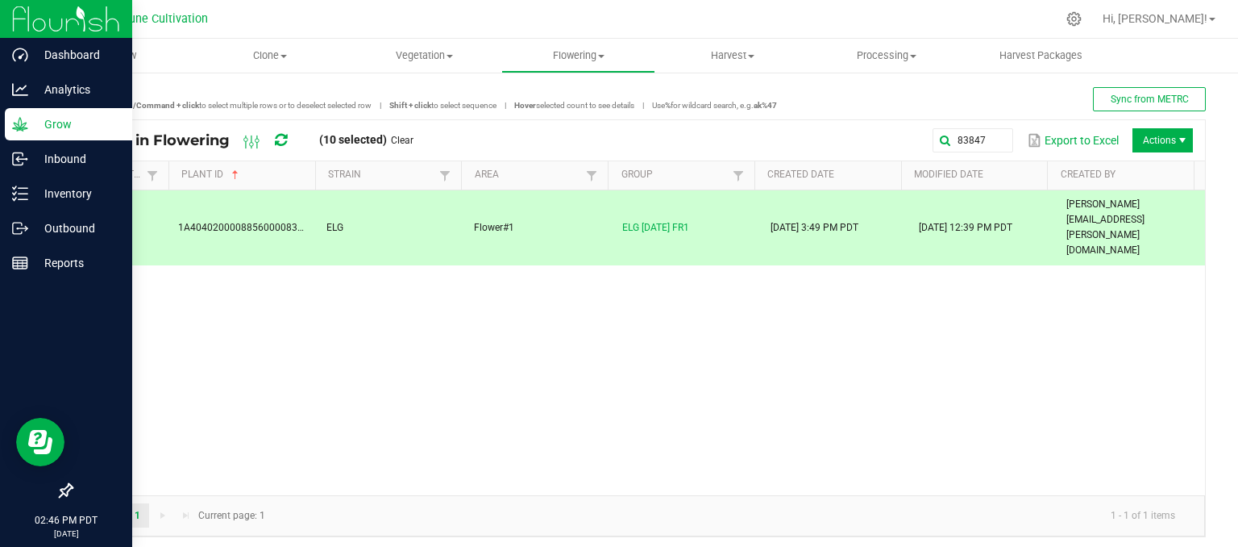
click at [1156, 138] on span "Actions" at bounding box center [1163, 140] width 60 height 24
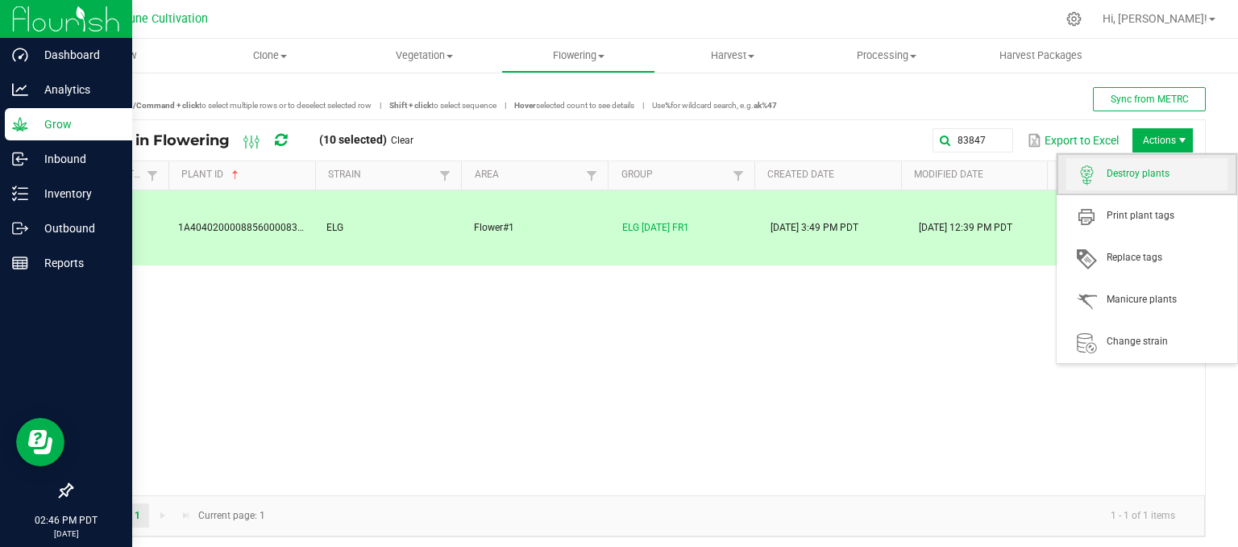
click at [1139, 178] on span "Destroy plants" at bounding box center [1167, 174] width 121 height 14
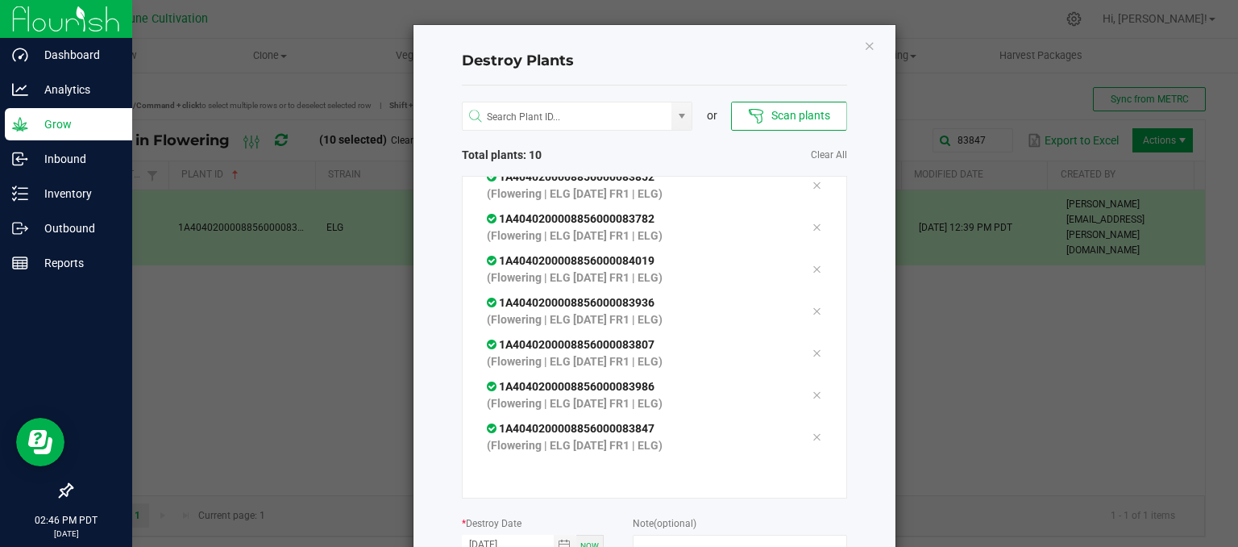
scroll to position [225, 0]
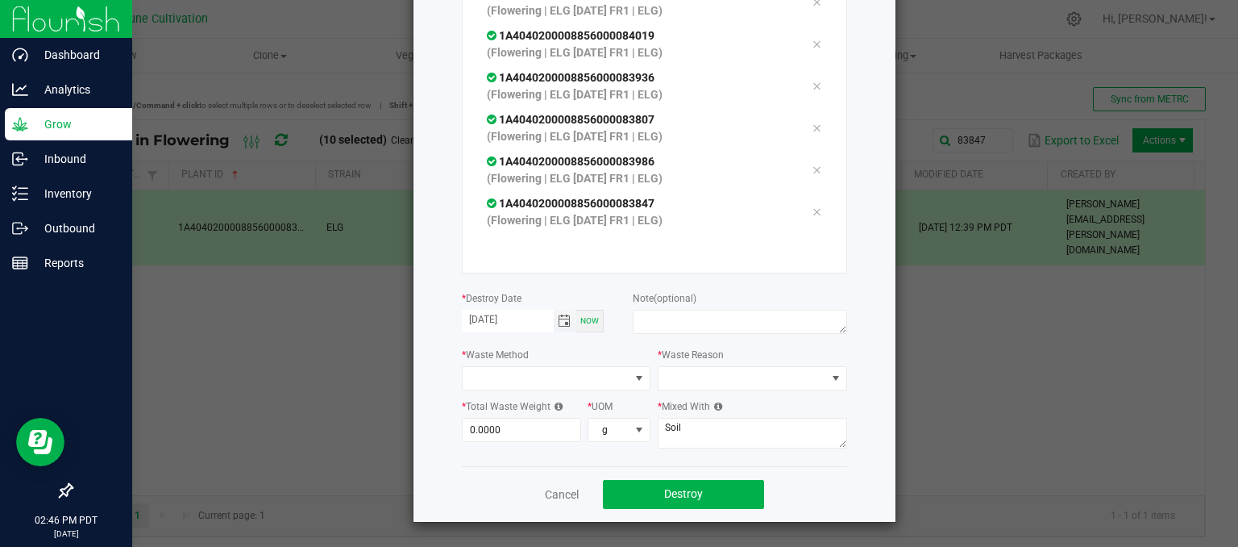
click at [562, 315] on span "Toggle calendar" at bounding box center [564, 320] width 13 height 13
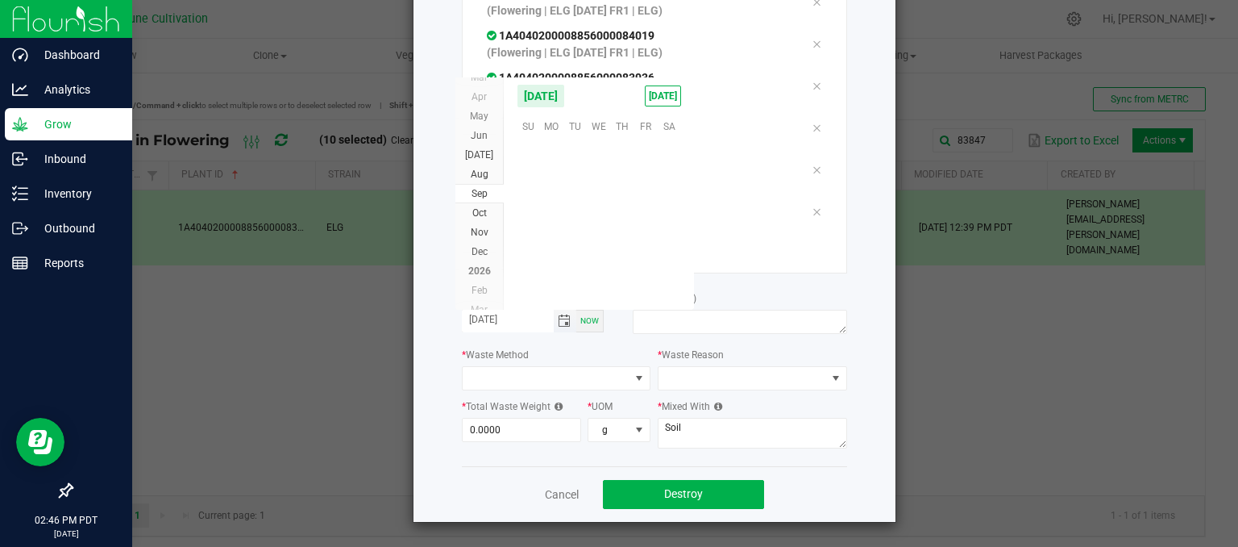
scroll to position [261460, 0]
click at [627, 227] on span "25" at bounding box center [621, 225] width 23 height 25
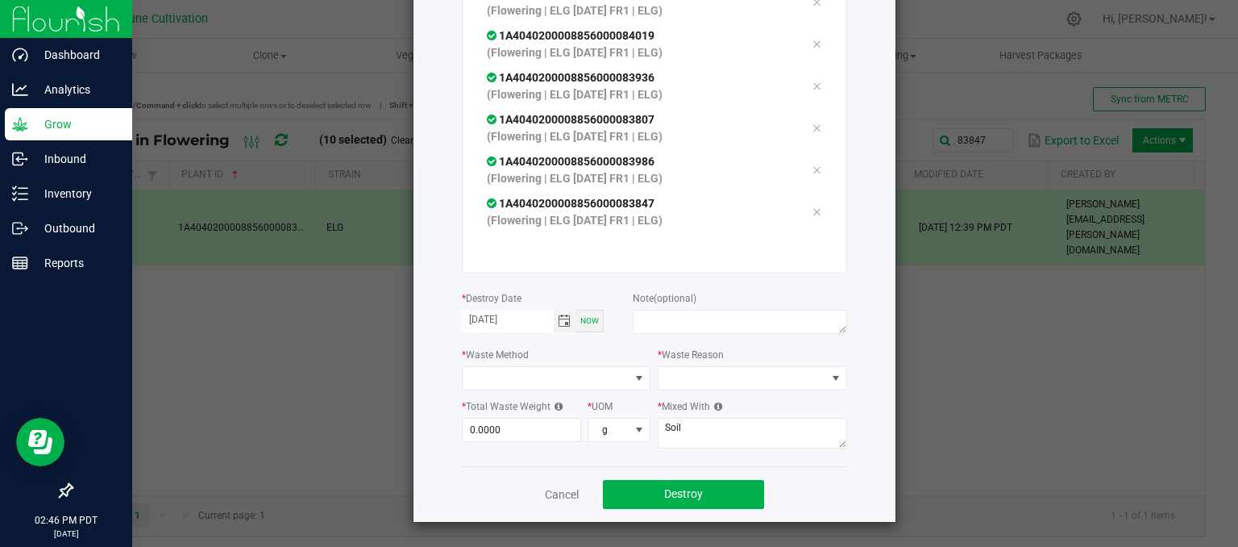
type input "[DATE]"
click at [657, 318] on textarea at bounding box center [740, 322] width 214 height 24
type textarea "unhealthy"
click at [512, 378] on span at bounding box center [547, 378] width 168 height 23
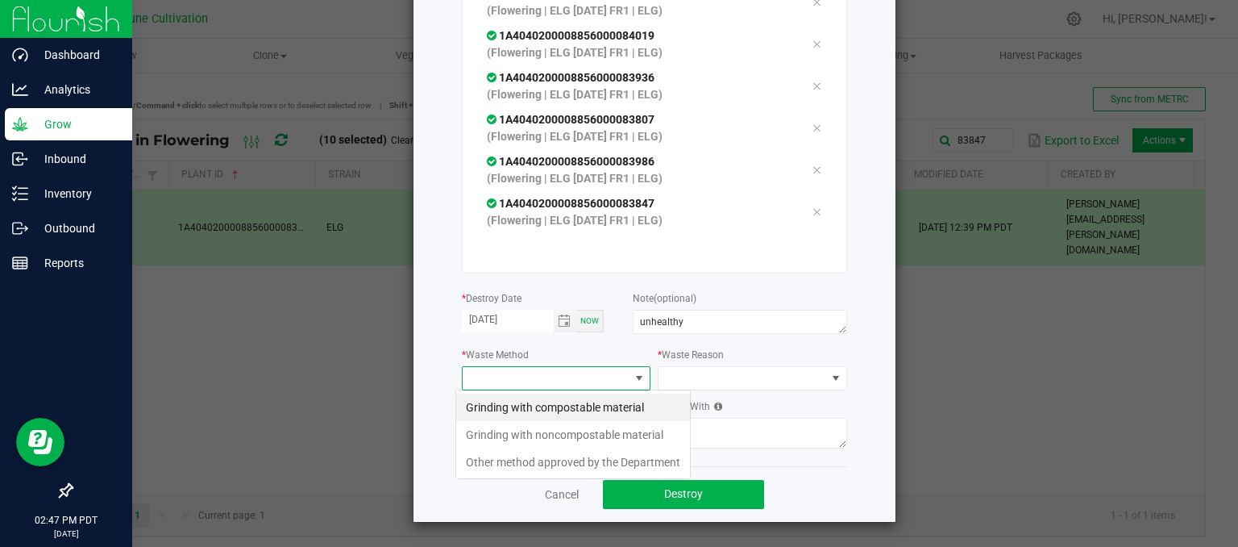
scroll to position [23, 189]
click at [571, 407] on li "Grinding with compostable material" at bounding box center [573, 406] width 234 height 27
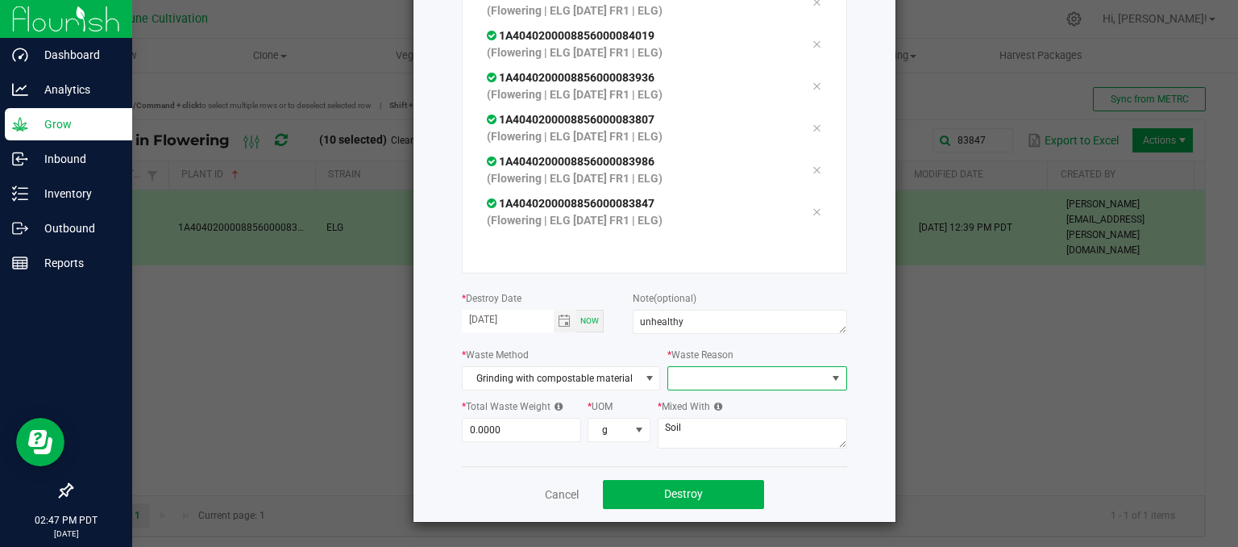
click at [687, 378] on span at bounding box center [746, 378] width 157 height 23
click at [685, 409] on li "Pruning" at bounding box center [749, 406] width 181 height 27
click at [517, 430] on input "0" at bounding box center [522, 429] width 118 height 23
type input "1,003.0000"
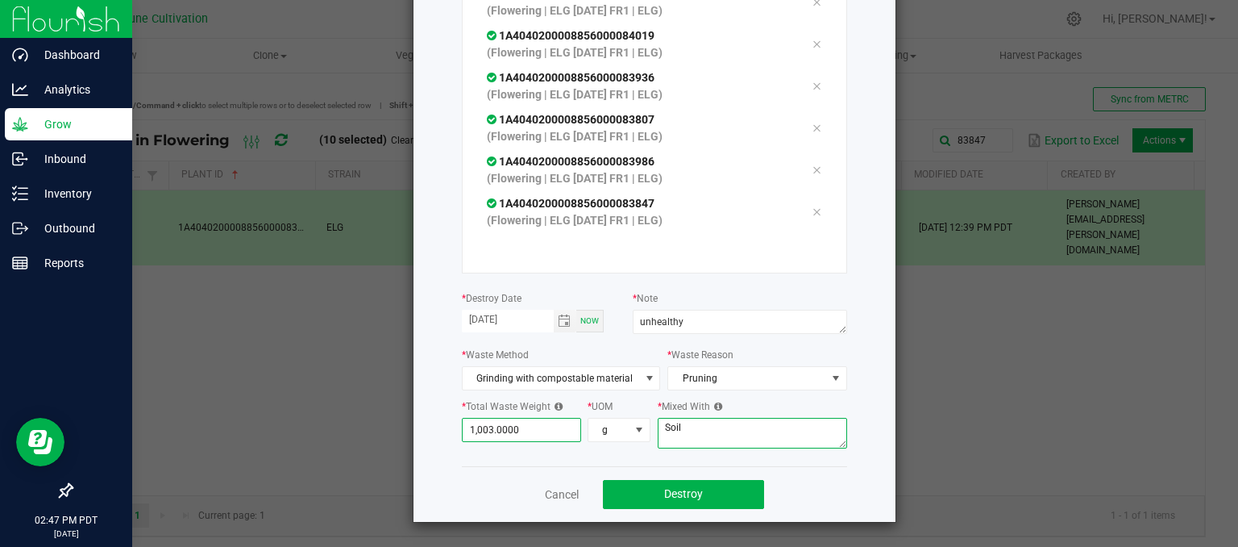
click at [765, 441] on textarea "Soil" at bounding box center [752, 433] width 189 height 31
type textarea "S"
type textarea "wood chips"
click at [693, 489] on span "Destroy" at bounding box center [683, 493] width 39 height 13
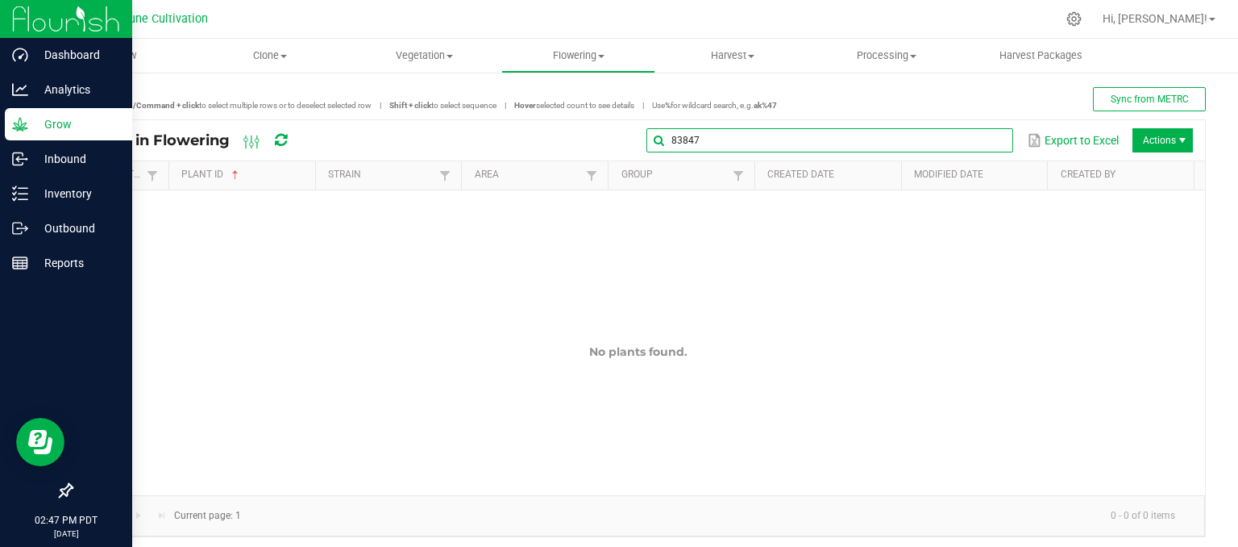
click at [980, 130] on input "83847" at bounding box center [829, 140] width 367 height 24
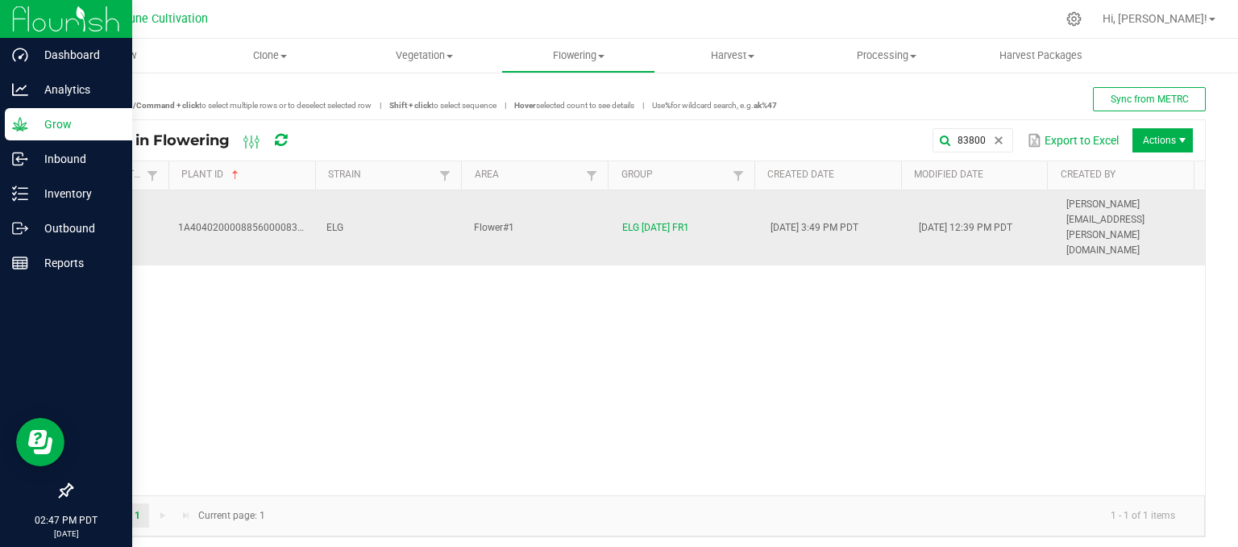
click at [342, 207] on td "ELG" at bounding box center [391, 227] width 148 height 75
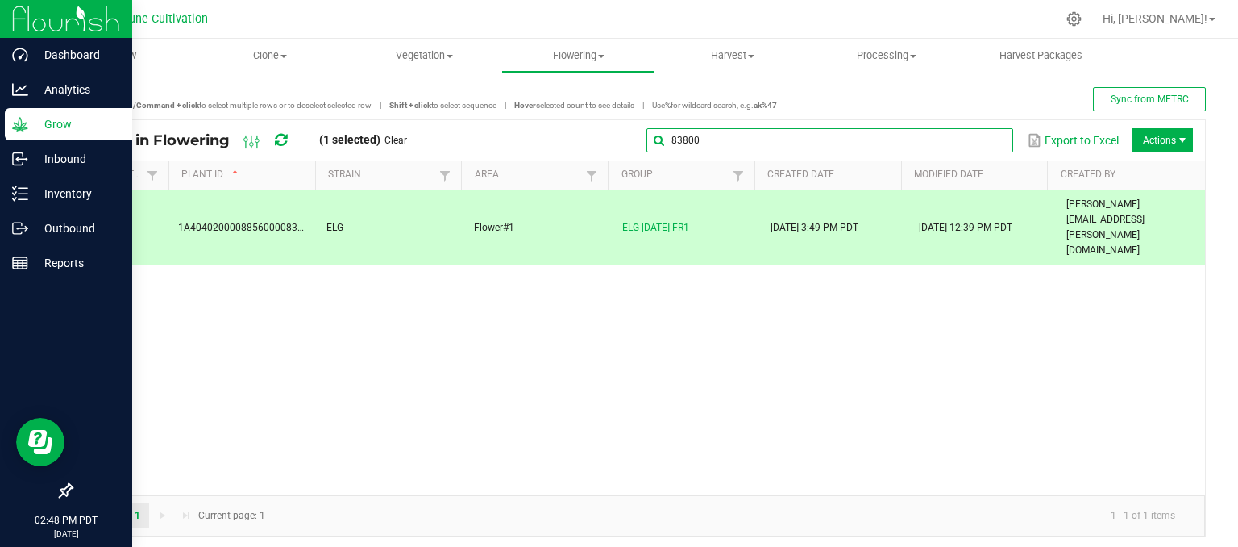
click at [991, 148] on input "83800" at bounding box center [829, 140] width 367 height 24
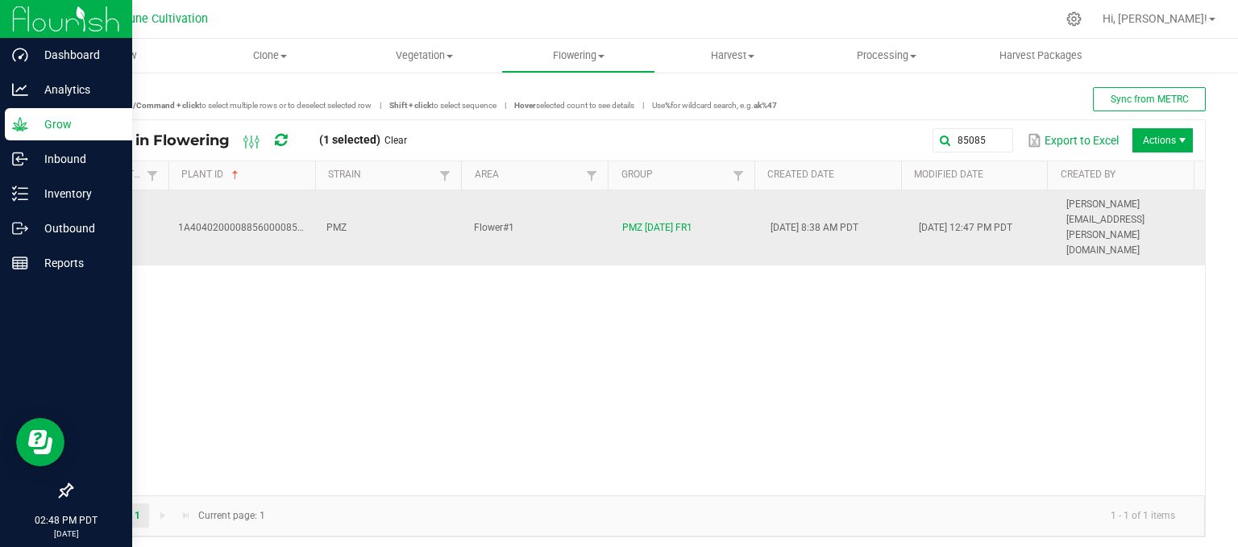
click at [406, 217] on td "PMZ" at bounding box center [391, 227] width 148 height 75
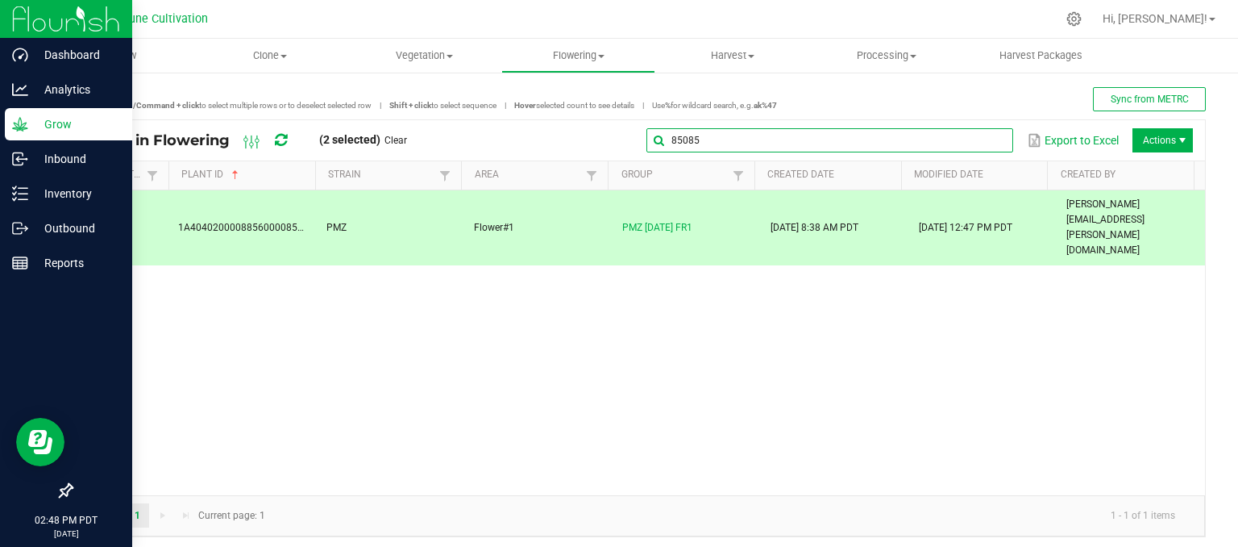
click at [967, 141] on input "85085" at bounding box center [829, 140] width 367 height 24
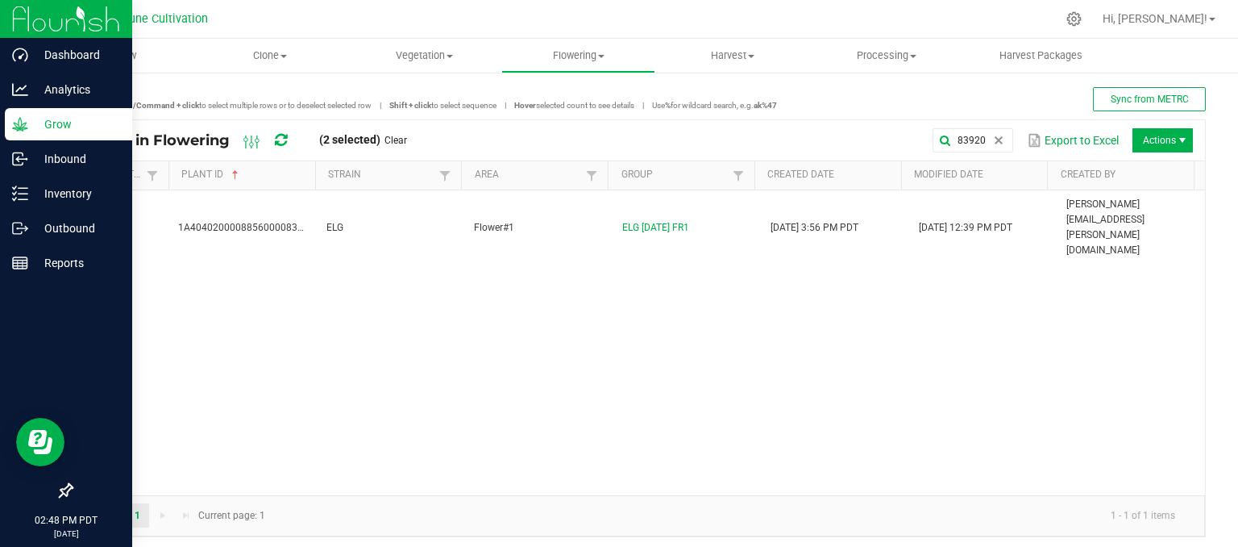
click at [365, 225] on div "1A4040200008856000083920 ELG Flower#1 ELG [DATE] FR1 [DATE] 3:56 PM PDT [DATE] …" at bounding box center [638, 342] width 1133 height 305
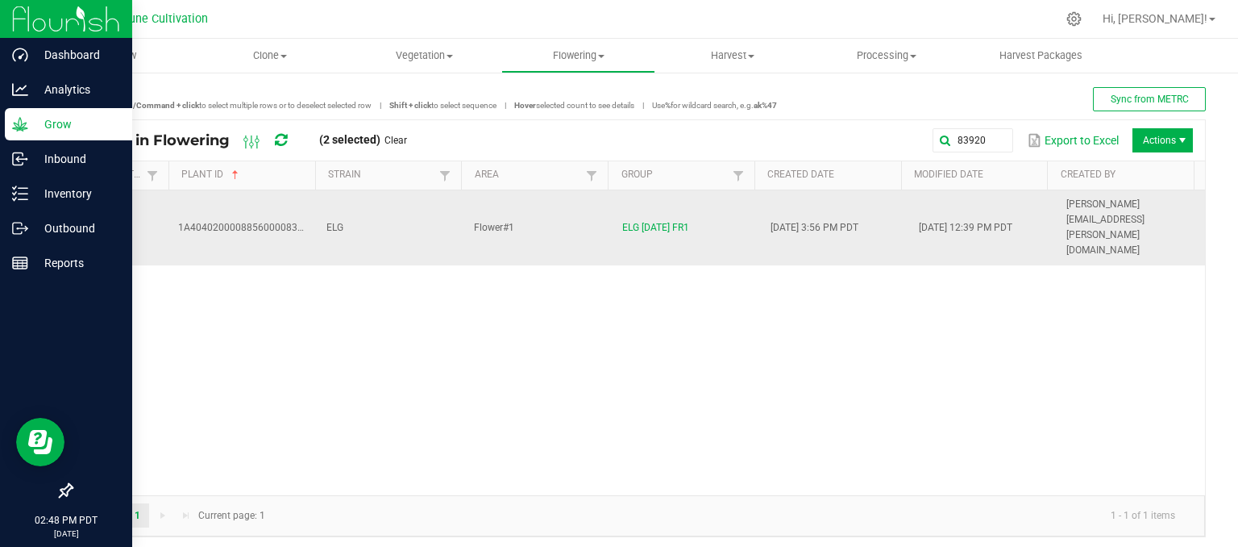
click at [368, 210] on td "ELG" at bounding box center [391, 227] width 148 height 75
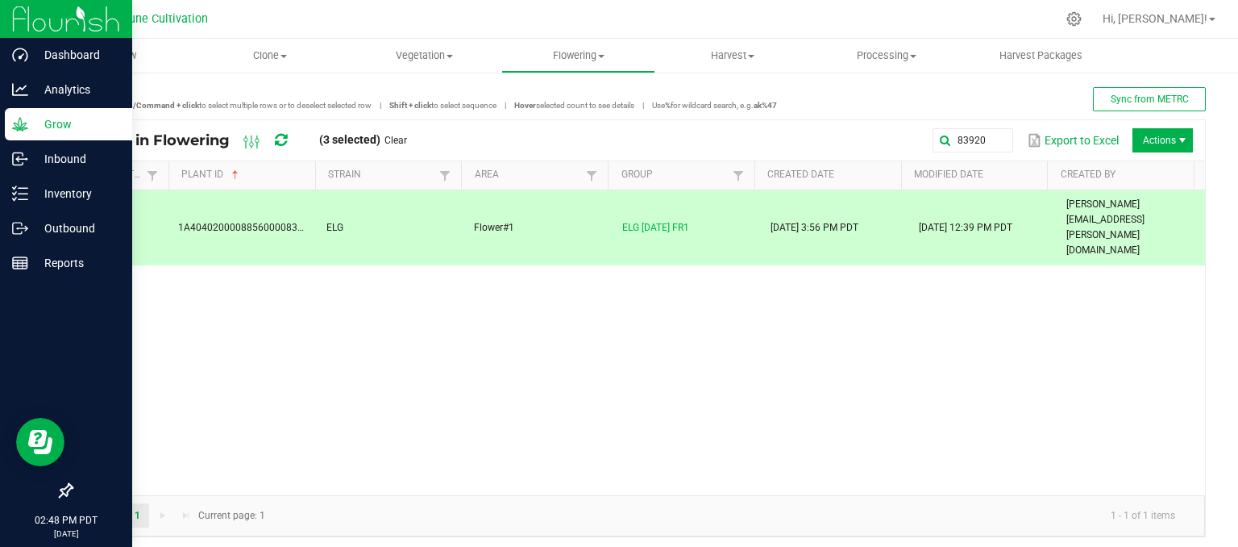
click at [979, 152] on div "83920 Export to Excel Actions" at bounding box center [806, 140] width 774 height 27
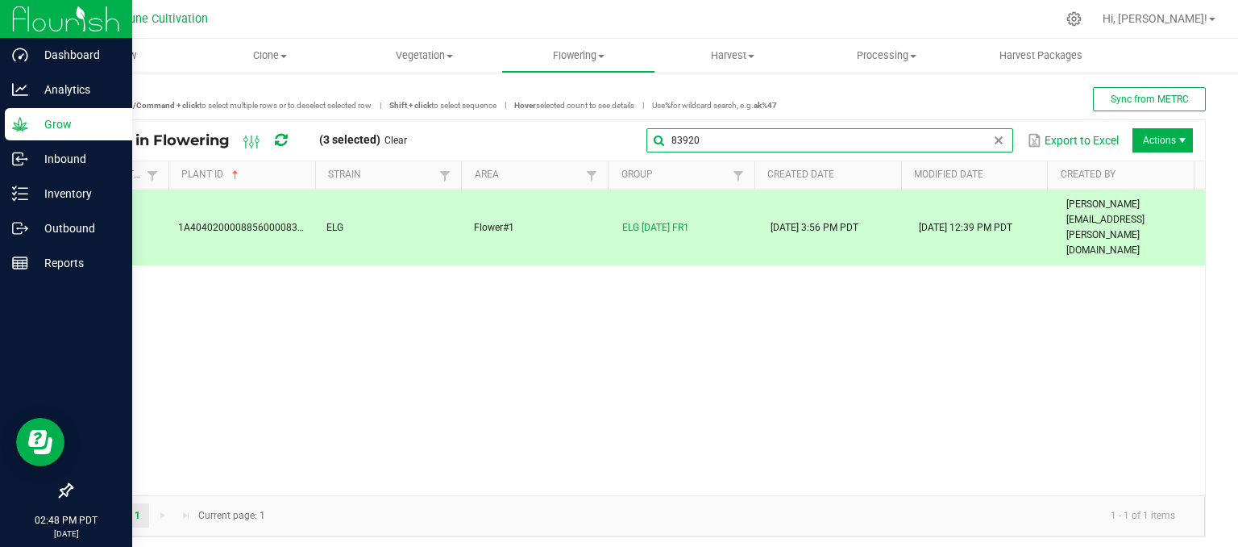
click at [979, 145] on global-search-input-ngx "83920" at bounding box center [829, 140] width 367 height 11
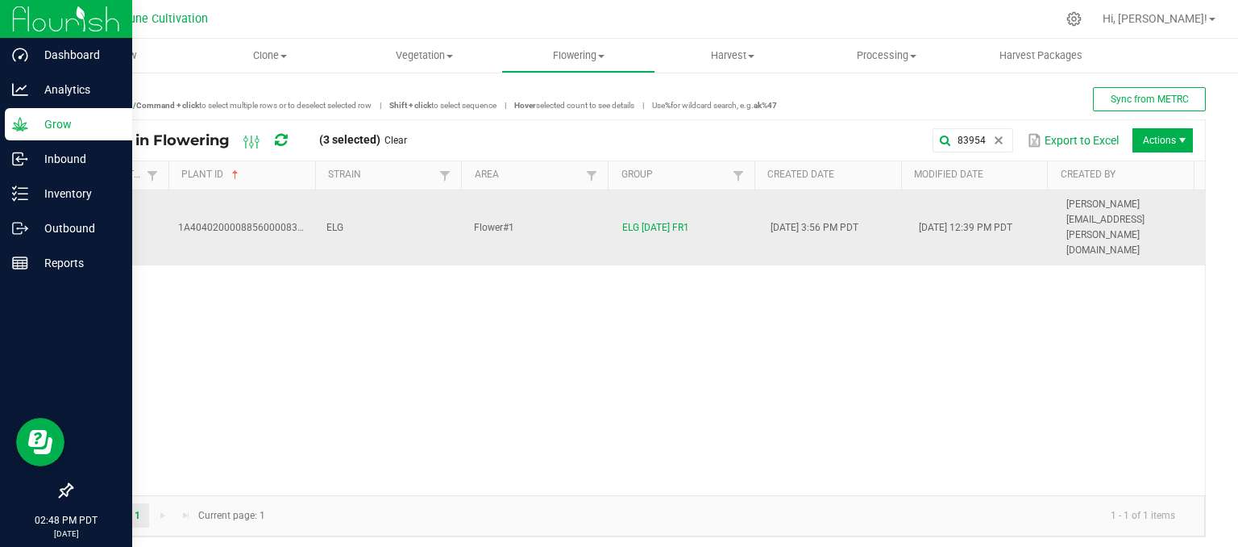
click at [384, 199] on td "ELG" at bounding box center [391, 227] width 148 height 75
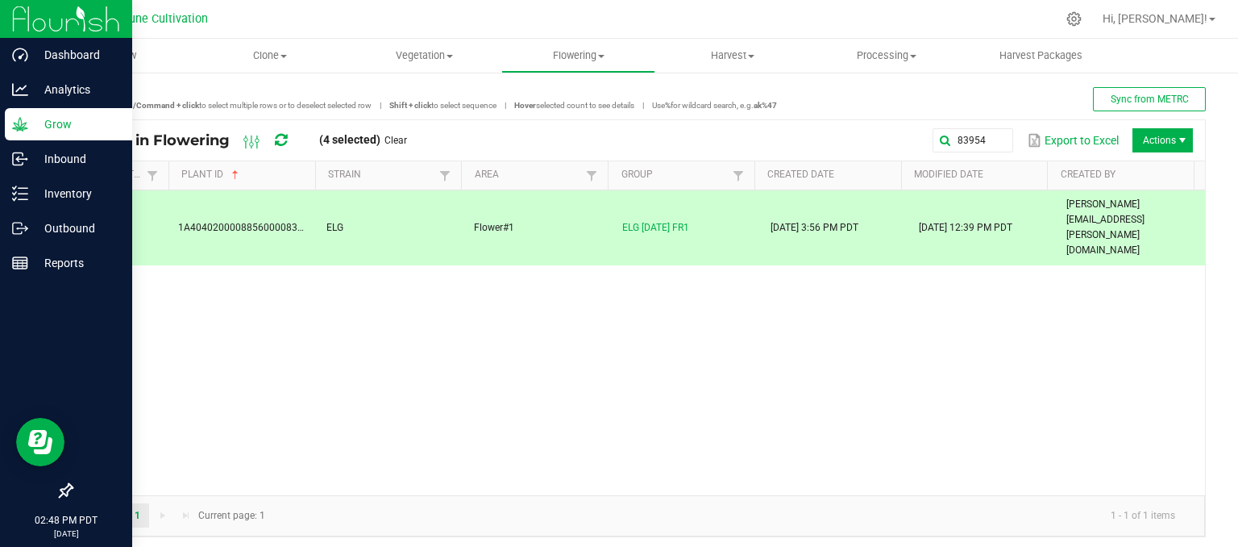
click at [980, 127] on div "83954 Export to Excel Actions" at bounding box center [806, 140] width 774 height 27
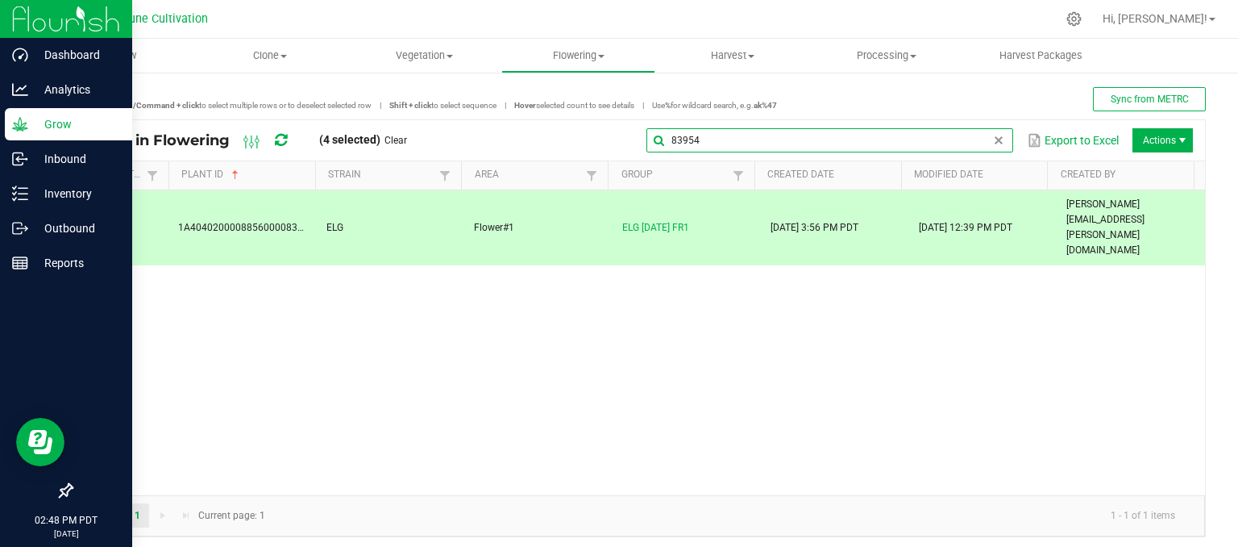
click at [975, 135] on input "83954" at bounding box center [829, 140] width 367 height 24
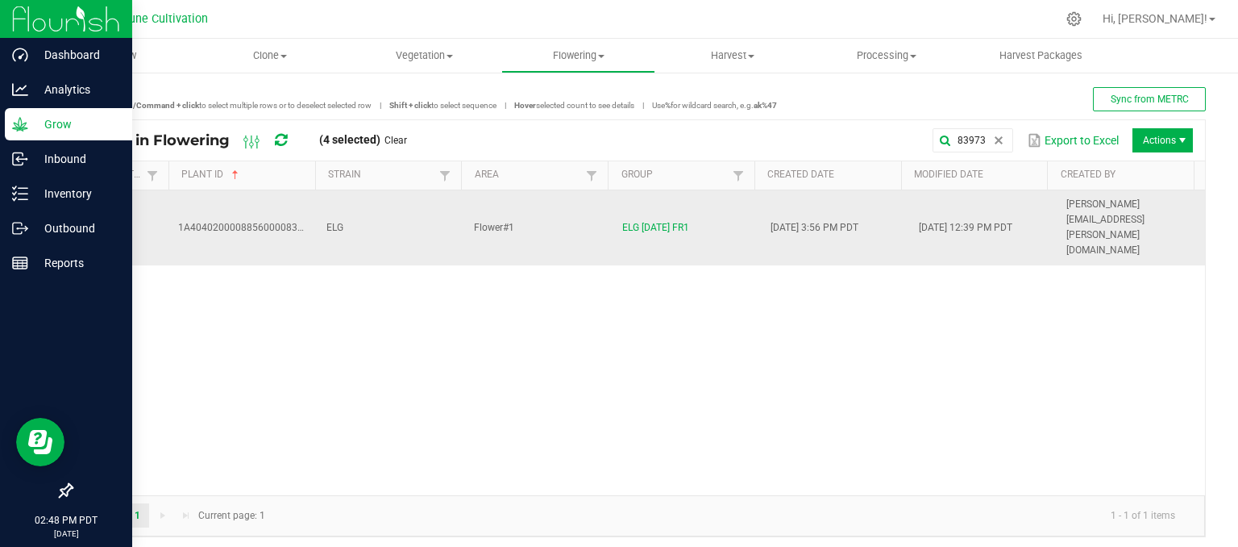
click at [446, 210] on td "ELG" at bounding box center [391, 227] width 148 height 75
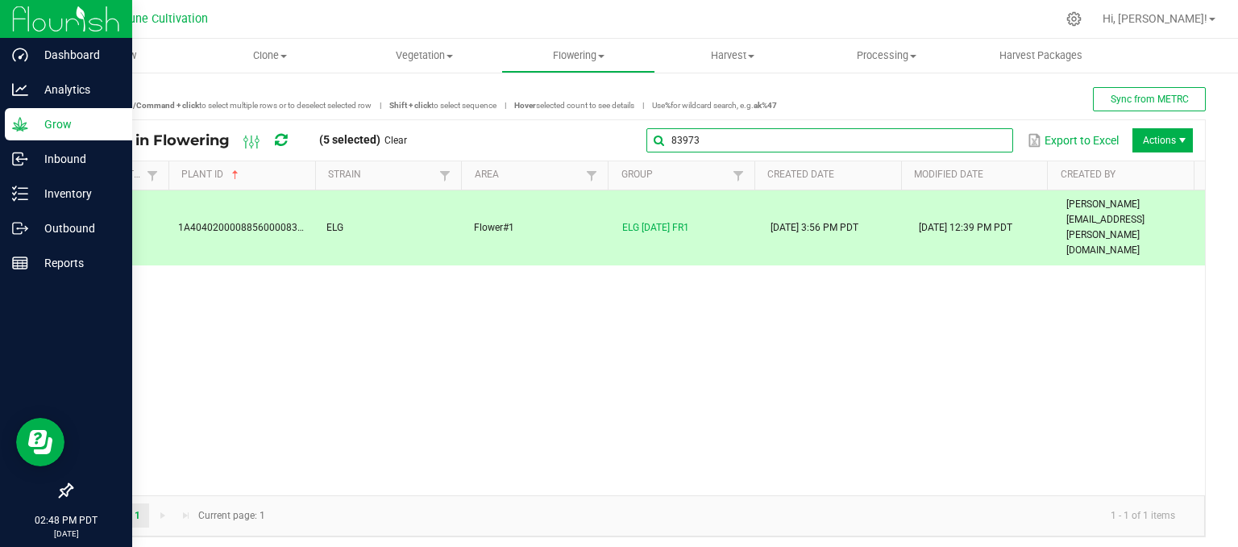
click at [974, 136] on input "83973" at bounding box center [829, 140] width 367 height 24
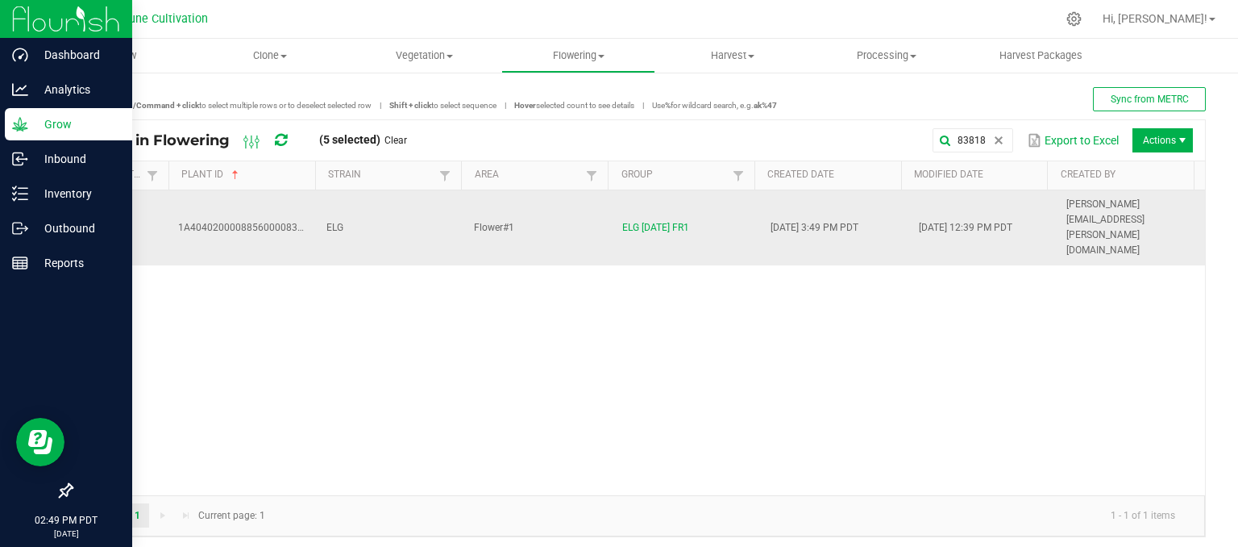
click at [347, 193] on td "ELG" at bounding box center [391, 227] width 148 height 75
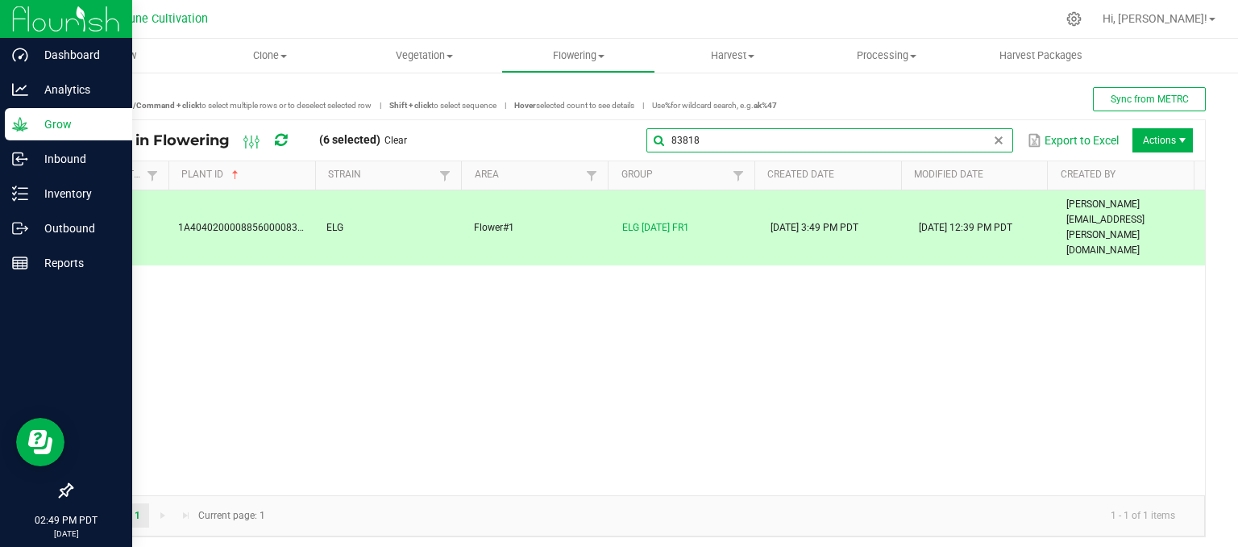
click at [974, 133] on input "83818" at bounding box center [829, 140] width 367 height 24
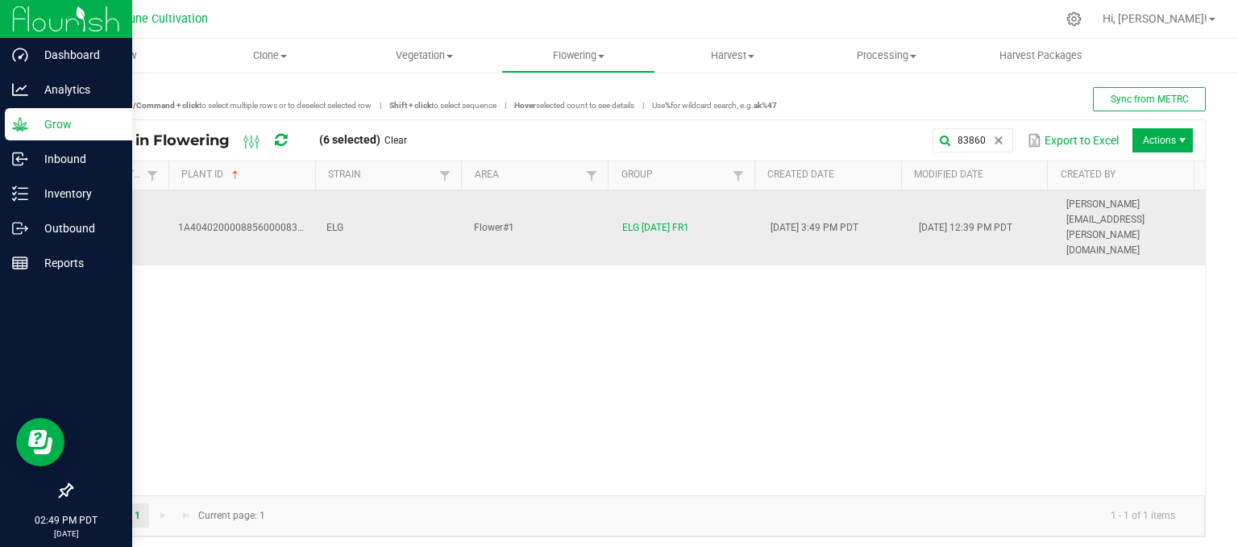
click at [361, 205] on td "ELG" at bounding box center [391, 227] width 148 height 75
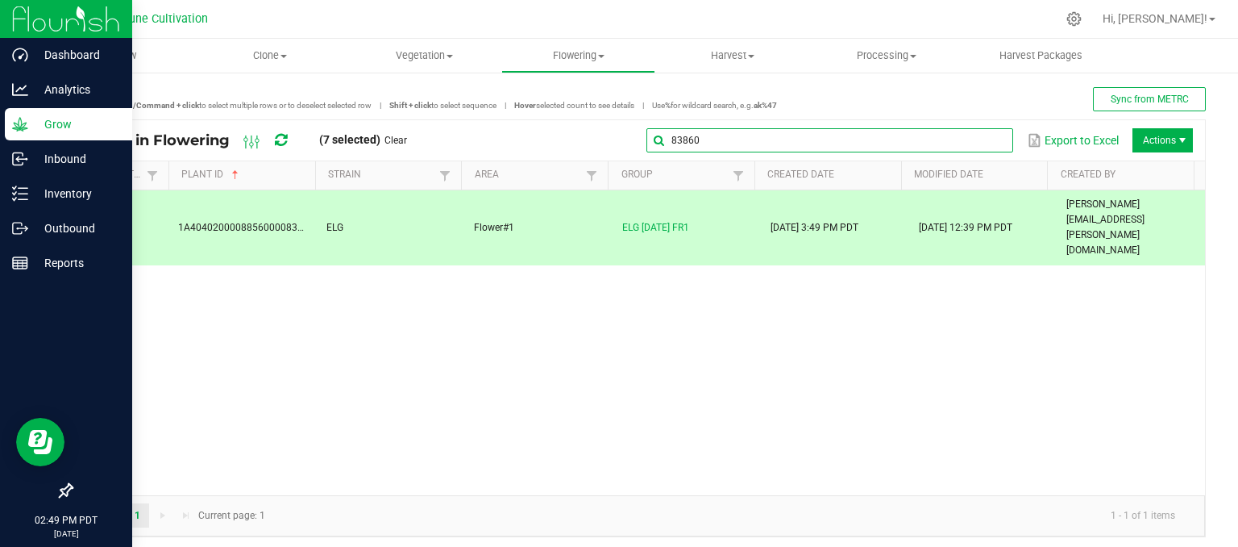
click at [987, 140] on global-search-input-ngx "83860" at bounding box center [829, 140] width 367 height 11
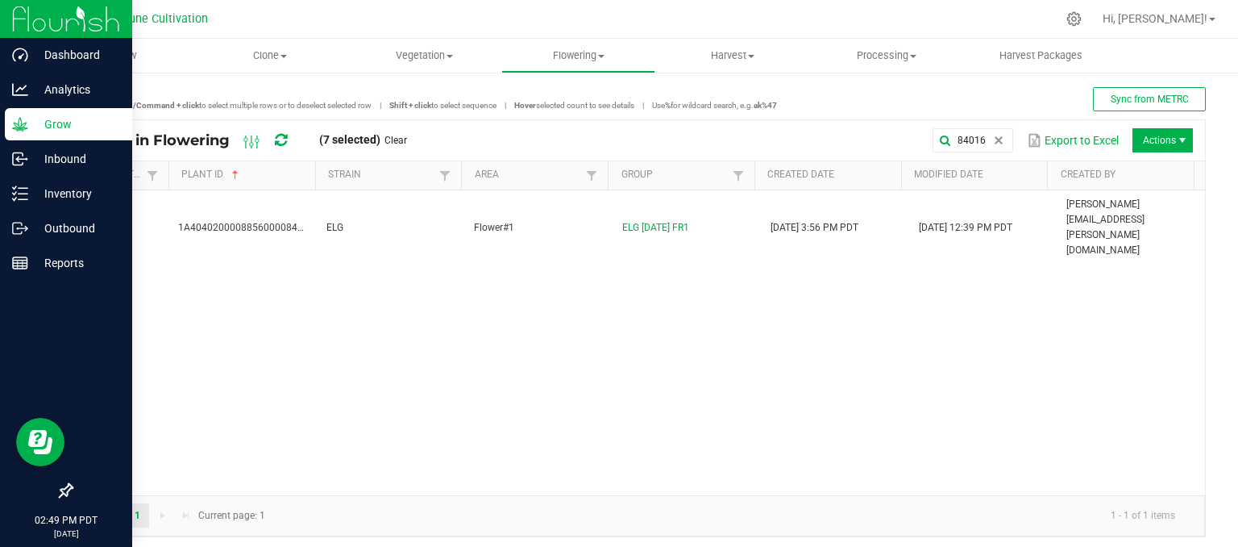
click at [446, 218] on div "1A4040200008856000084016 ELG Flower#1 ELG [DATE] FR1 [DATE] 3:56 PM PDT [DATE] …" at bounding box center [638, 342] width 1133 height 305
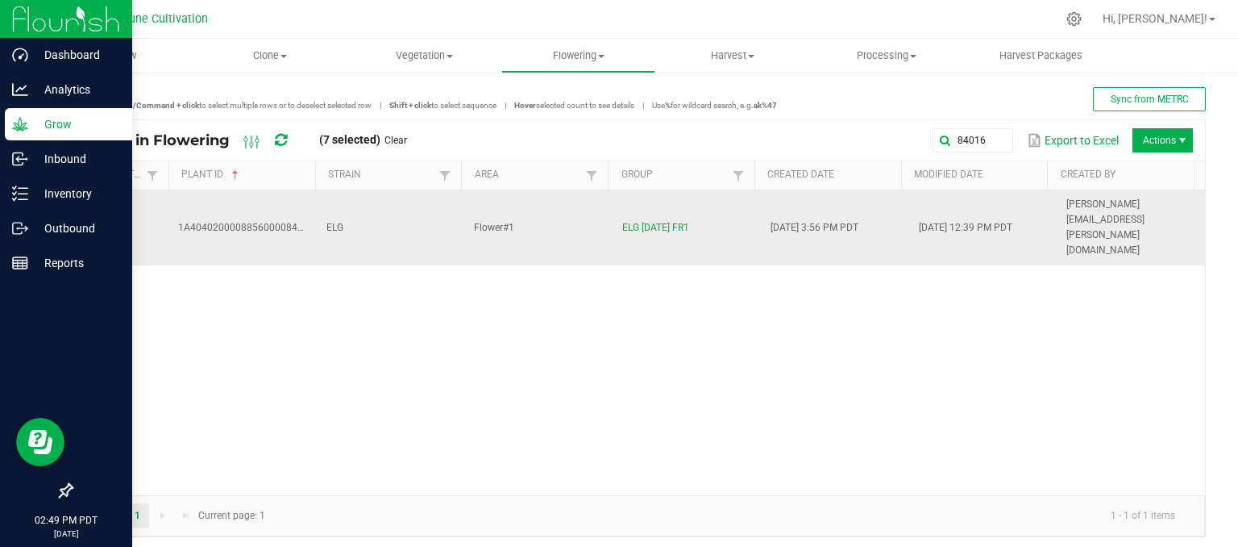
click at [430, 207] on td "ELG" at bounding box center [391, 227] width 148 height 75
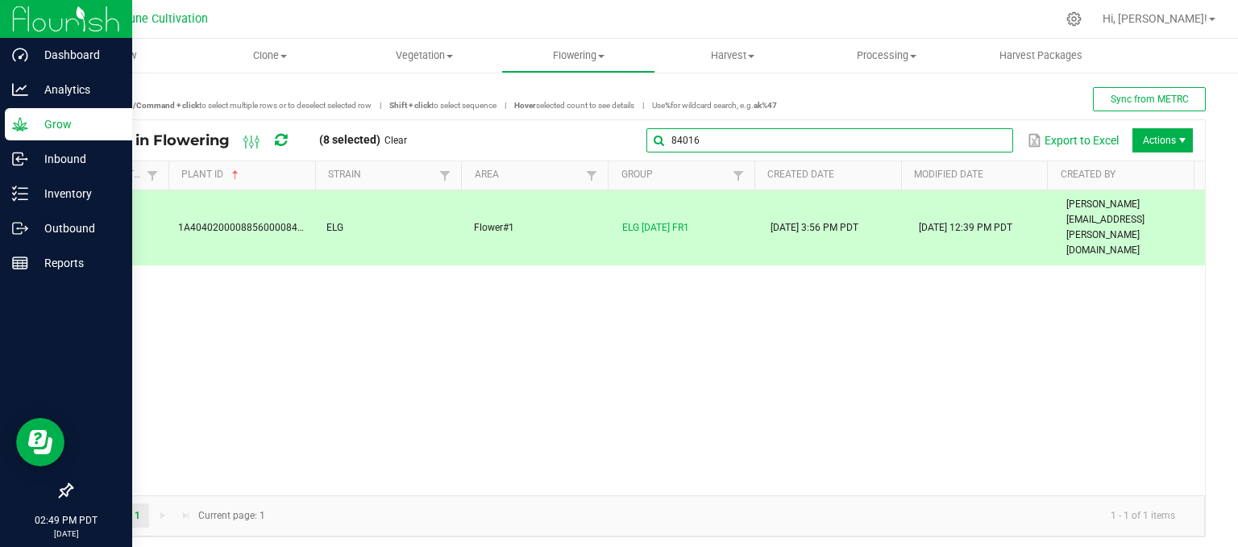
click at [977, 143] on global-search-input-ngx "84016" at bounding box center [829, 140] width 367 height 11
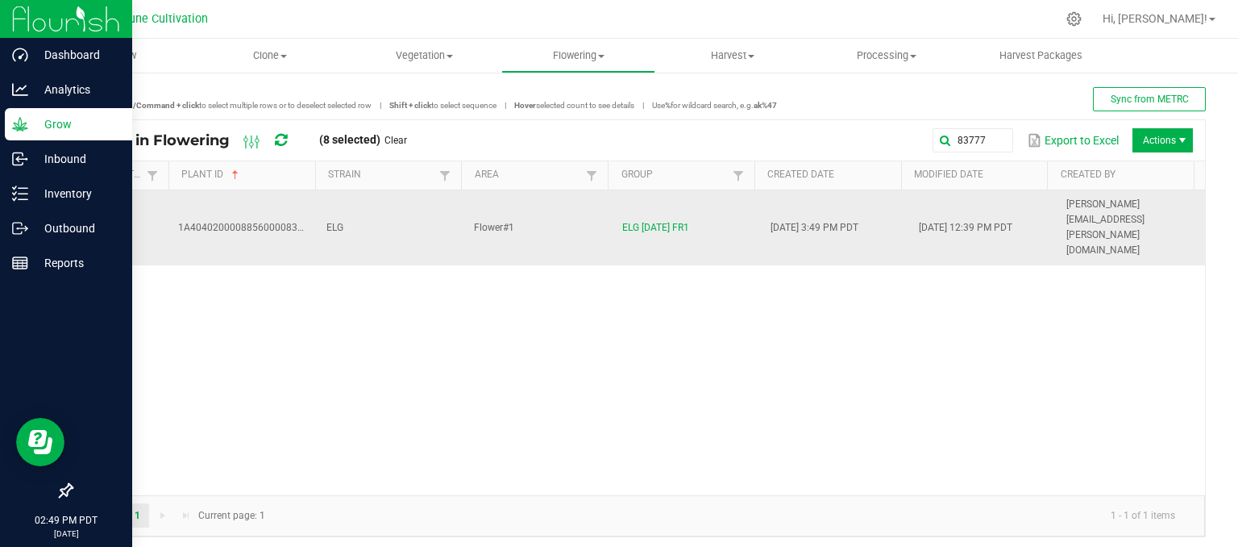
click at [516, 210] on td "Flower#1" at bounding box center [538, 227] width 148 height 75
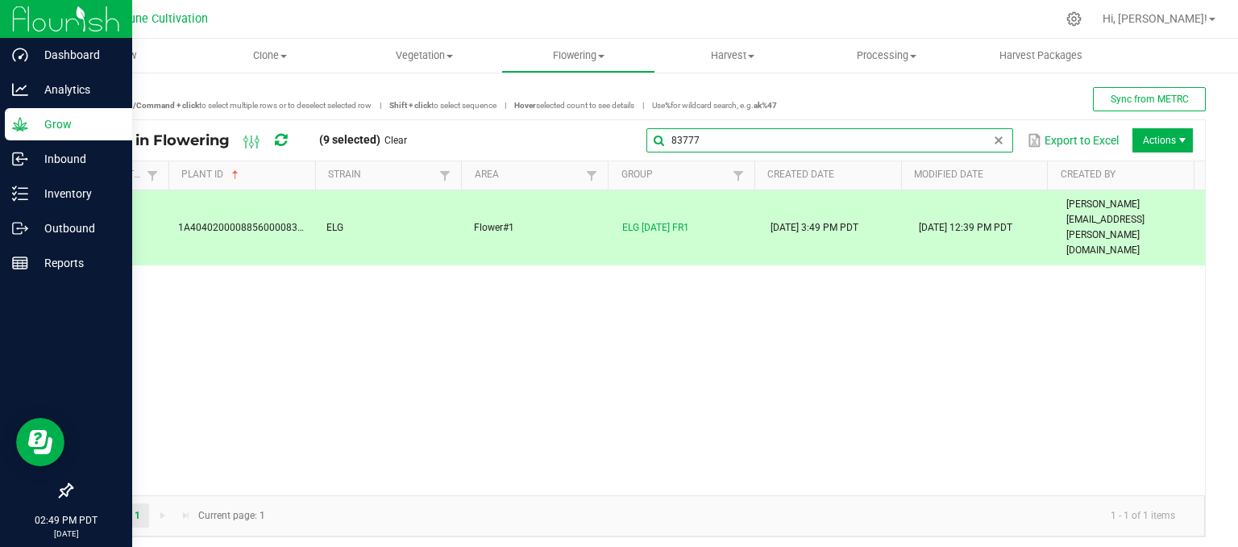
click at [965, 136] on input "83777" at bounding box center [829, 140] width 367 height 24
click at [738, 148] on input "83777" at bounding box center [829, 140] width 367 height 24
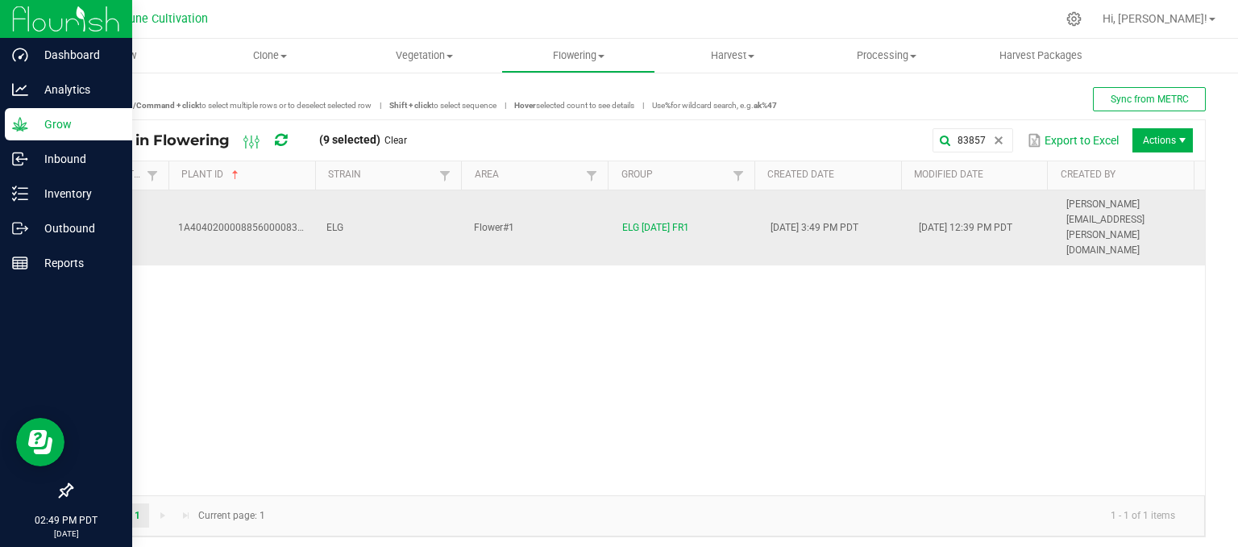
click at [348, 209] on td "ELG" at bounding box center [391, 227] width 148 height 75
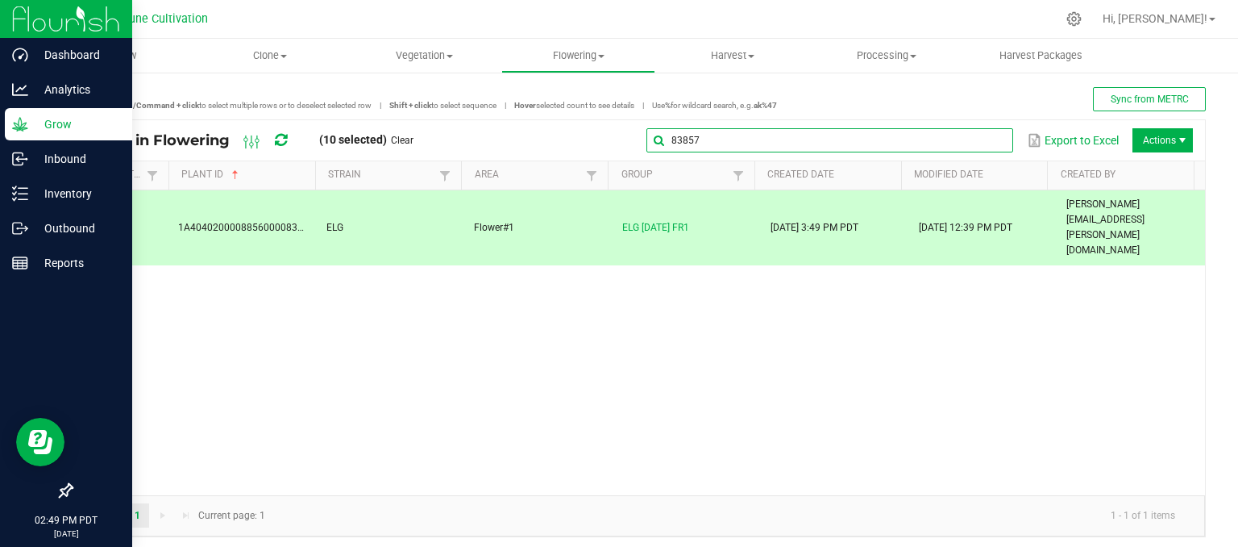
click at [974, 145] on input "83857" at bounding box center [829, 140] width 367 height 24
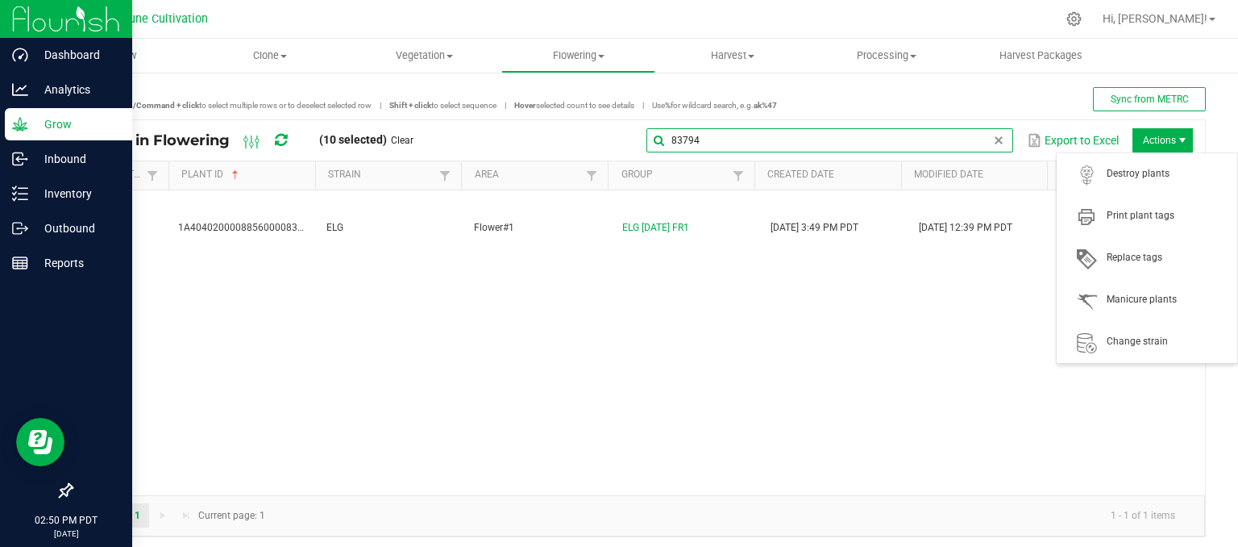
type input "83794"
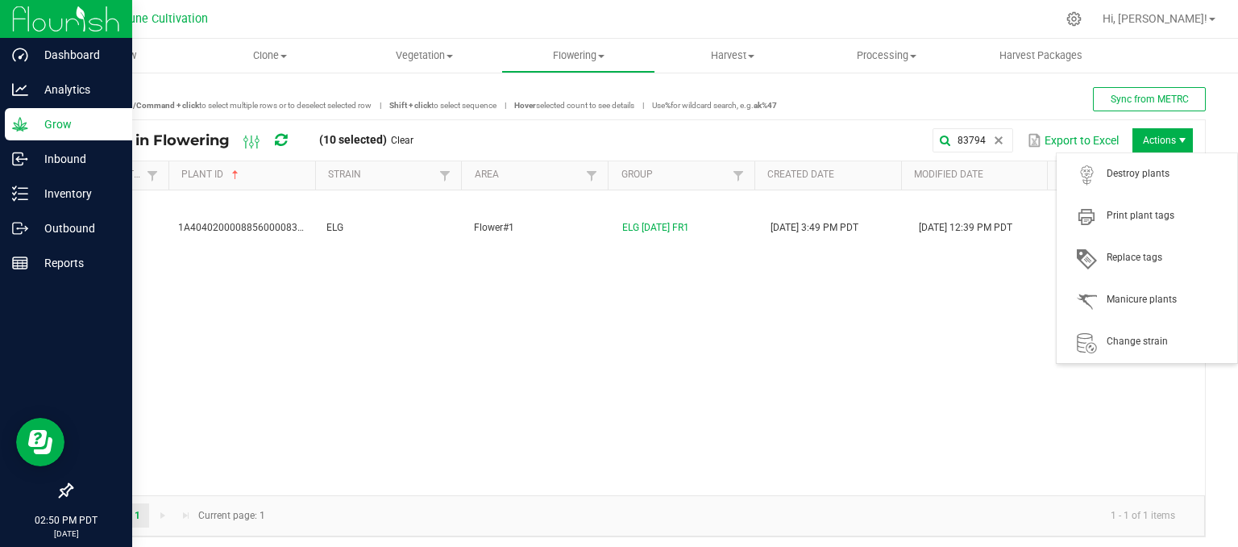
click at [1163, 139] on span "Actions" at bounding box center [1163, 140] width 60 height 24
click at [1122, 184] on span "Destroy plants" at bounding box center [1146, 174] width 161 height 32
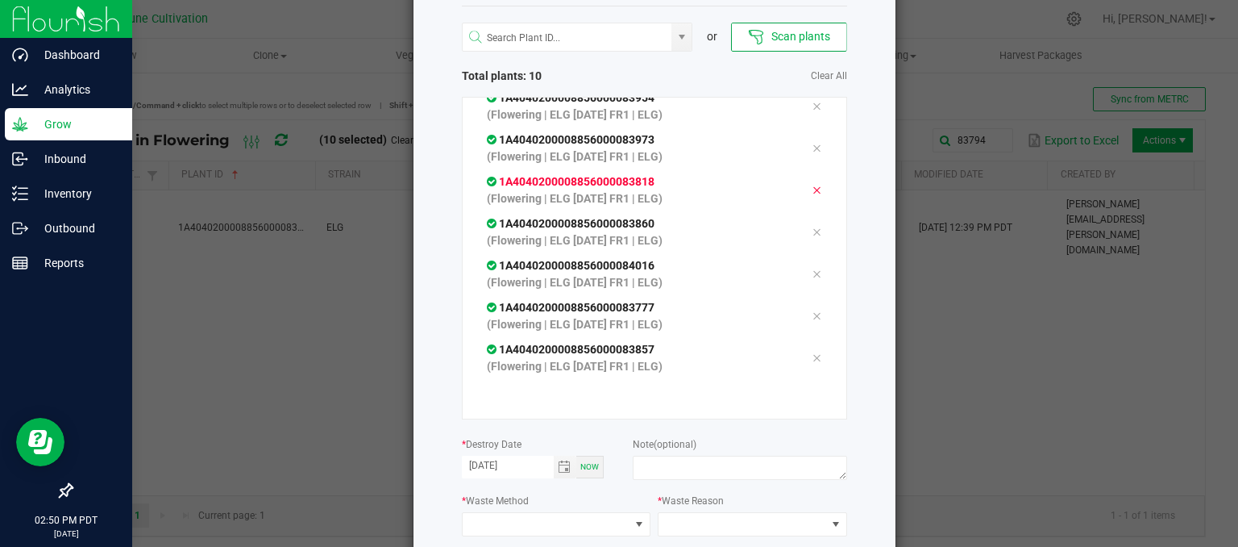
scroll to position [225, 0]
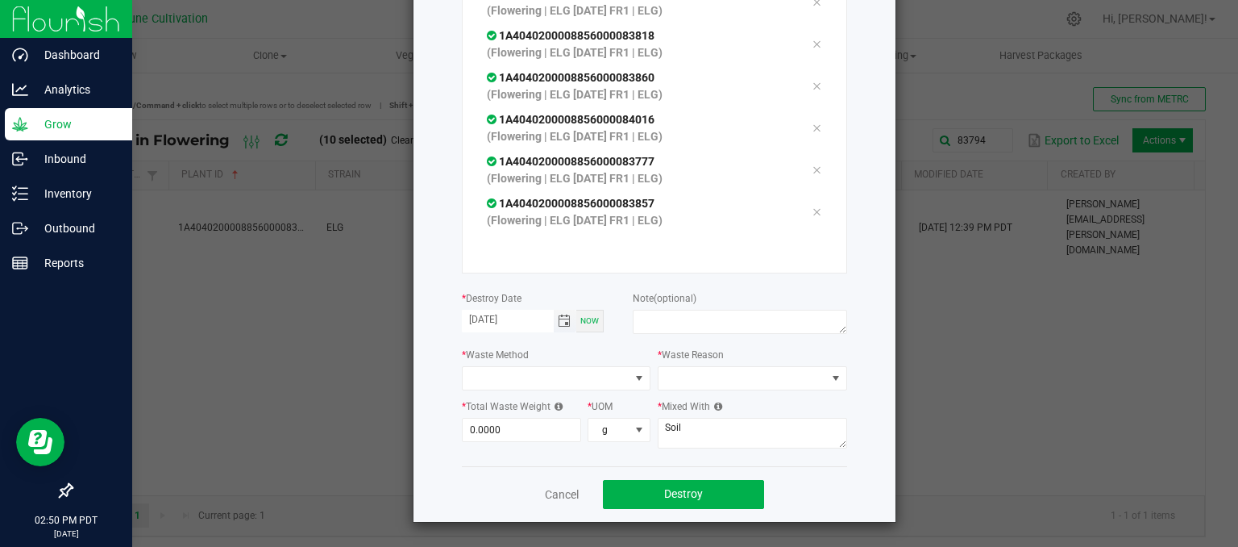
click at [558, 317] on span "Toggle calendar" at bounding box center [564, 320] width 13 height 13
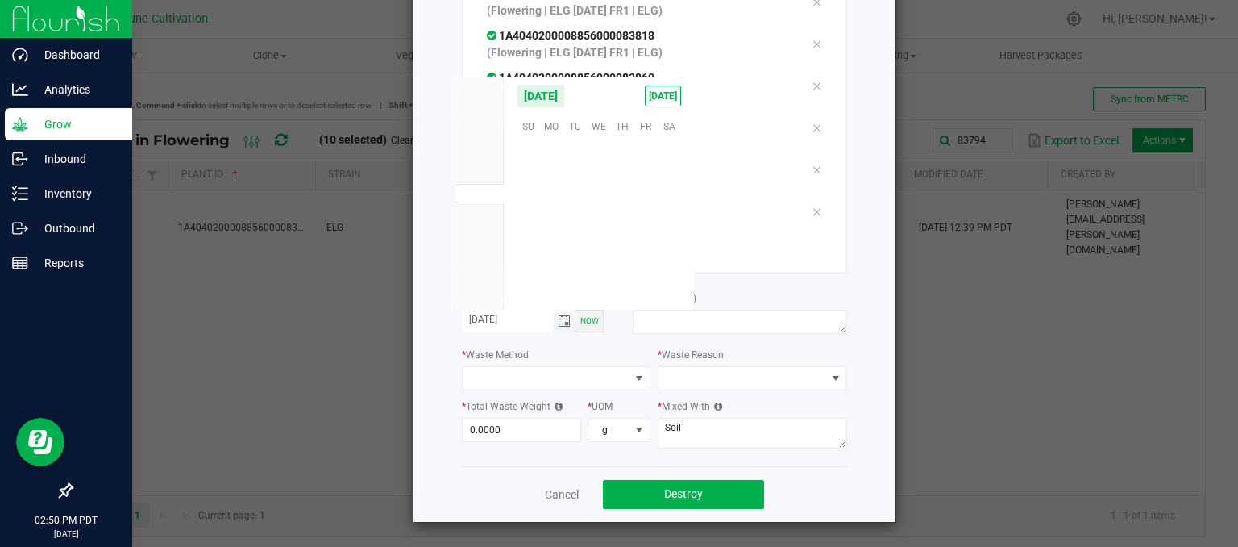
scroll to position [261460, 0]
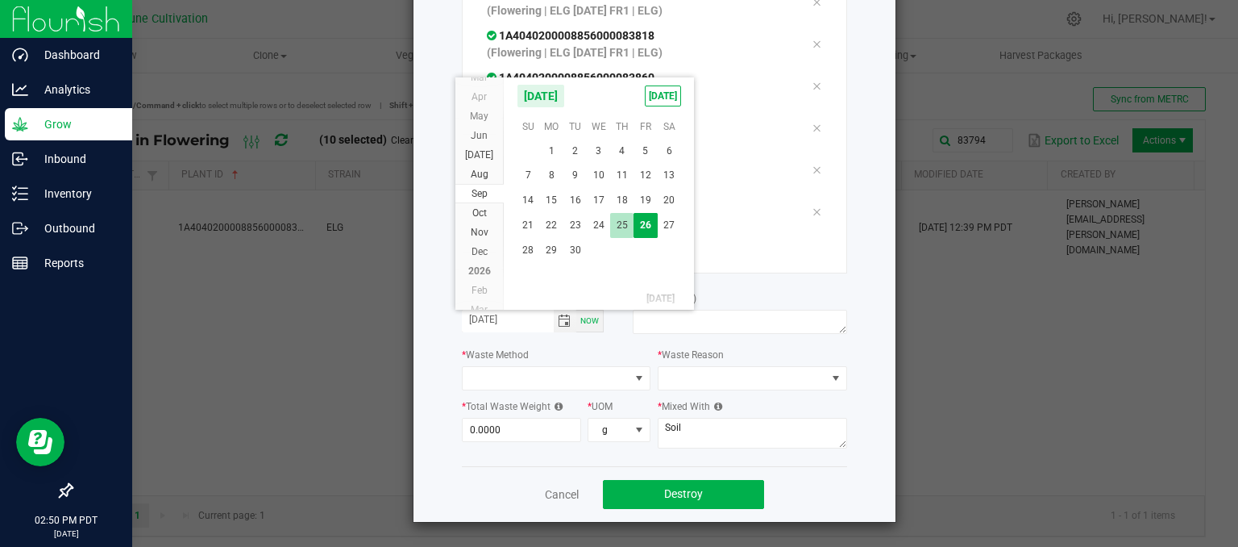
click at [623, 231] on span "25" at bounding box center [621, 225] width 23 height 25
type input "[DATE]"
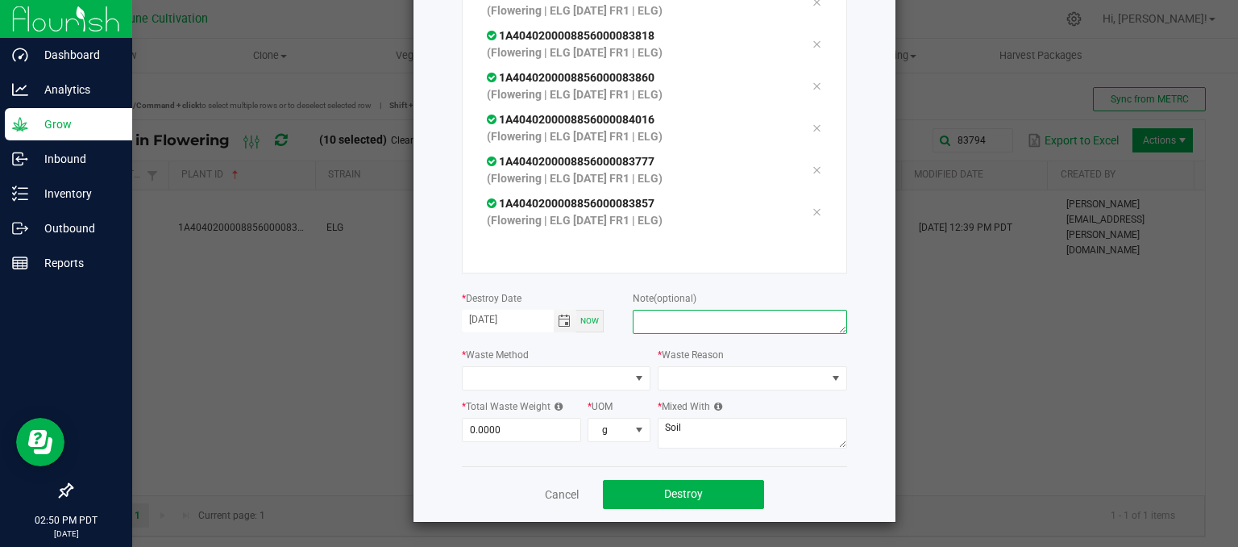
click at [675, 326] on textarea at bounding box center [740, 322] width 214 height 24
type textarea "unhealthy"
click at [523, 372] on span at bounding box center [547, 378] width 168 height 23
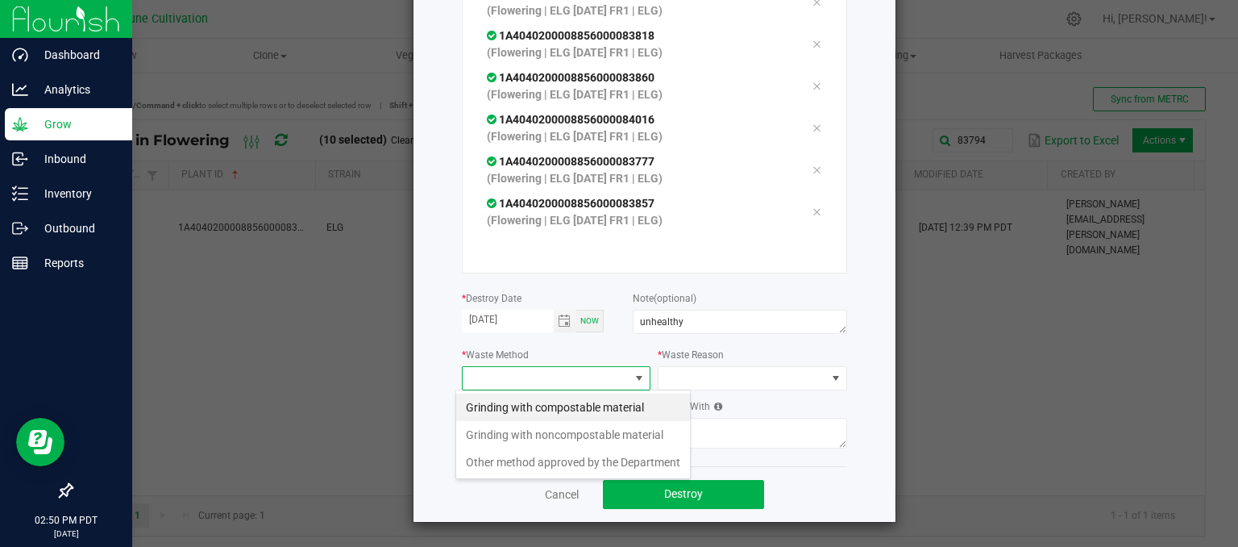
scroll to position [23, 189]
click at [526, 405] on li "Grinding with compostable material" at bounding box center [573, 406] width 234 height 27
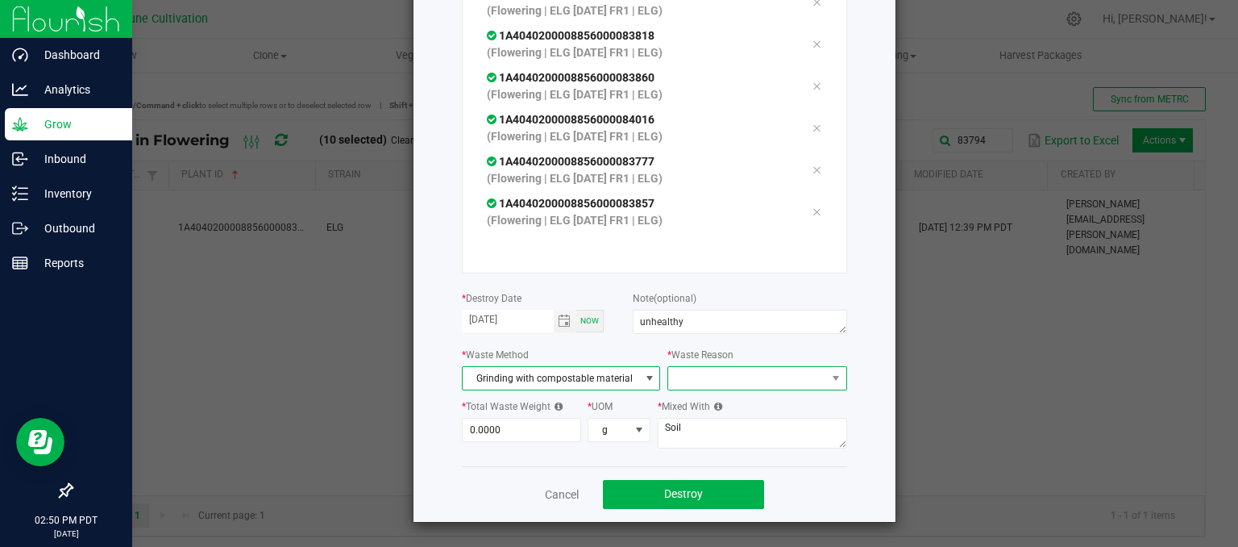
click at [742, 381] on span at bounding box center [746, 378] width 157 height 23
click at [725, 411] on li "Pruning" at bounding box center [749, 406] width 181 height 27
click at [513, 422] on input "0" at bounding box center [522, 429] width 118 height 23
type input "861.0000"
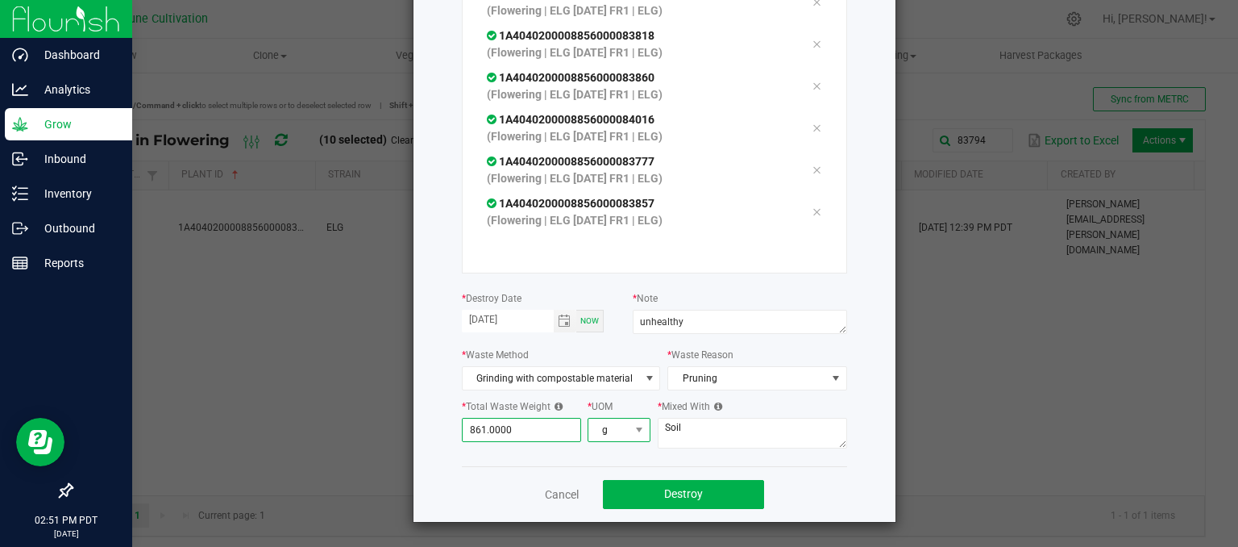
click at [643, 418] on span "g" at bounding box center [619, 430] width 63 height 24
click at [677, 420] on textarea "Soil" at bounding box center [752, 433] width 189 height 31
drag, startPoint x: 689, startPoint y: 423, endPoint x: 642, endPoint y: 432, distance: 47.6
click at [642, 432] on div "* Total Waste Weight 861.0000 * UOM g * Mixed With Soil" at bounding box center [654, 425] width 385 height 56
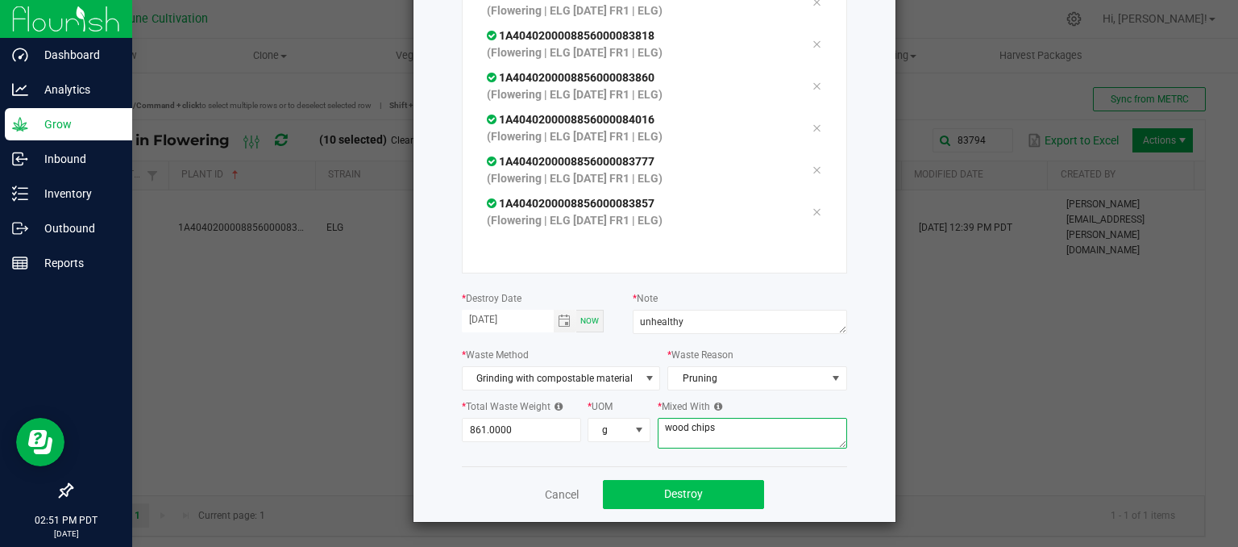
type textarea "wood chips"
click at [726, 497] on button "Destroy" at bounding box center [683, 494] width 161 height 29
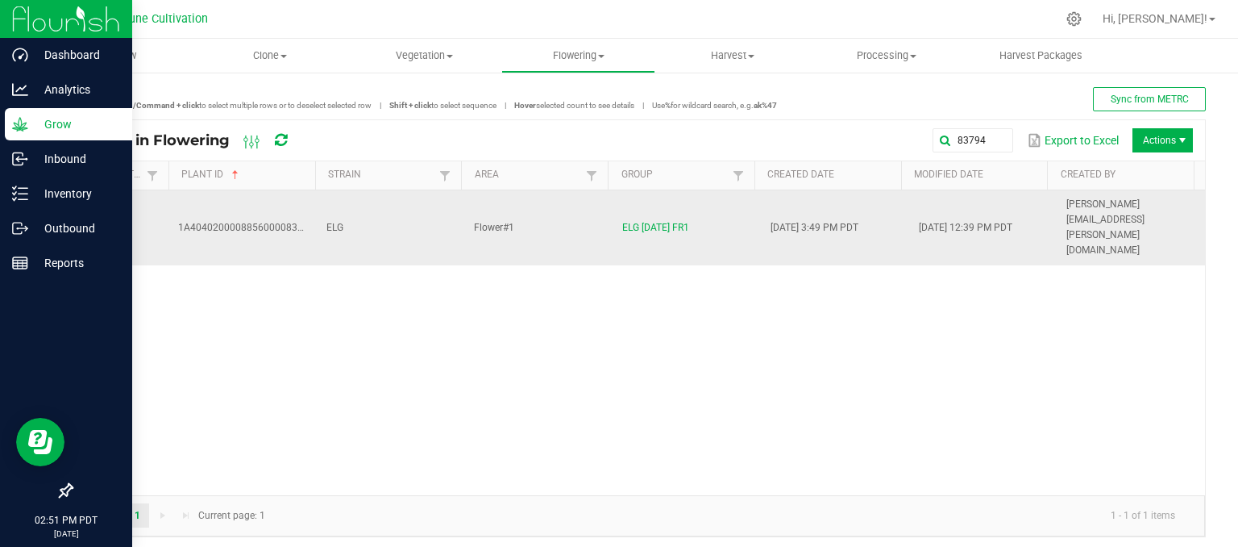
click at [700, 207] on td "ELG [DATE] FR1" at bounding box center [687, 227] width 148 height 75
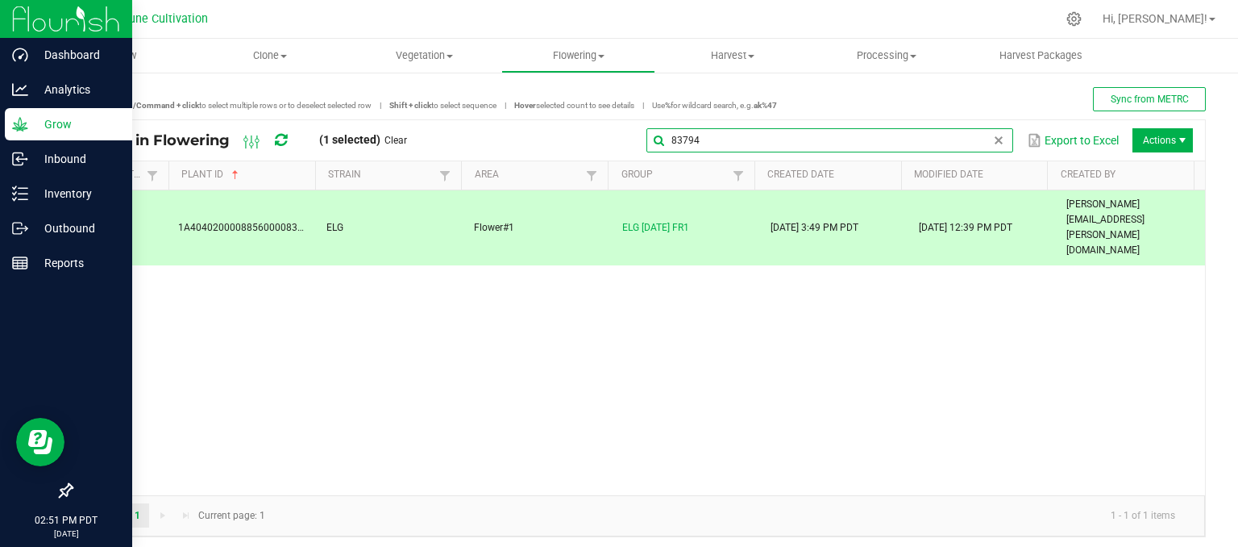
click at [983, 146] on input "83794" at bounding box center [829, 140] width 367 height 24
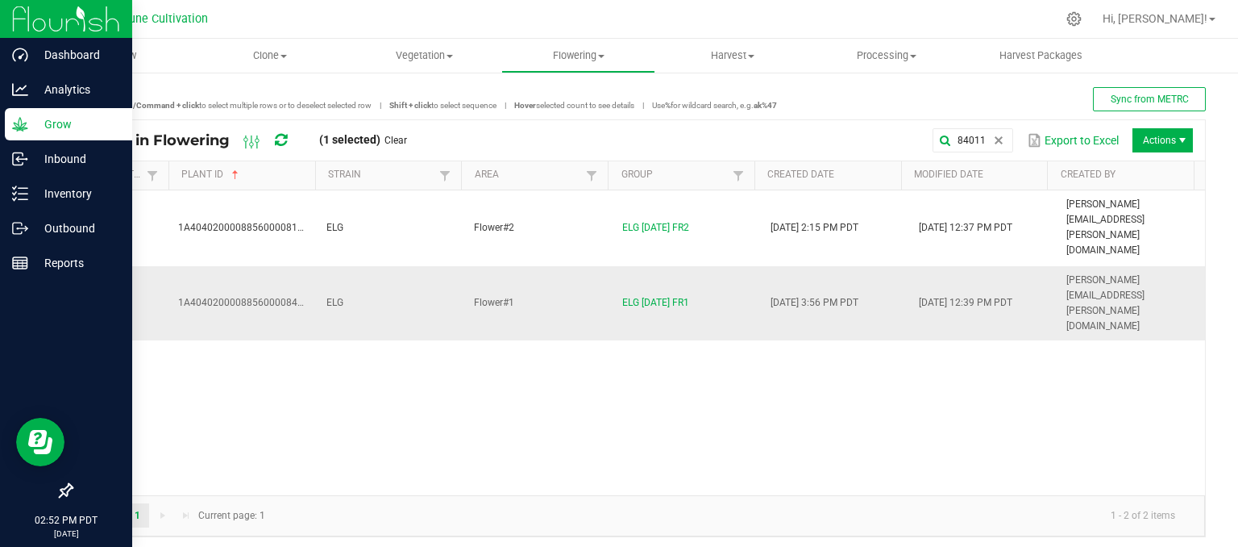
click at [547, 266] on td "Flower#1" at bounding box center [538, 303] width 148 height 75
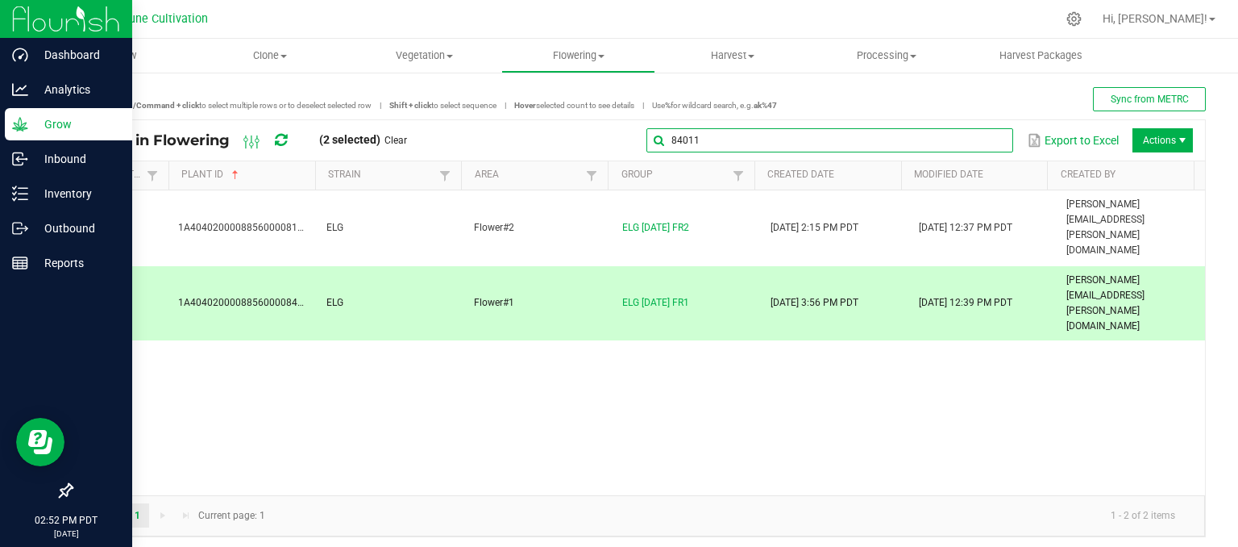
click at [975, 139] on input "84011" at bounding box center [829, 140] width 367 height 24
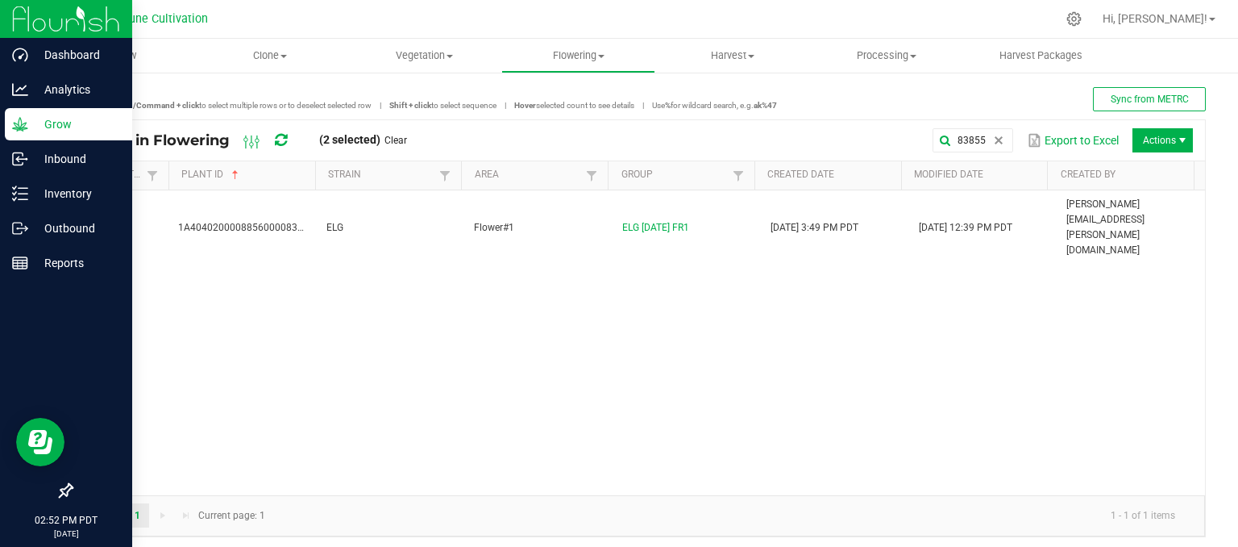
click at [386, 225] on div "1A4040200008856000083855 ELG Flower#1 ELG [DATE] FR1 [DATE] 3:49 PM PDT [DATE] …" at bounding box center [638, 342] width 1133 height 305
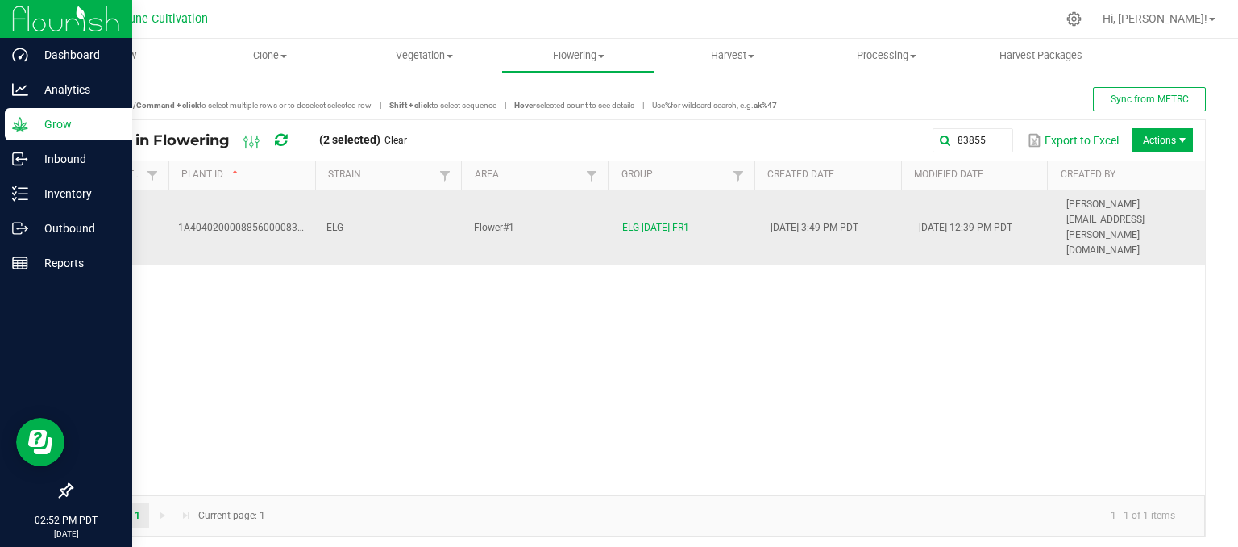
drag, startPoint x: 385, startPoint y: 214, endPoint x: 373, endPoint y: 214, distance: 12.1
click at [380, 215] on td "ELG" at bounding box center [391, 227] width 148 height 75
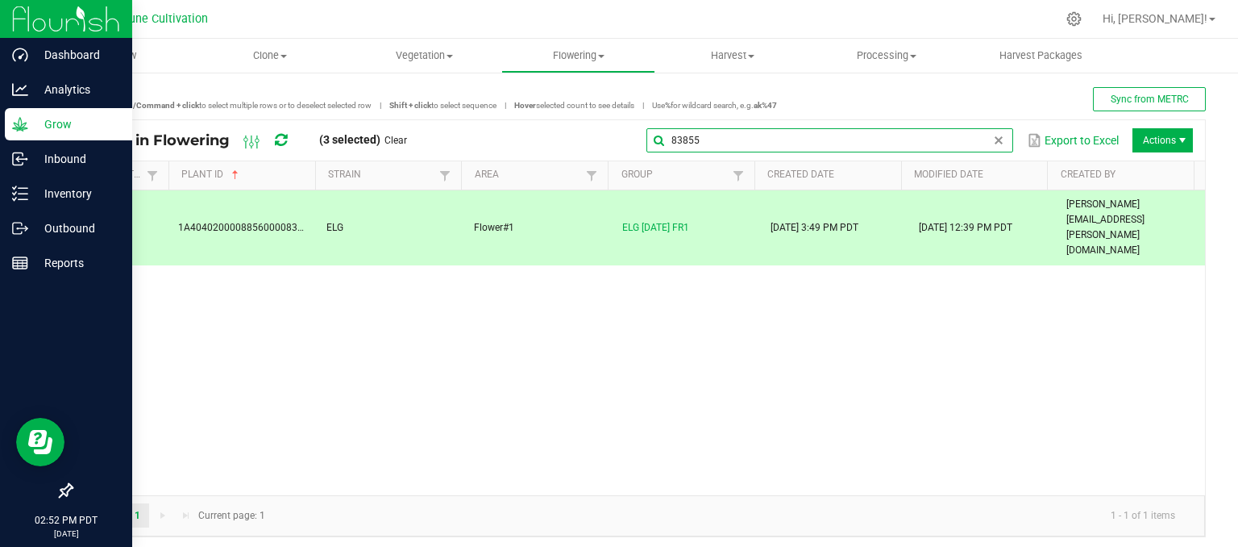
click at [976, 140] on input "83855" at bounding box center [829, 140] width 367 height 24
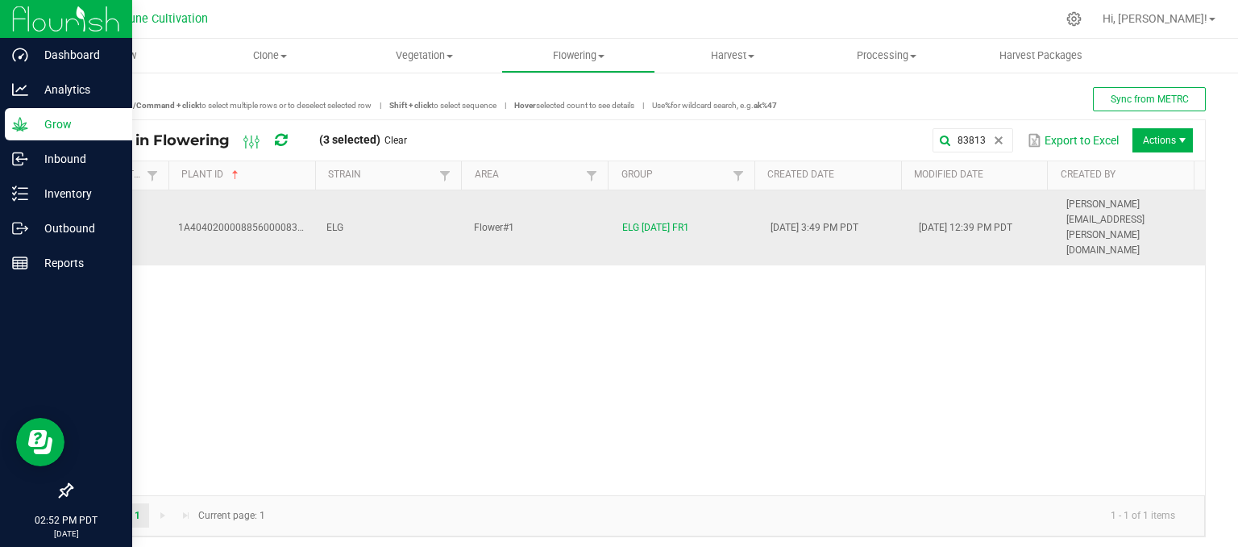
drag, startPoint x: 384, startPoint y: 210, endPoint x: 388, endPoint y: 202, distance: 9.0
click at [388, 202] on td "ELG" at bounding box center [391, 227] width 148 height 75
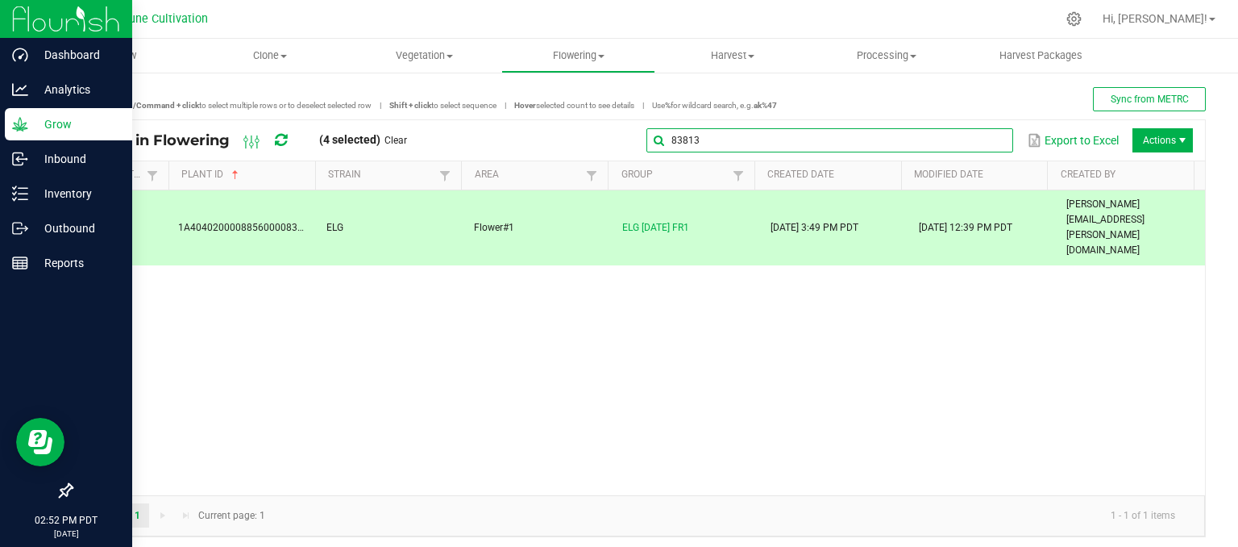
click at [985, 144] on global-search-input-ngx "83813" at bounding box center [829, 140] width 367 height 11
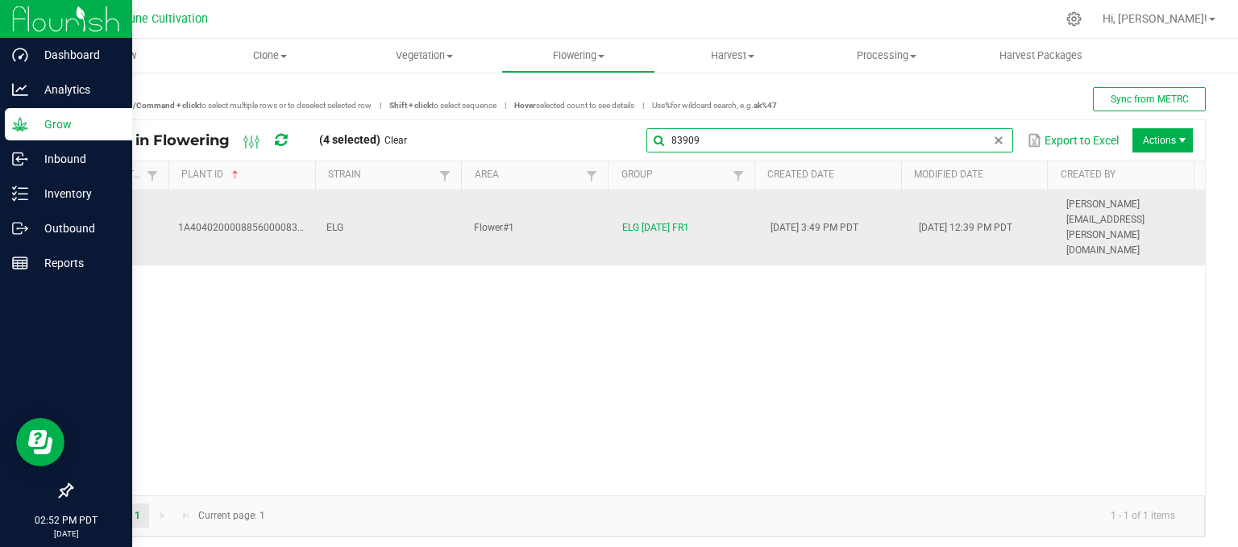
type input "83909"
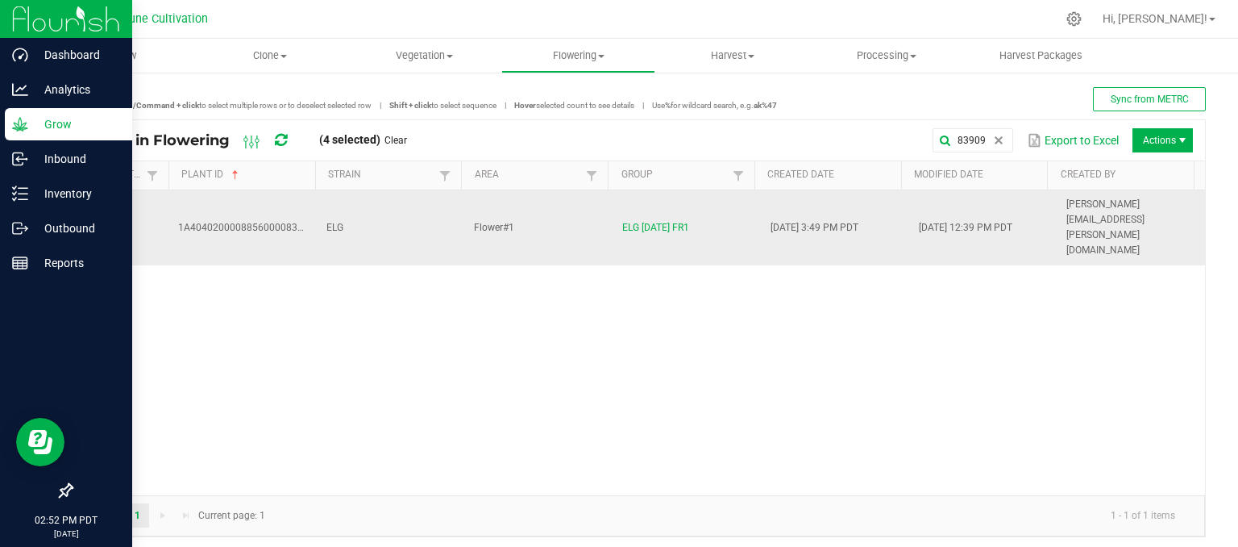
click at [382, 211] on td "ELG" at bounding box center [391, 227] width 148 height 75
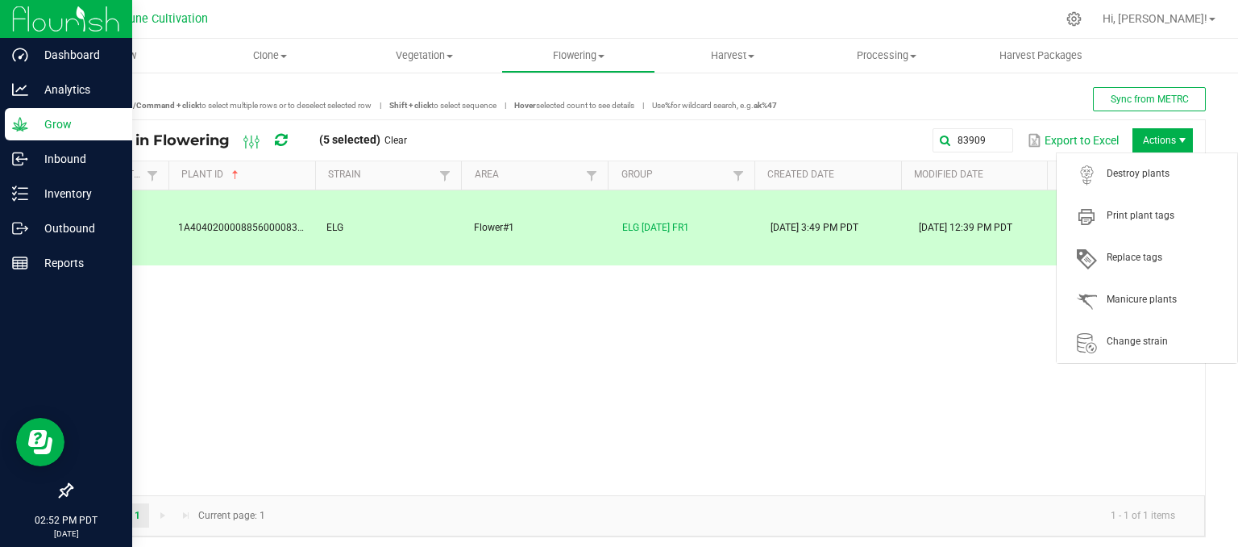
click at [1162, 148] on span "Actions" at bounding box center [1163, 140] width 60 height 24
click at [1133, 179] on span "Destroy plants" at bounding box center [1167, 174] width 121 height 14
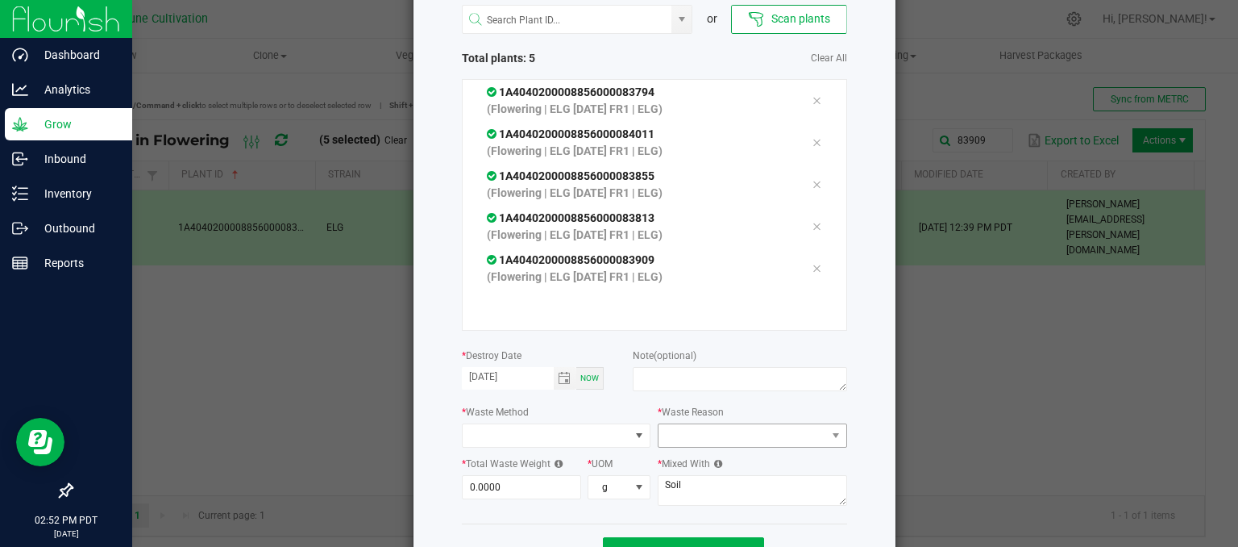
scroll to position [153, 0]
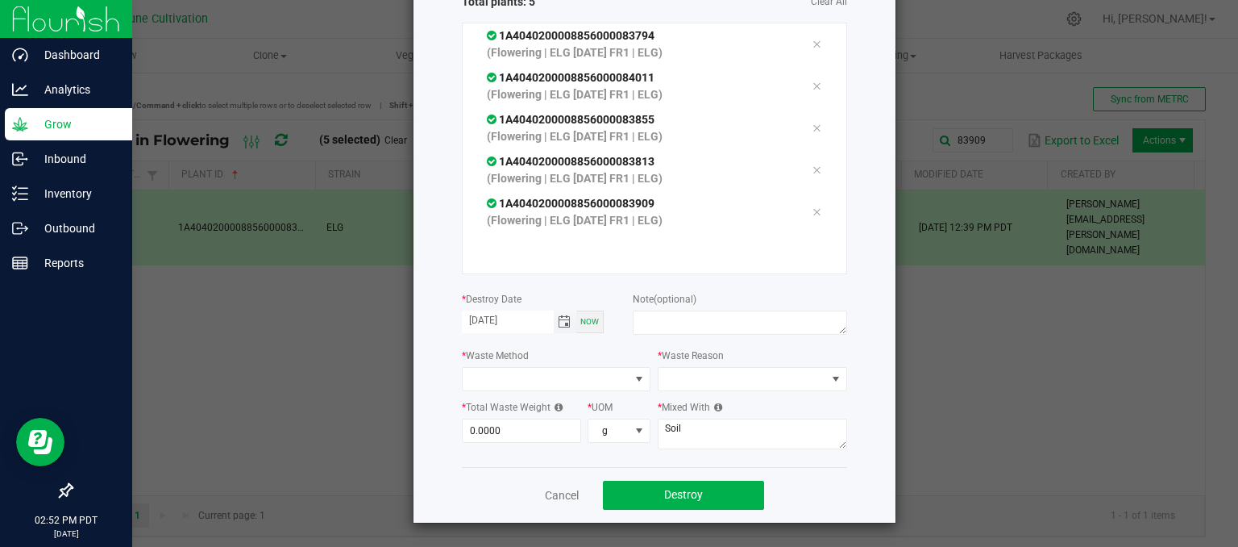
click at [558, 317] on span "Toggle calendar" at bounding box center [564, 321] width 13 height 13
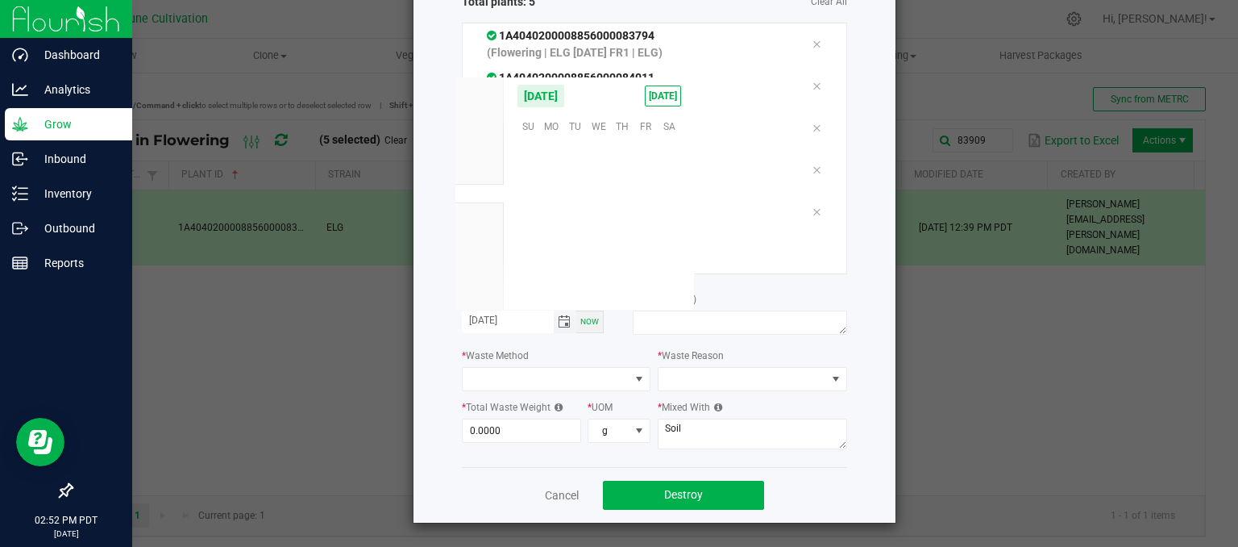
scroll to position [261460, 0]
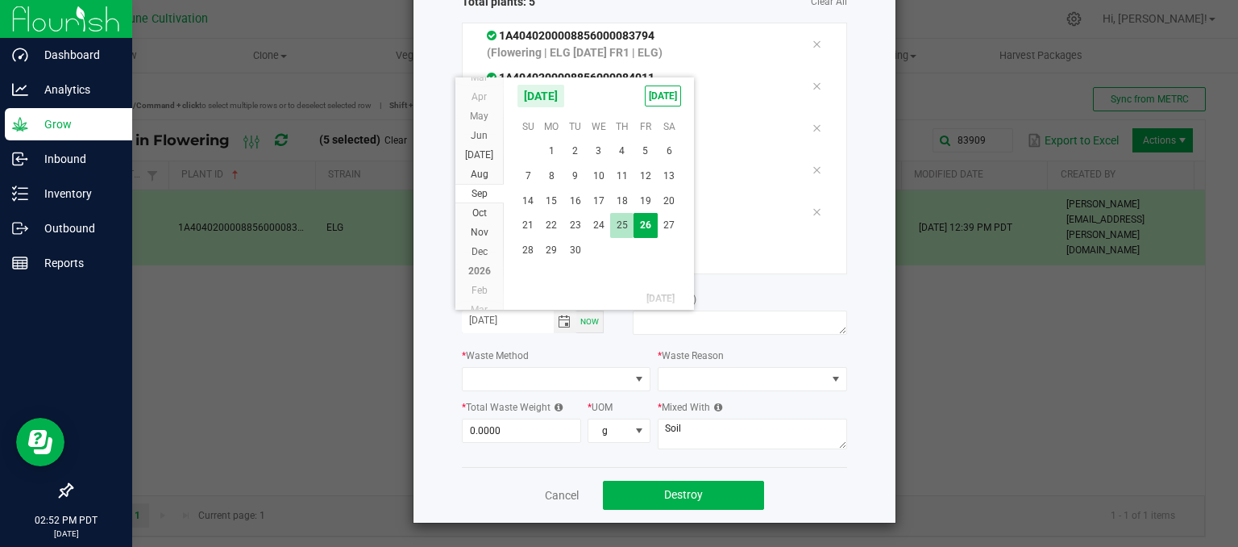
click at [617, 226] on span "25" at bounding box center [621, 225] width 23 height 25
type input "[DATE]"
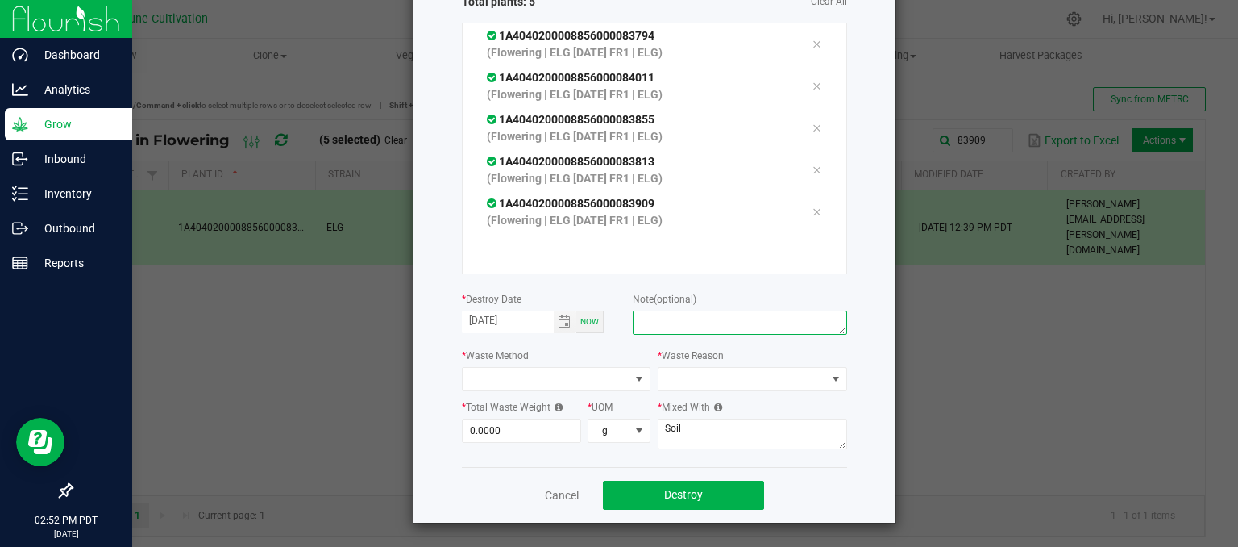
click at [676, 312] on textarea at bounding box center [740, 322] width 214 height 24
type textarea "unhealthy"
click at [590, 365] on div "* Waste Method" at bounding box center [556, 369] width 189 height 44
click at [593, 371] on span at bounding box center [547, 379] width 168 height 23
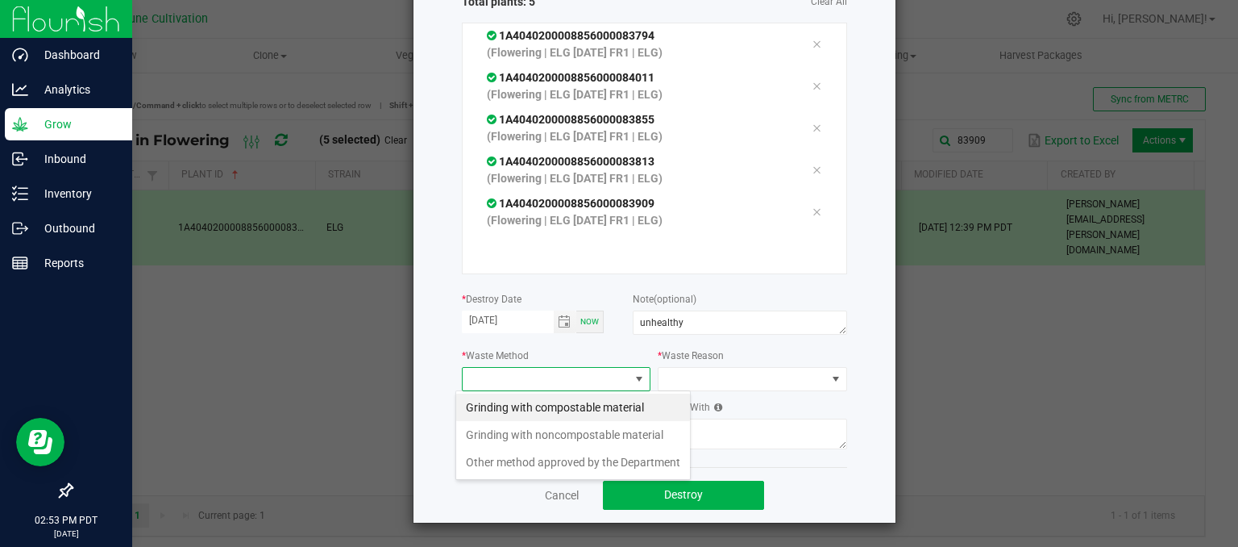
scroll to position [23, 189]
click at [604, 403] on li "Grinding with compostable material" at bounding box center [573, 406] width 234 height 27
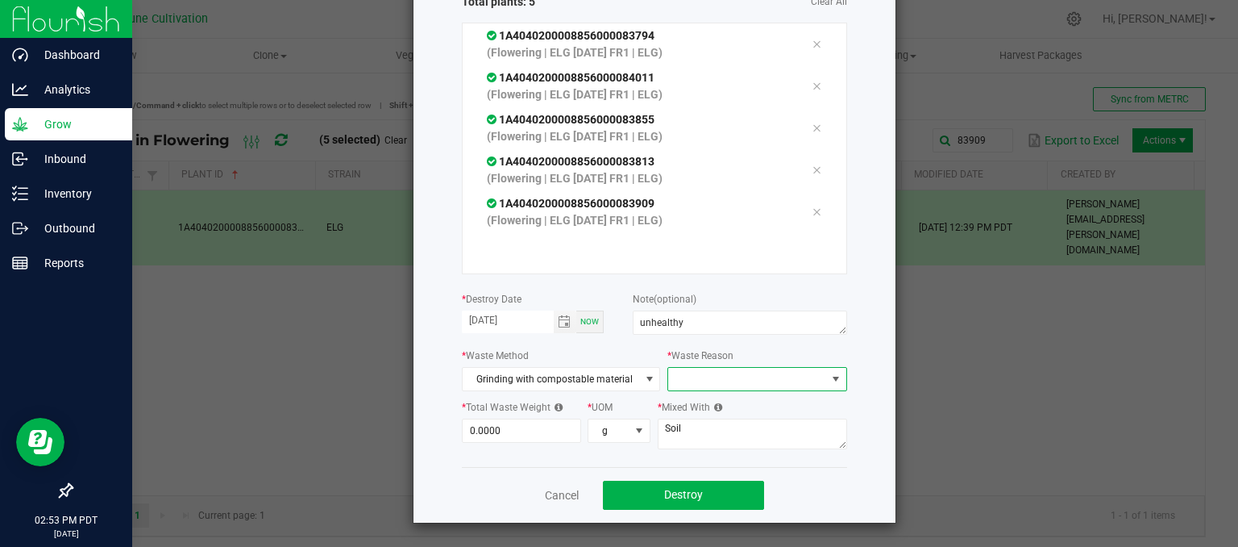
click at [677, 385] on span at bounding box center [746, 379] width 157 height 23
click at [659, 404] on li "Pruning" at bounding box center [749, 406] width 181 height 27
click at [511, 423] on input "0" at bounding box center [522, 430] width 118 height 23
type input "434.0000"
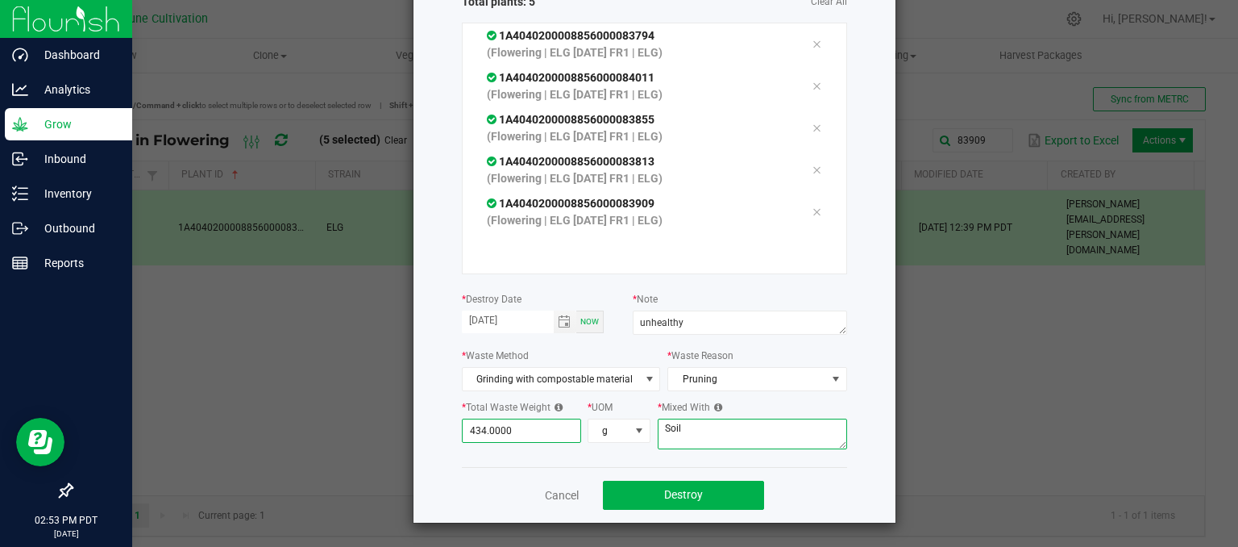
click at [750, 433] on textarea "Soil" at bounding box center [752, 433] width 189 height 31
type textarea "S"
type textarea "wood chips"
click at [696, 480] on button "Destroy" at bounding box center [683, 494] width 161 height 29
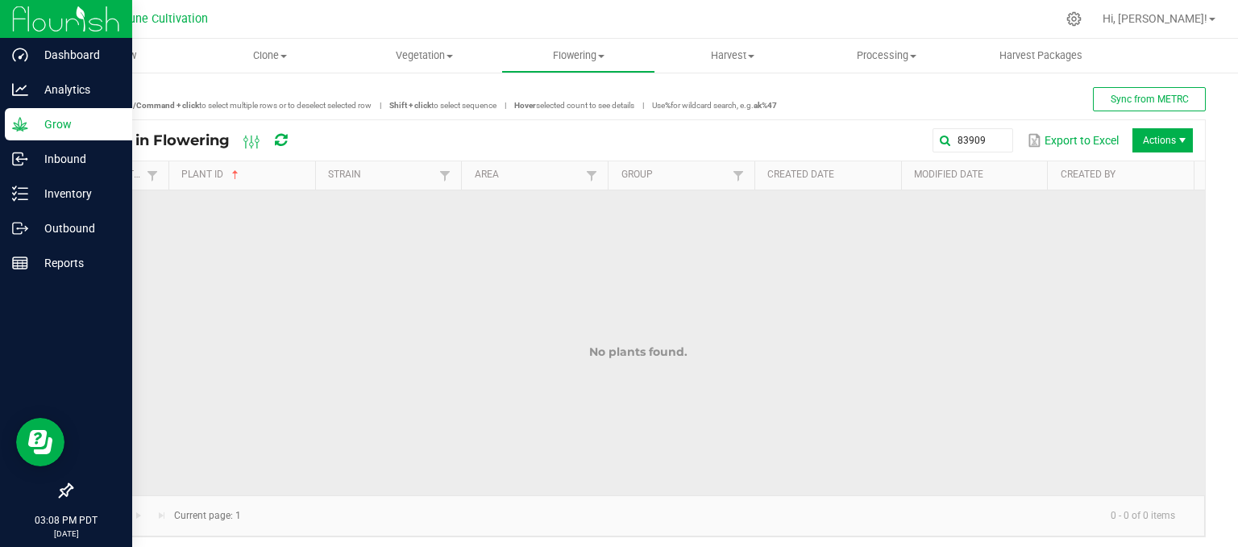
drag, startPoint x: 845, startPoint y: 257, endPoint x: 255, endPoint y: 313, distance: 592.6
click at [258, 313] on td "No plants found." at bounding box center [638, 351] width 1133 height 322
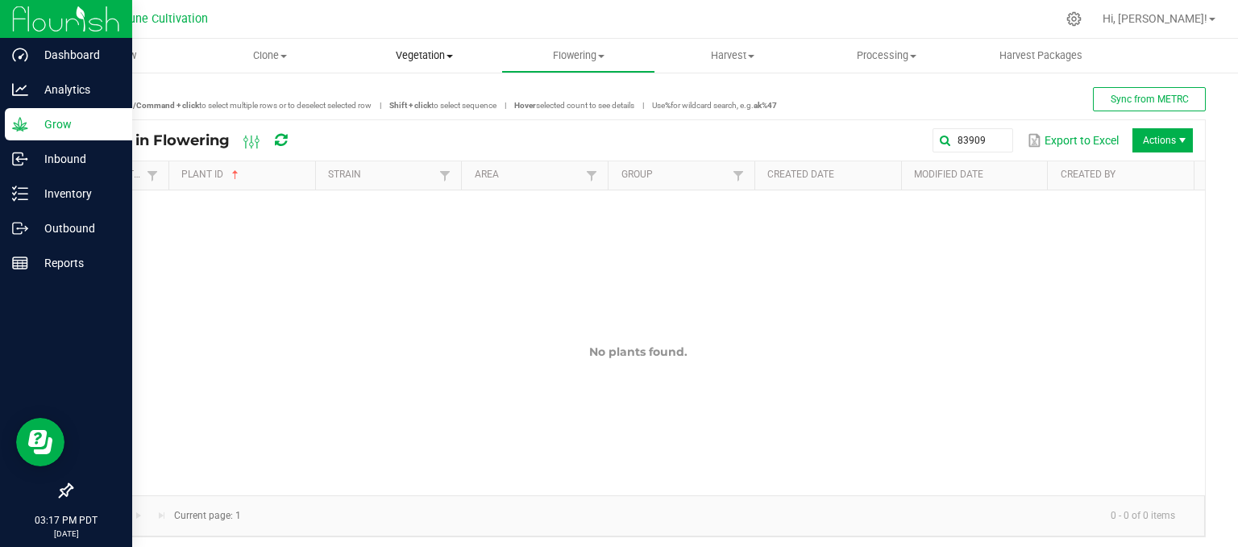
click at [440, 61] on span "Vegetation" at bounding box center [424, 55] width 152 height 15
click at [574, 58] on span "Flowering" at bounding box center [578, 55] width 152 height 15
click at [576, 118] on span "Flowering groups" at bounding box center [568, 117] width 134 height 14
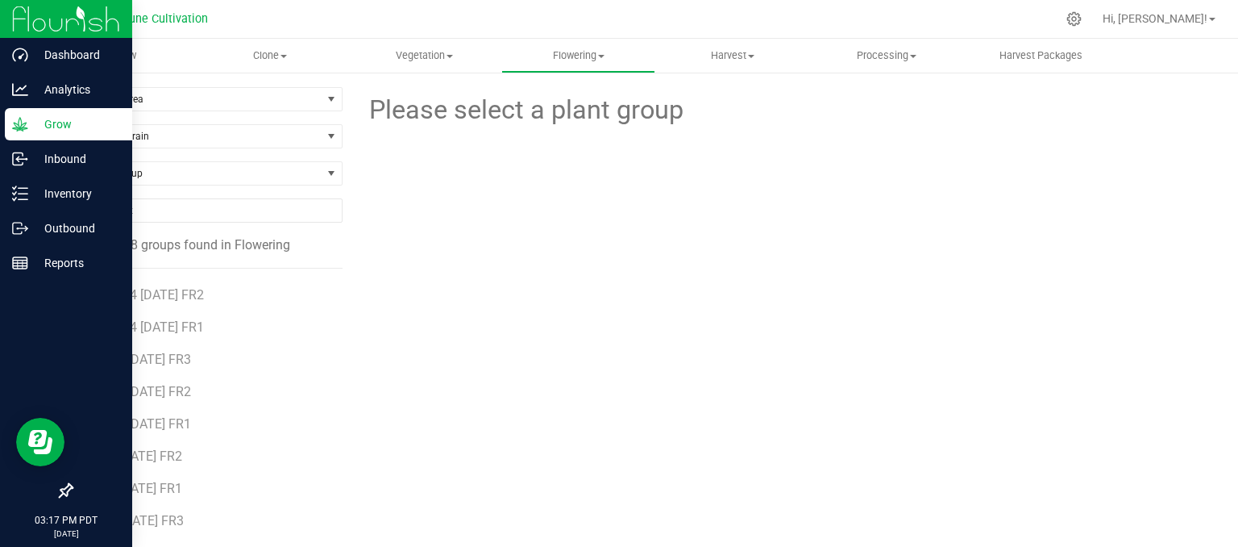
scroll to position [806, 0]
click at [156, 488] on span "JCO [DATE] FR1" at bounding box center [138, 483] width 91 height 15
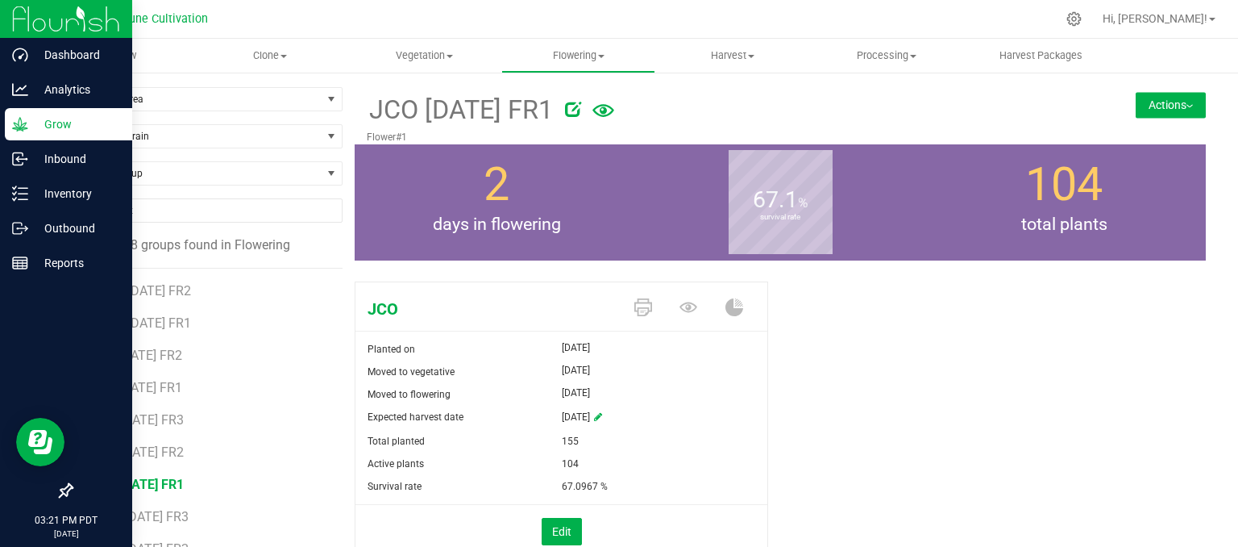
click at [26, 127] on icon at bounding box center [19, 124] width 15 height 14
